Goal: Information Seeking & Learning: Check status

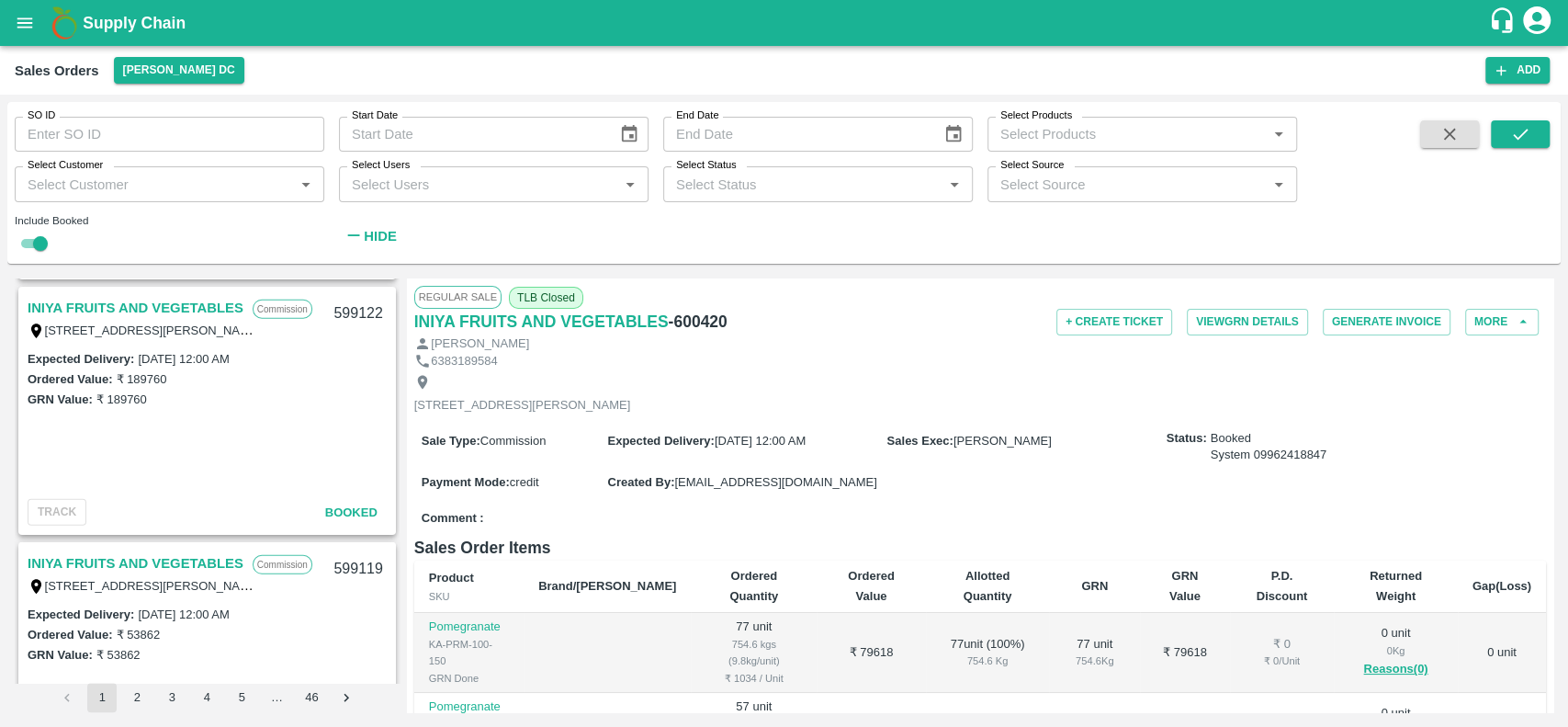
scroll to position [3333, 0]
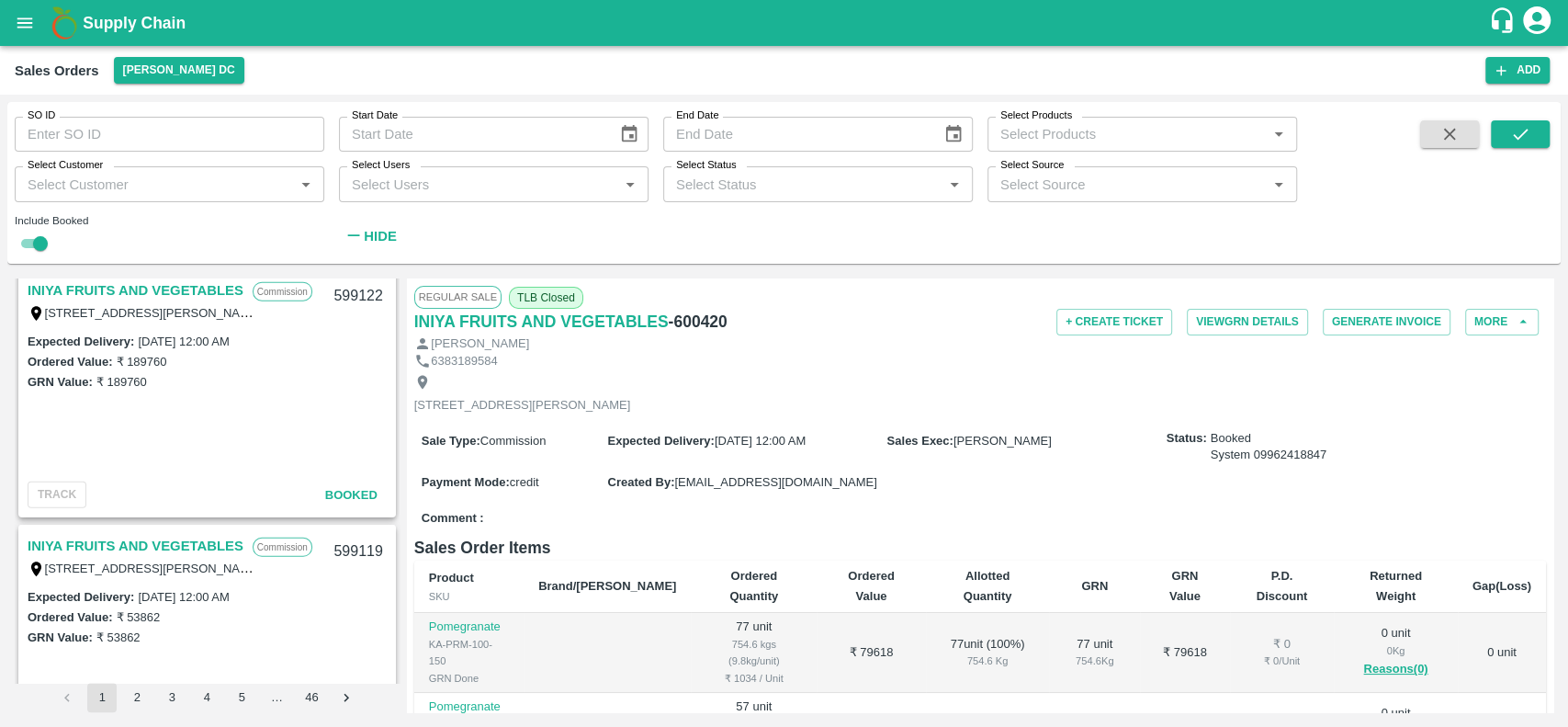
click at [103, 287] on link "INIYA FRUITS AND VEGETABLES" at bounding box center [136, 291] width 216 height 24
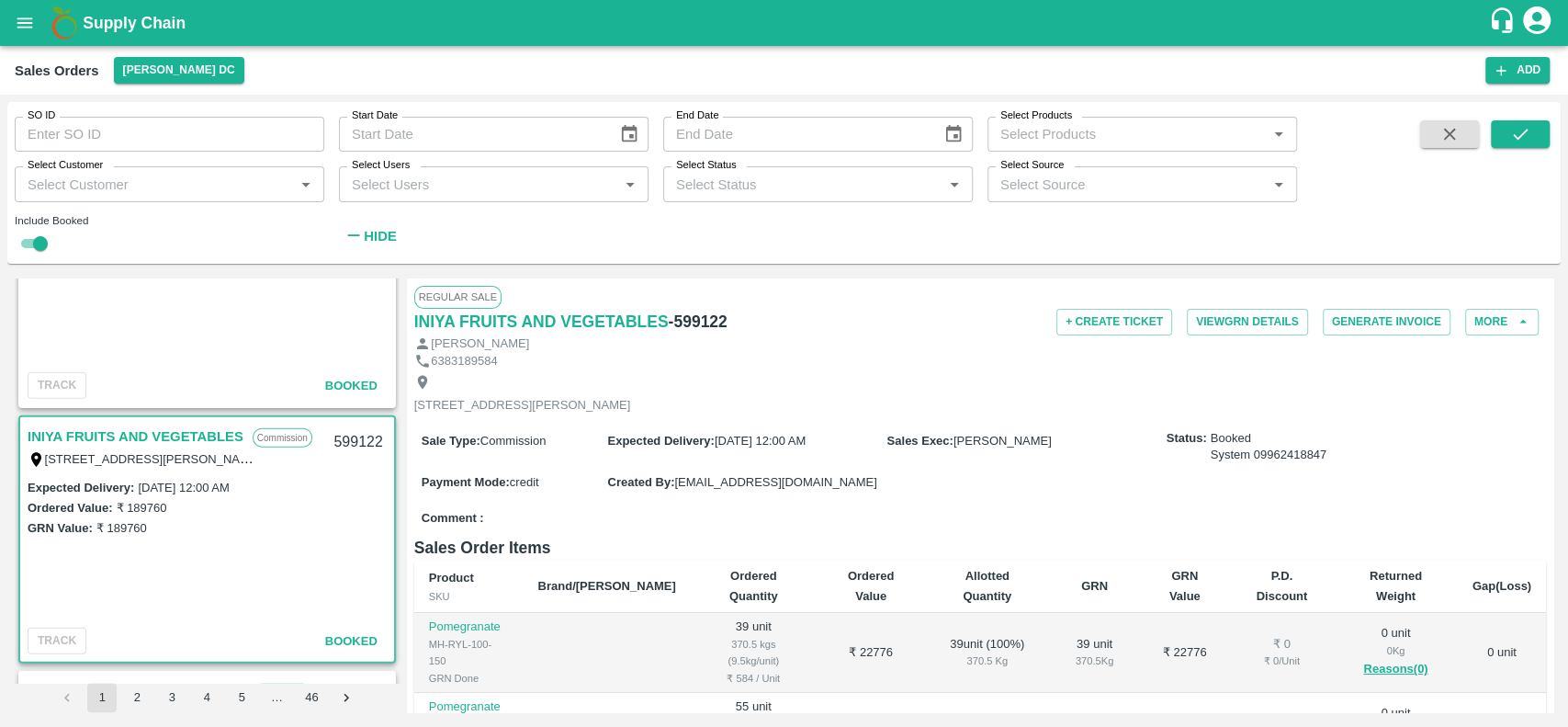
scroll to position [3189, 0]
click at [111, 429] on link "INIYA FRUITS AND VEGETABLES" at bounding box center [136, 434] width 216 height 24
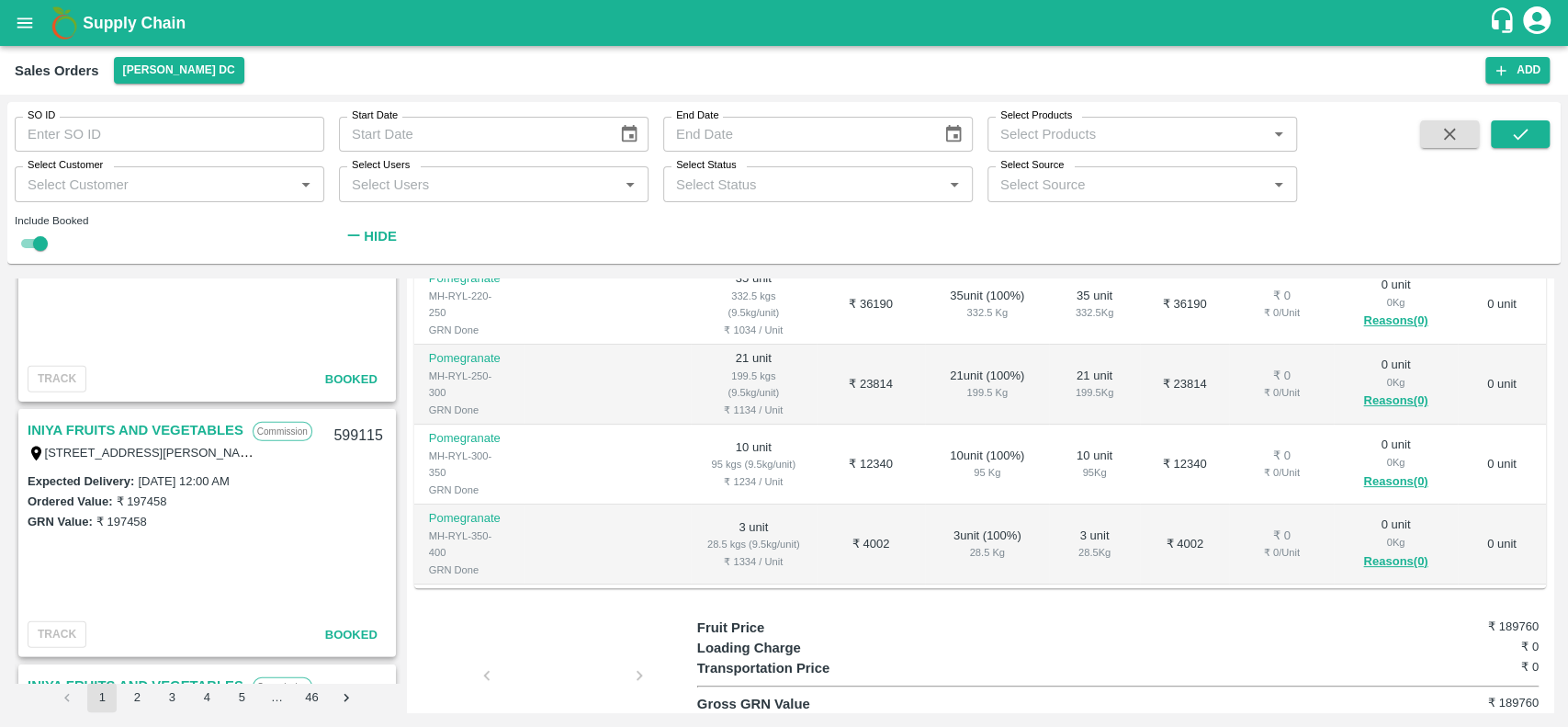
scroll to position [3752, 0]
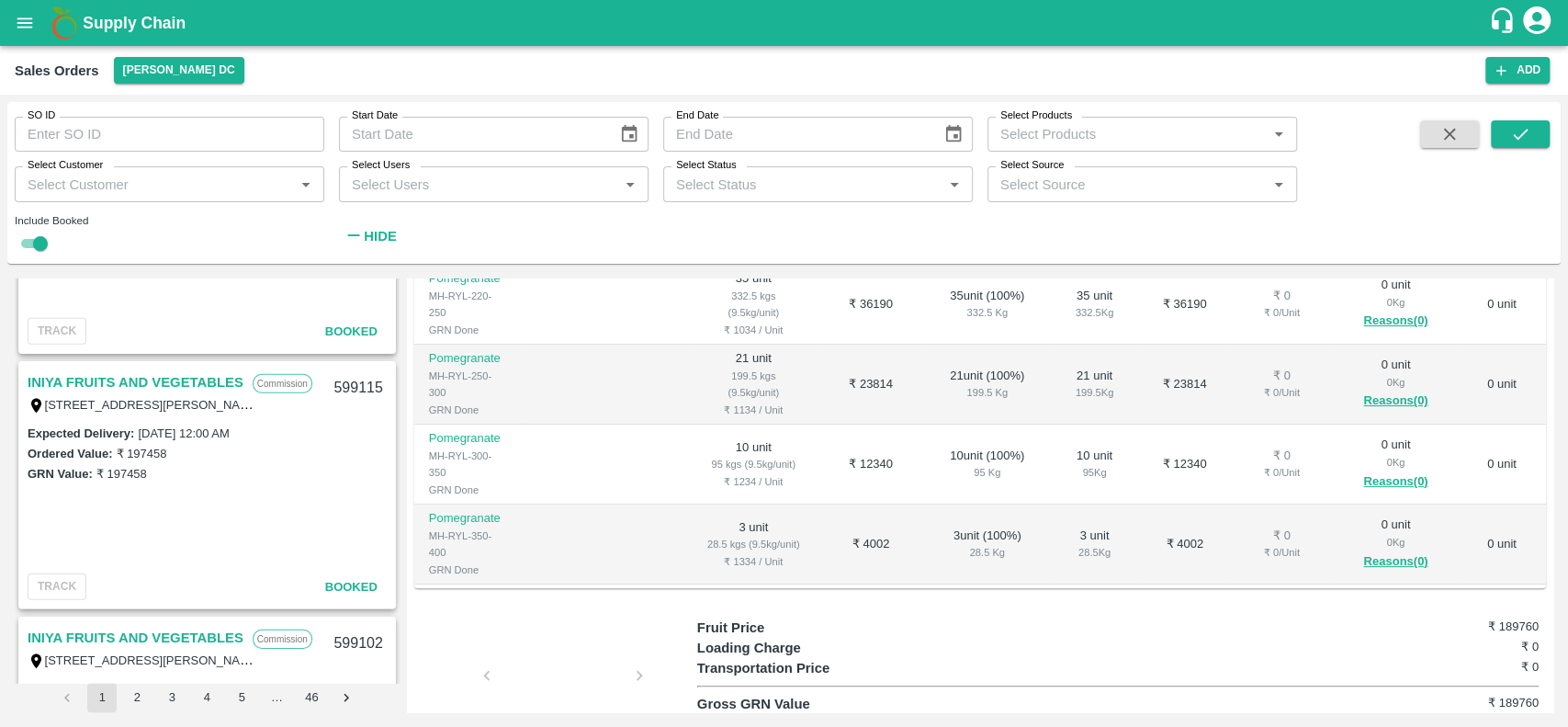
click at [229, 433] on label "[DATE] 12:00 AM" at bounding box center [183, 433] width 91 height 14
click at [147, 376] on link "INIYA FRUITS AND VEGETABLES" at bounding box center [136, 382] width 216 height 24
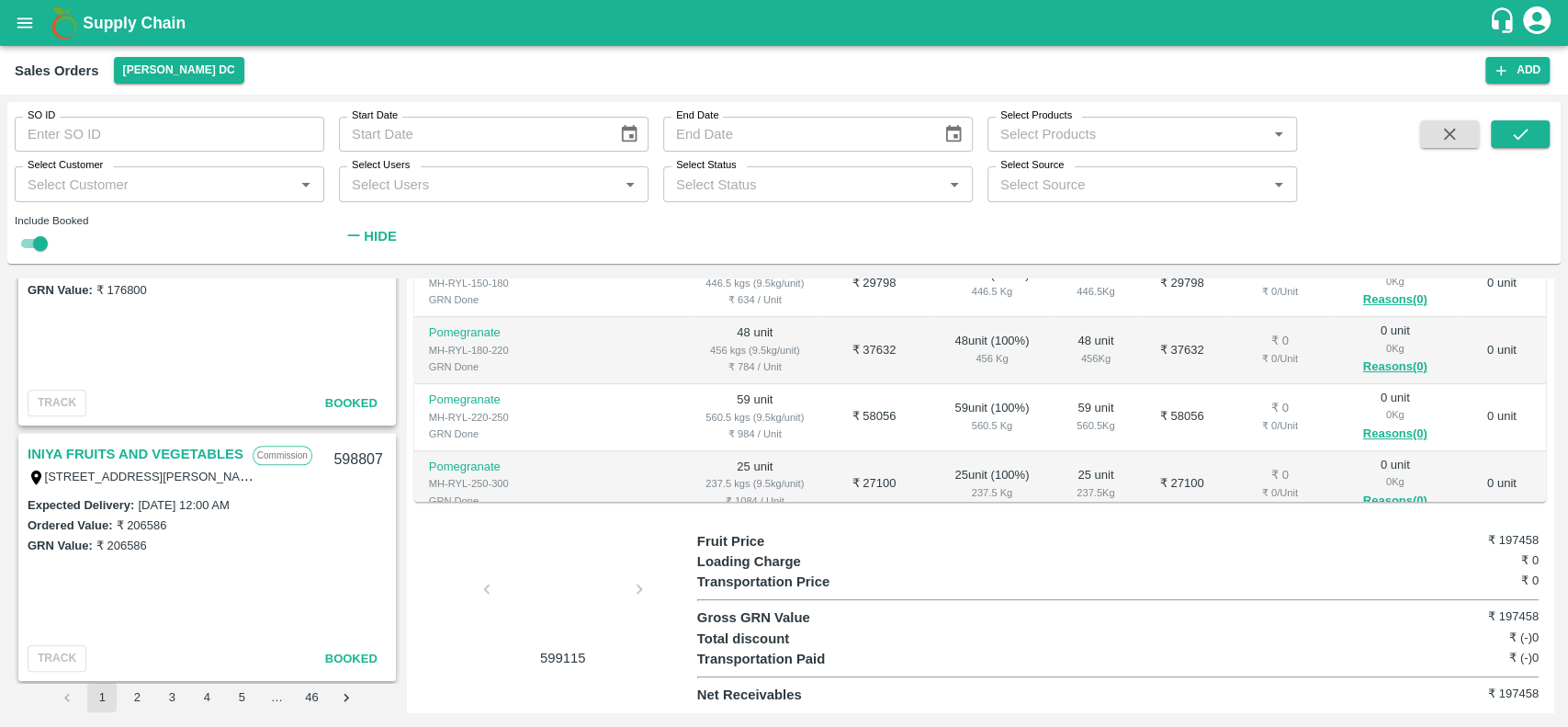
scroll to position [5980, 0]
click at [157, 144] on input "SO ID" at bounding box center [170, 134] width 310 height 35
paste input "585090"
type input "585090"
click at [1516, 137] on icon "submit" at bounding box center [1520, 134] width 15 height 11
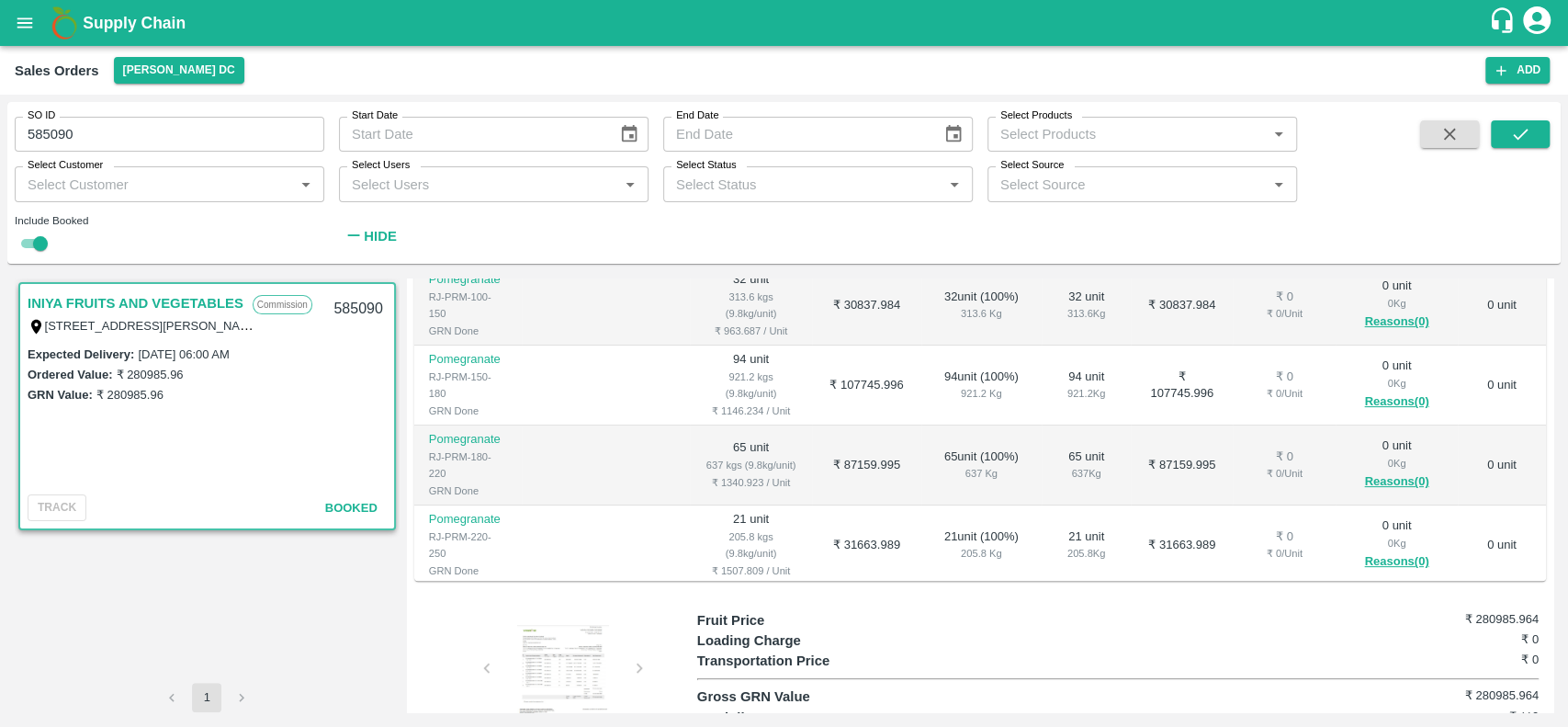
scroll to position [248, 0]
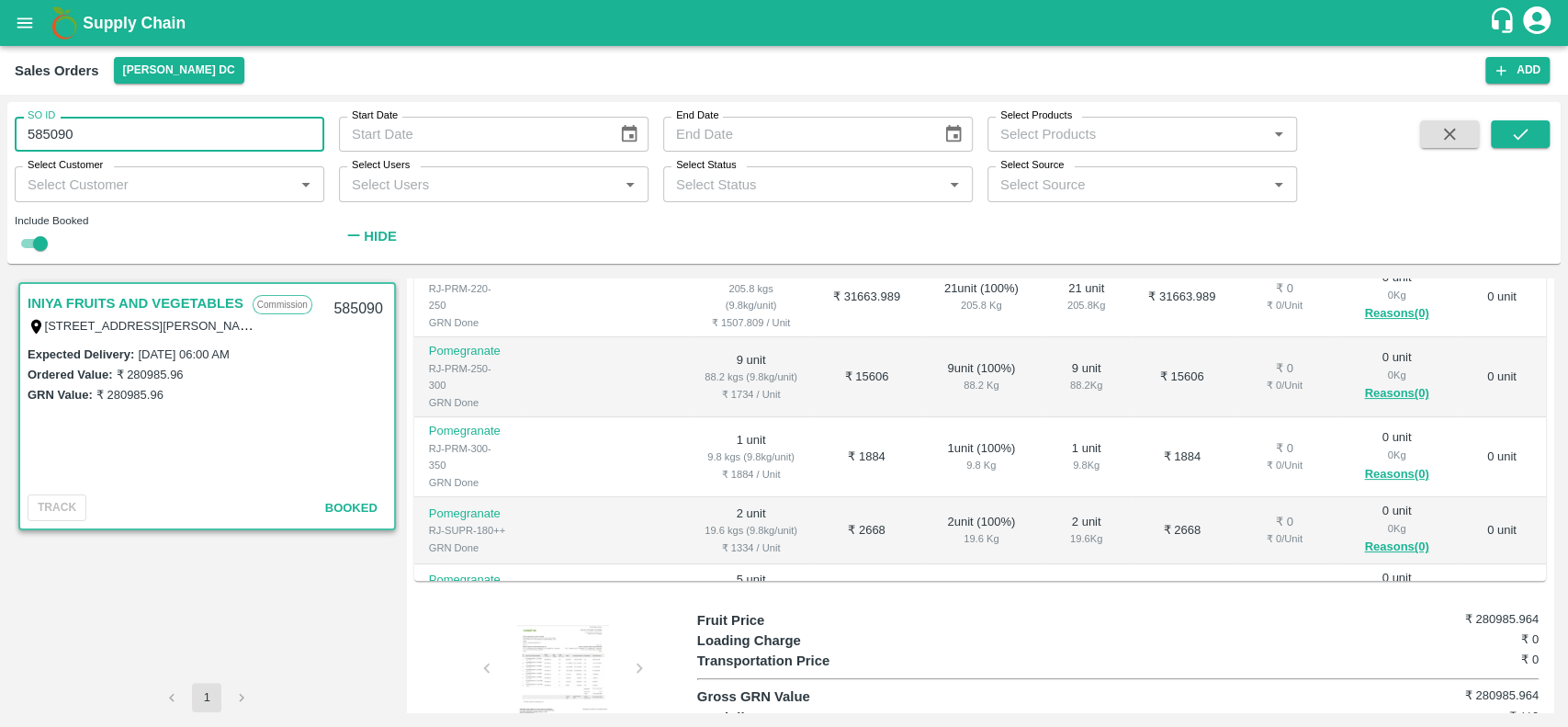
drag, startPoint x: 79, startPoint y: 136, endPoint x: 21, endPoint y: 137, distance: 58.0
click at [21, 137] on input "585090" at bounding box center [170, 134] width 310 height 35
paste input "text"
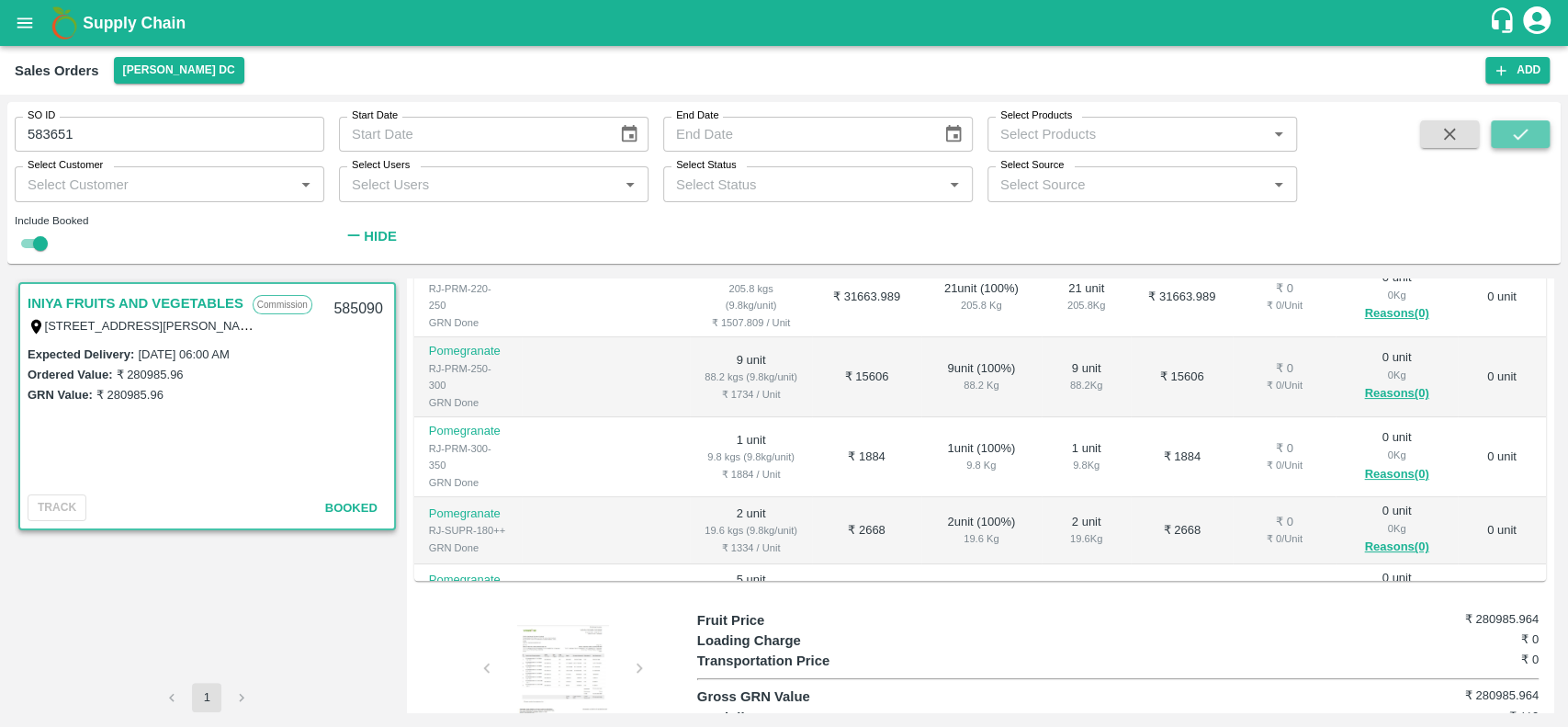
click at [1520, 132] on icon "submit" at bounding box center [1520, 134] width 20 height 20
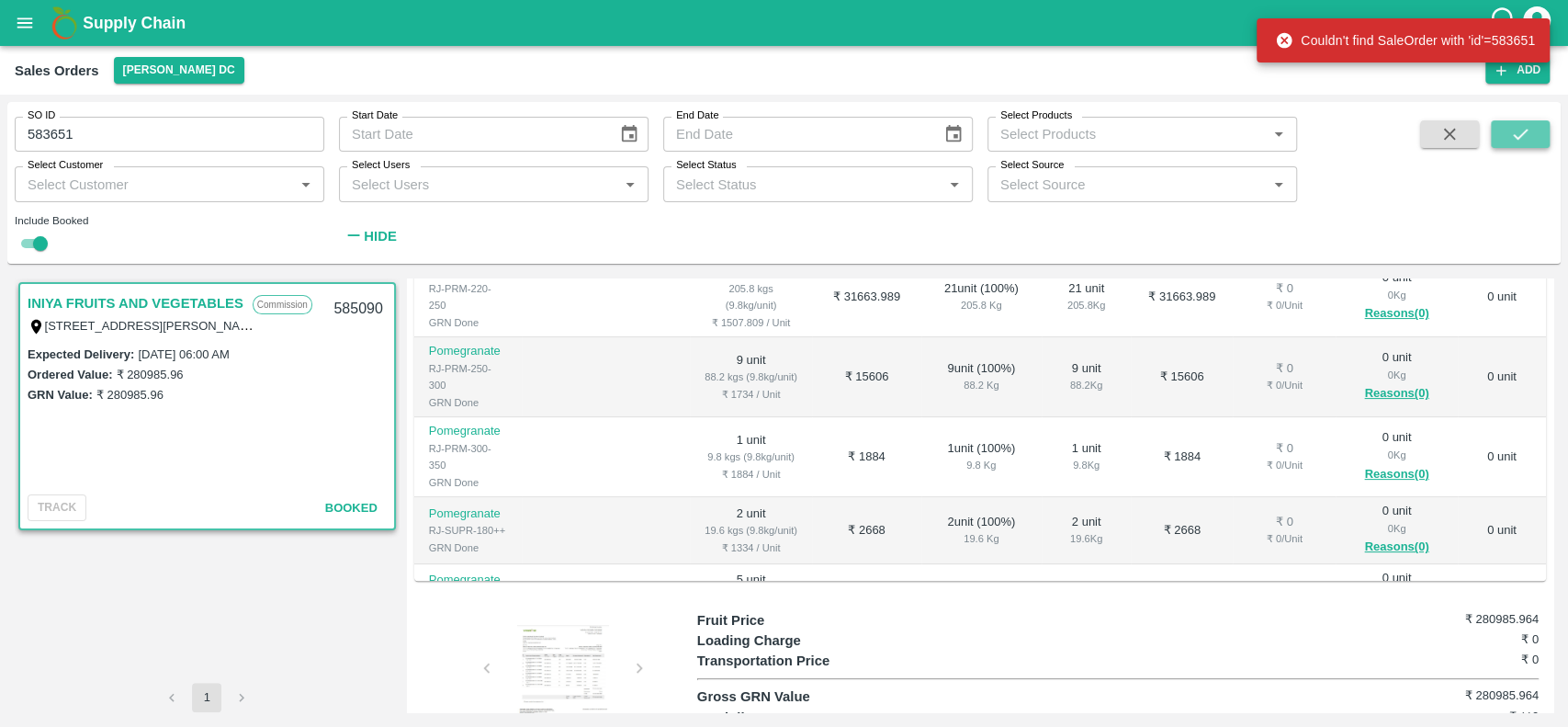
click at [1520, 132] on icon "submit" at bounding box center [1520, 134] width 20 height 20
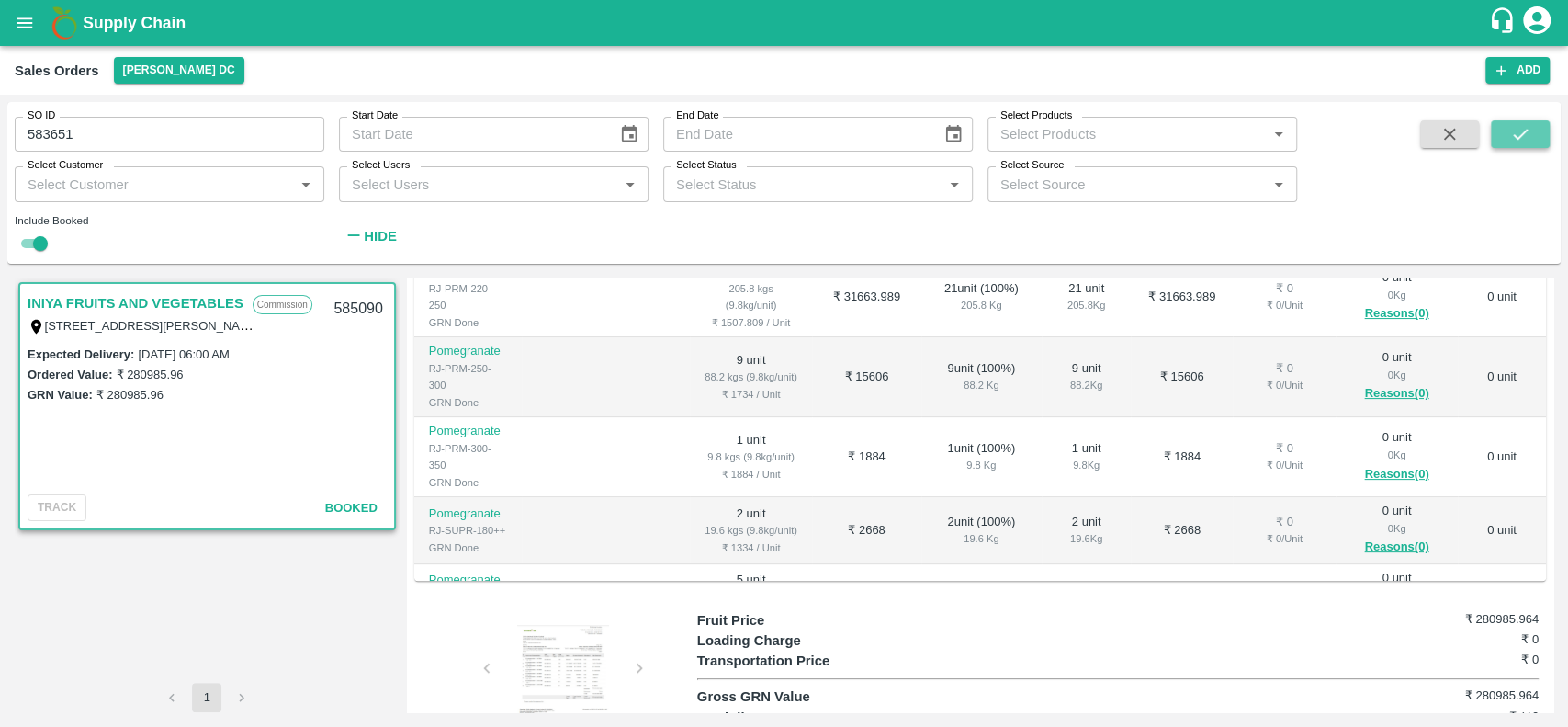
click at [1520, 132] on icon "submit" at bounding box center [1520, 134] width 20 height 20
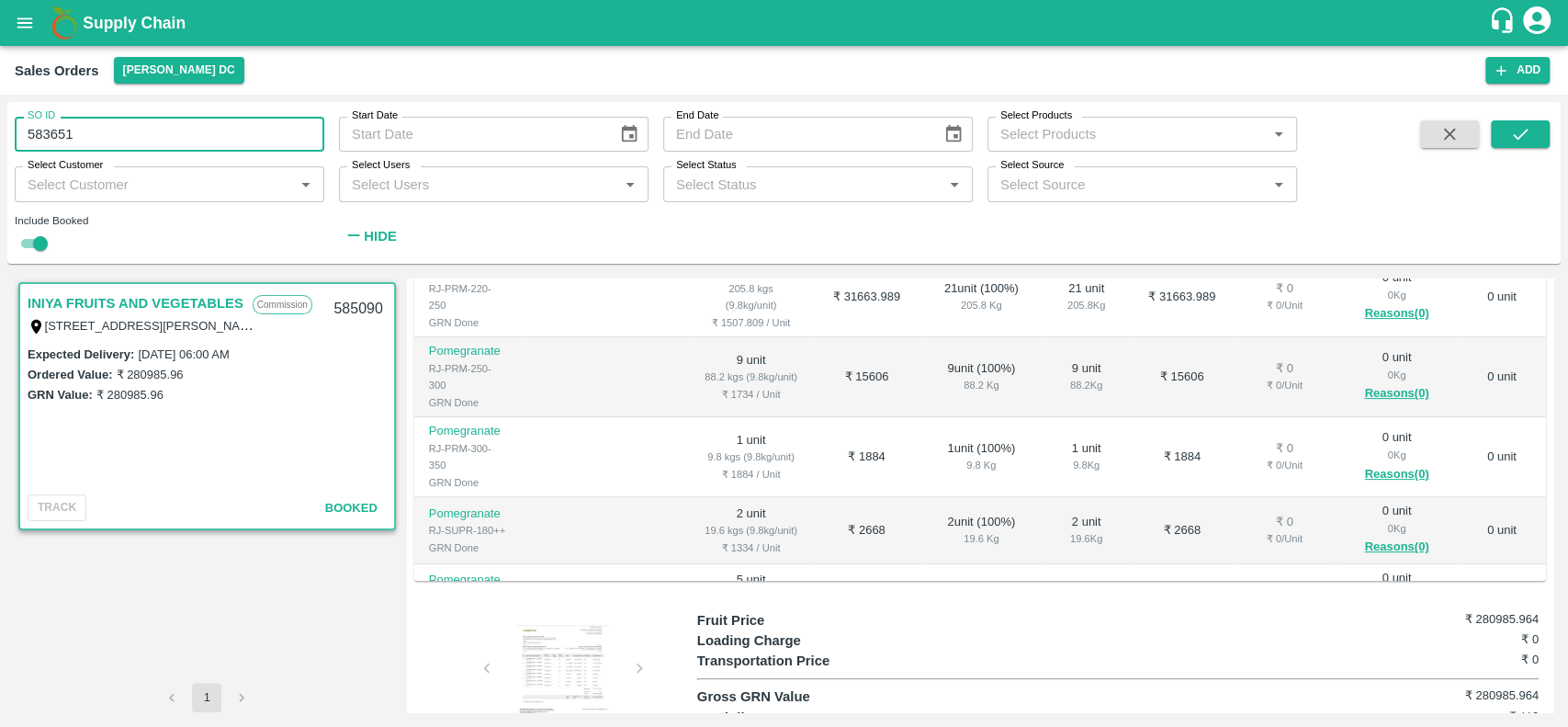
drag, startPoint x: 82, startPoint y: 119, endPoint x: 31, endPoint y: 121, distance: 51.0
click at [31, 121] on div "SO ID 583651 SO ID" at bounding box center [170, 134] width 310 height 35
paste input "text"
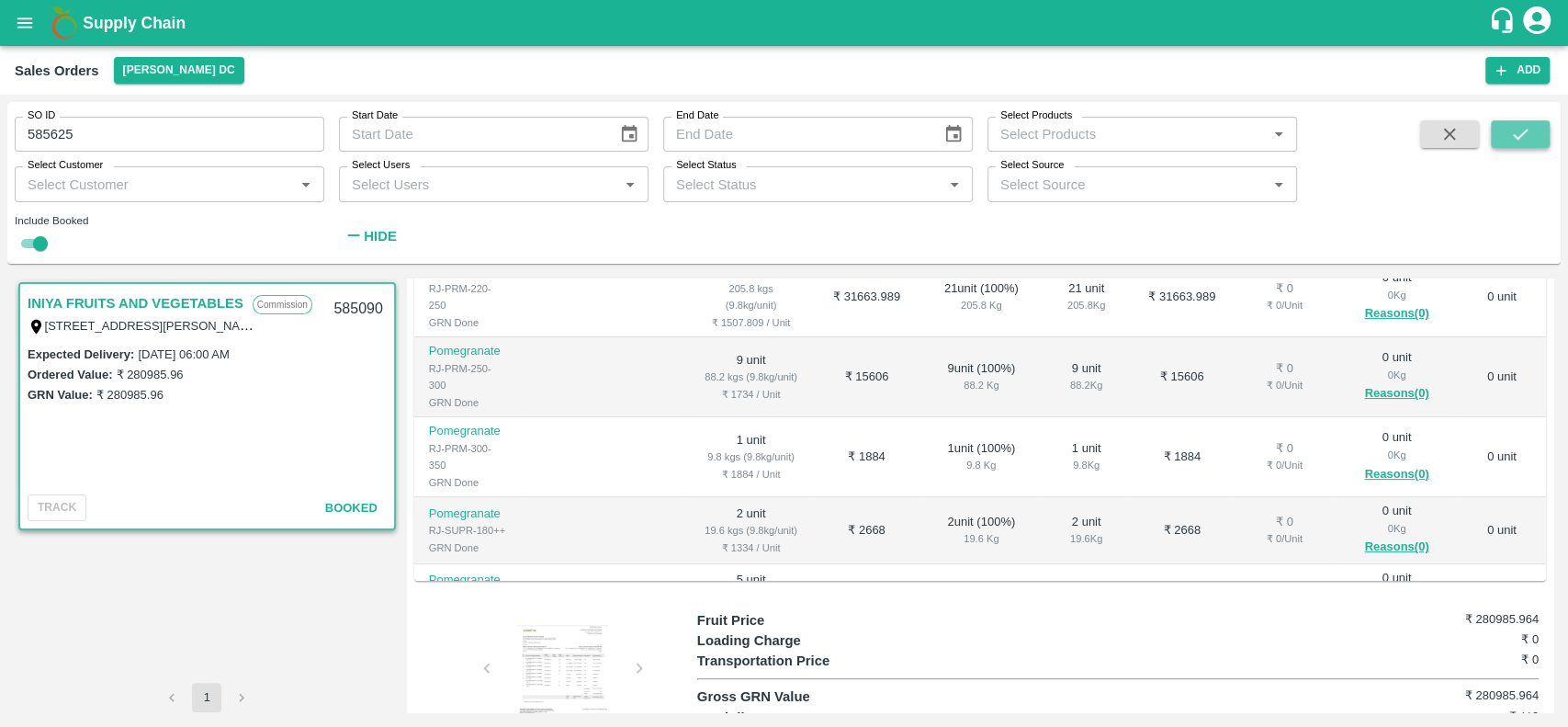
click at [1513, 132] on icon "submit" at bounding box center [1520, 134] width 20 height 20
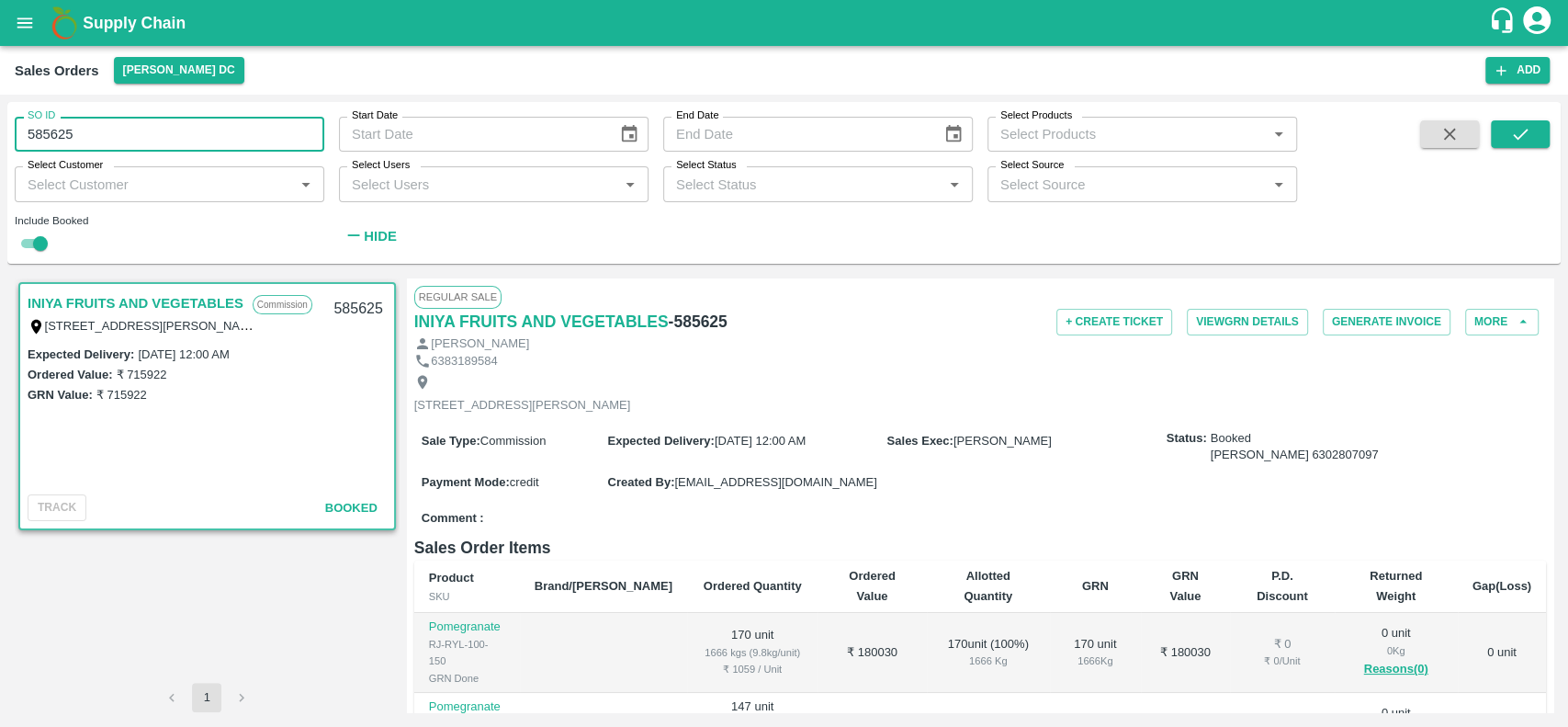
drag, startPoint x: 86, startPoint y: 132, endPoint x: 17, endPoint y: 138, distance: 69.3
click at [17, 138] on input "585625" at bounding box center [170, 134] width 310 height 35
paste input "text"
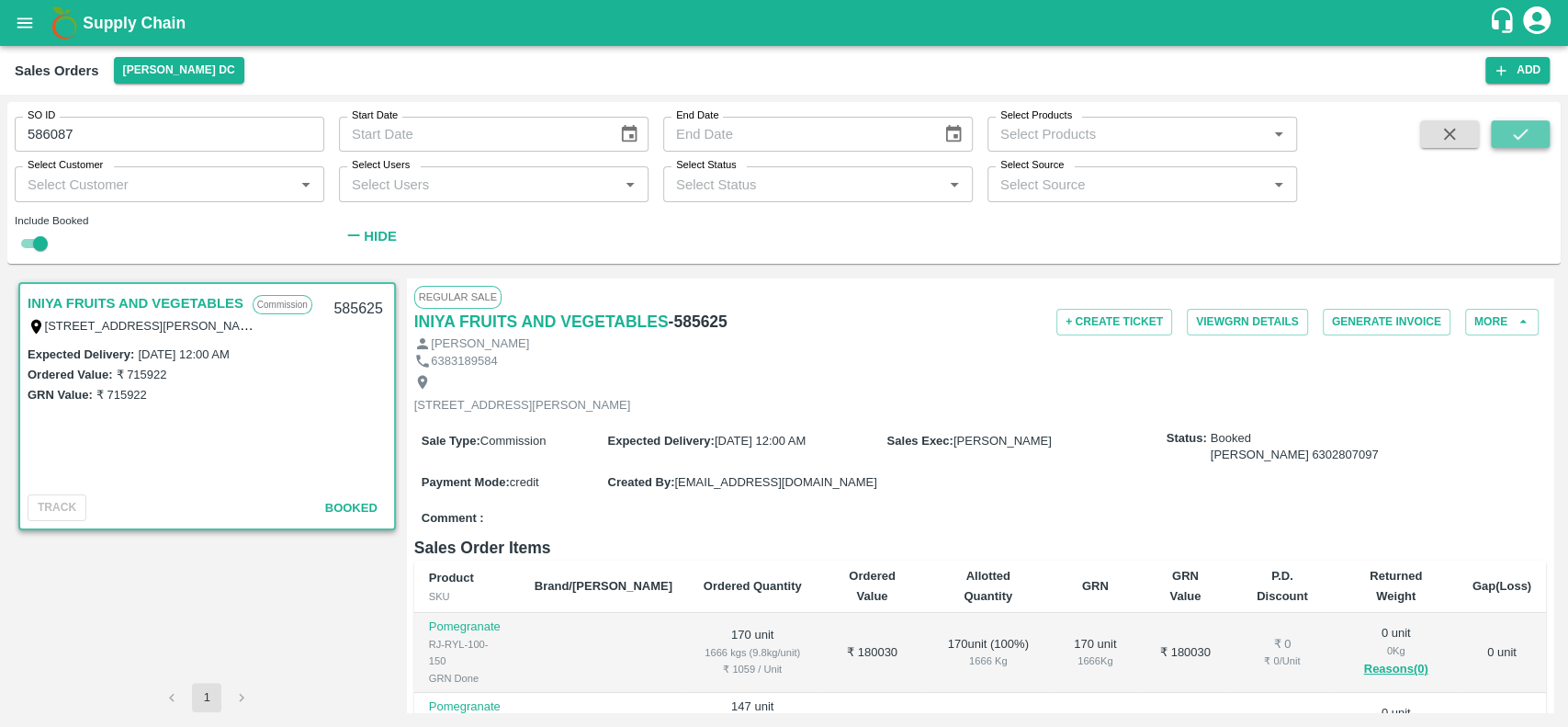
click at [1511, 136] on icon "submit" at bounding box center [1520, 134] width 20 height 20
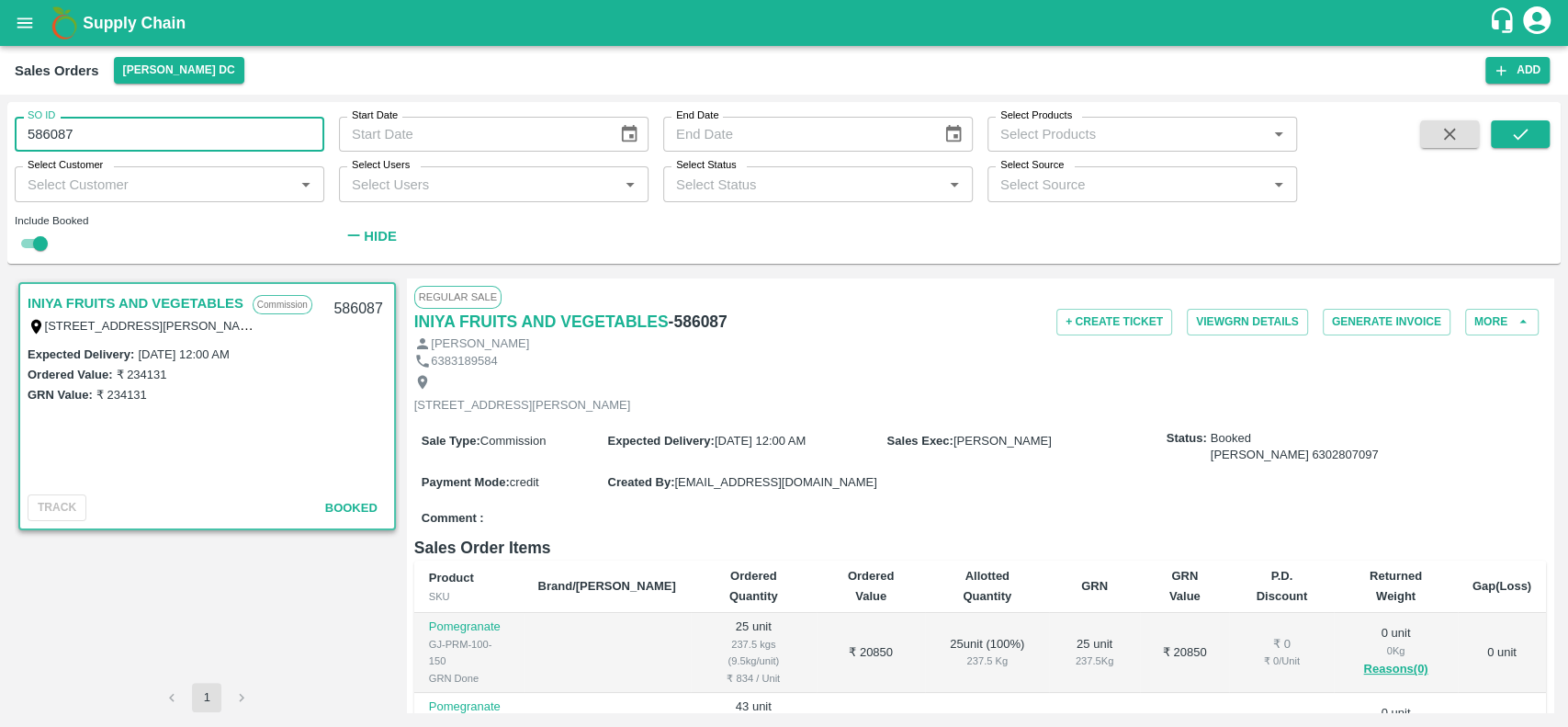
drag, startPoint x: 82, startPoint y: 129, endPoint x: 25, endPoint y: 129, distance: 57.0
click at [25, 129] on input "586087" at bounding box center [170, 134] width 310 height 35
paste input "text"
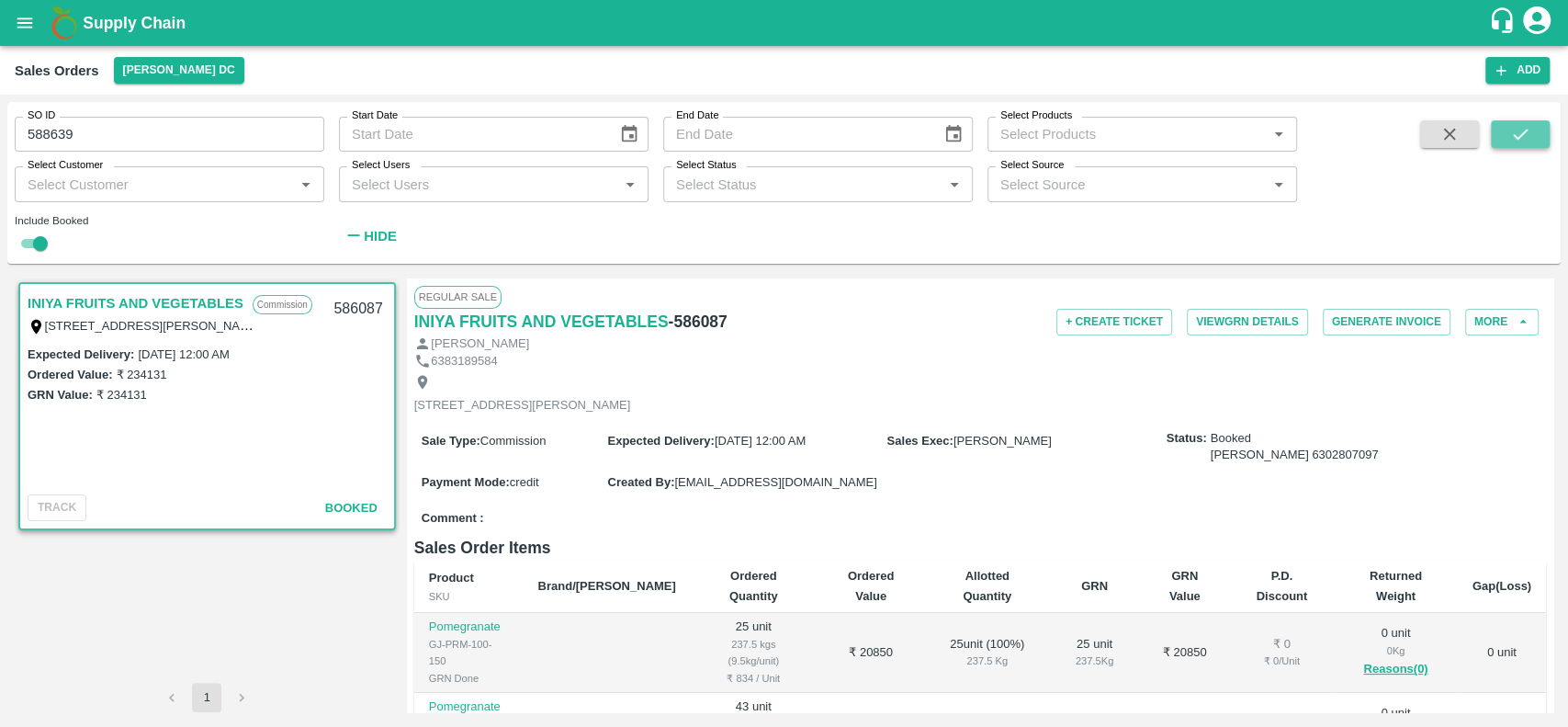
click at [1515, 136] on icon "submit" at bounding box center [1520, 134] width 15 height 11
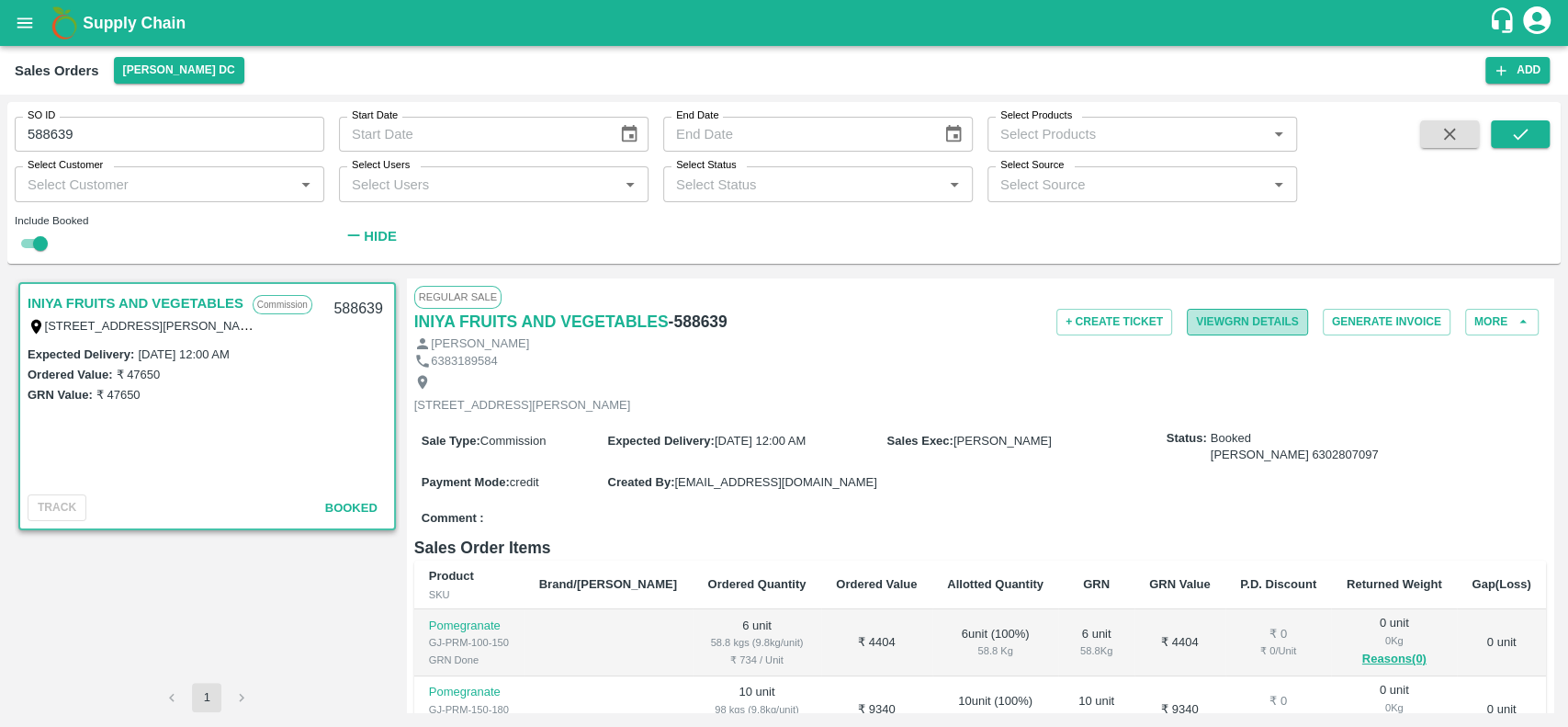
click at [1196, 316] on button "View GRN Details" at bounding box center [1247, 322] width 121 height 27
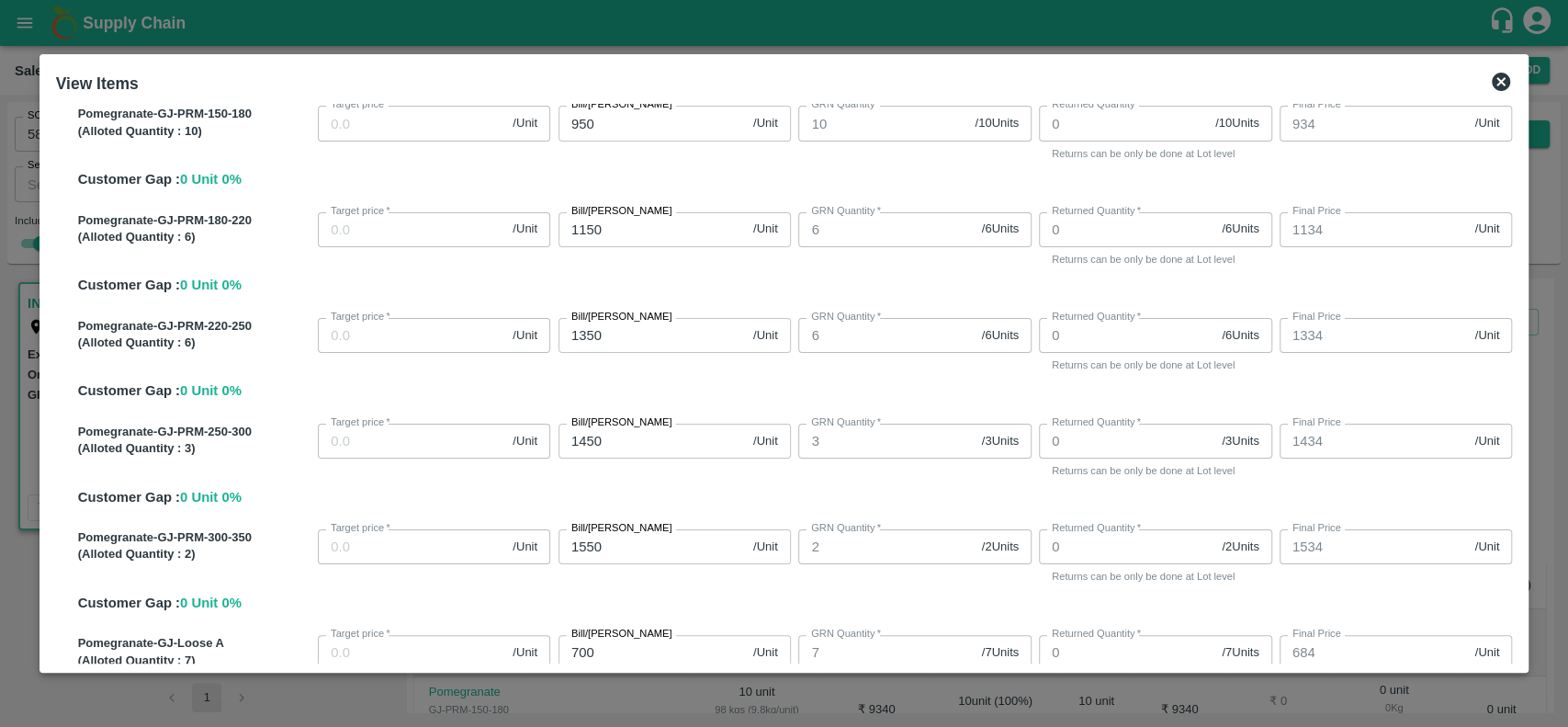
scroll to position [844, 0]
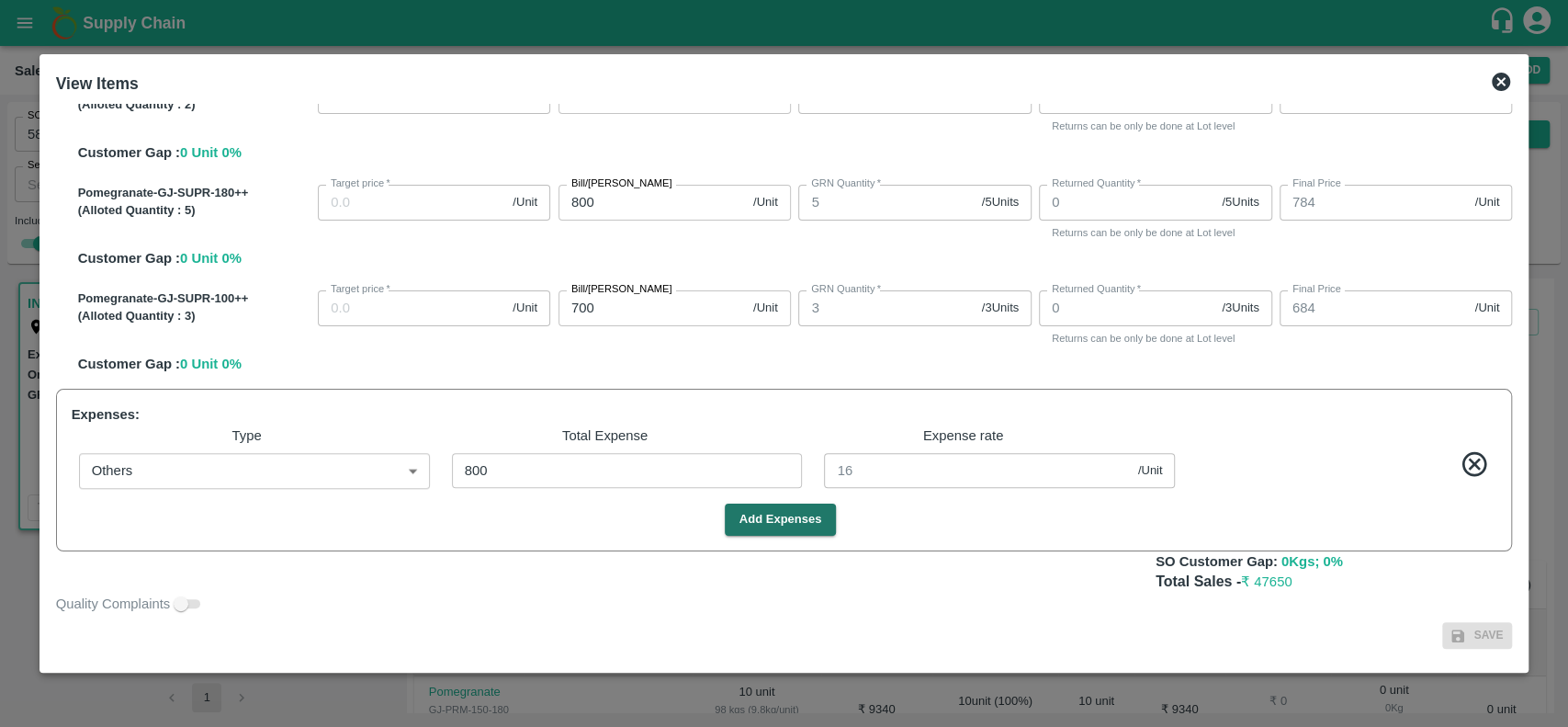
click at [1493, 85] on icon at bounding box center [1501, 82] width 18 height 18
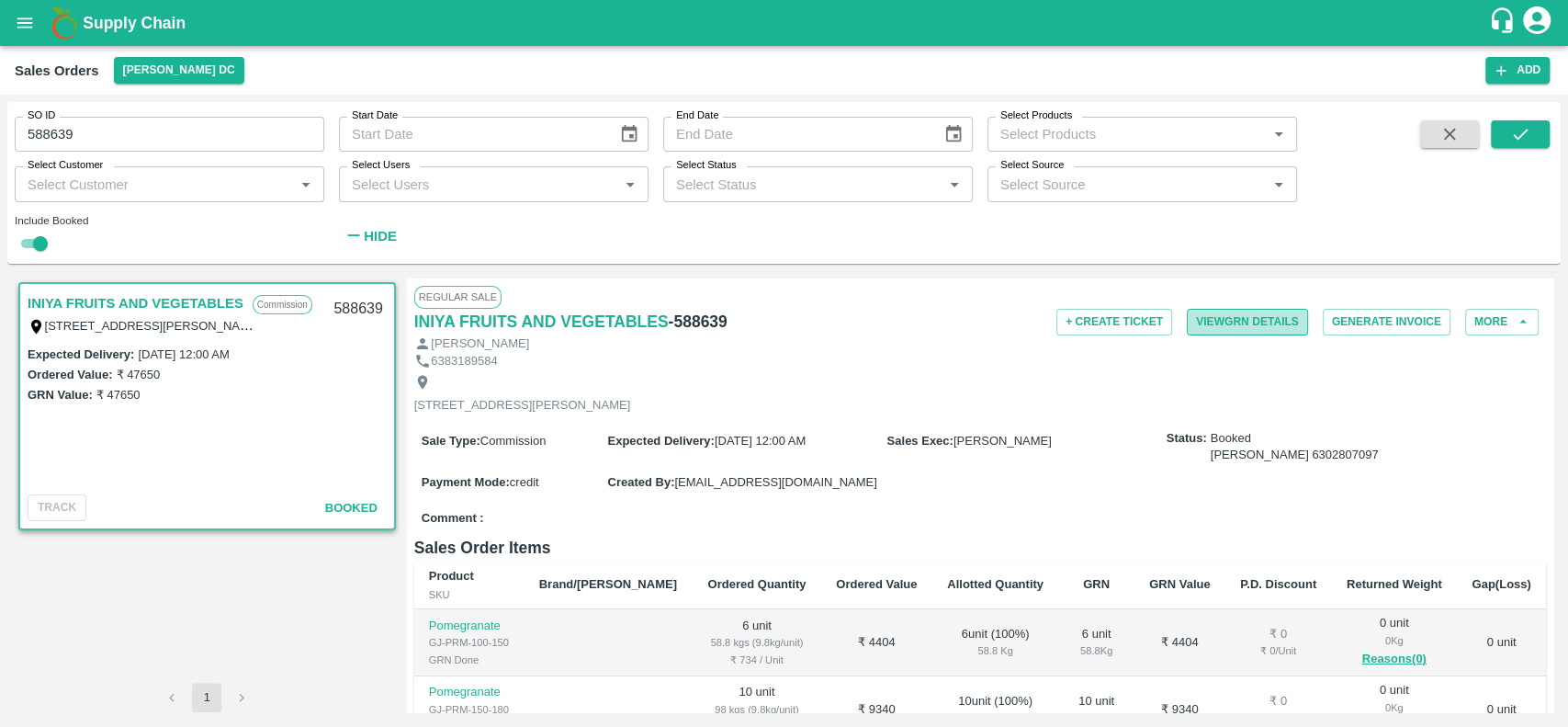
click at [1190, 320] on button "View GRN Details" at bounding box center [1247, 322] width 121 height 27
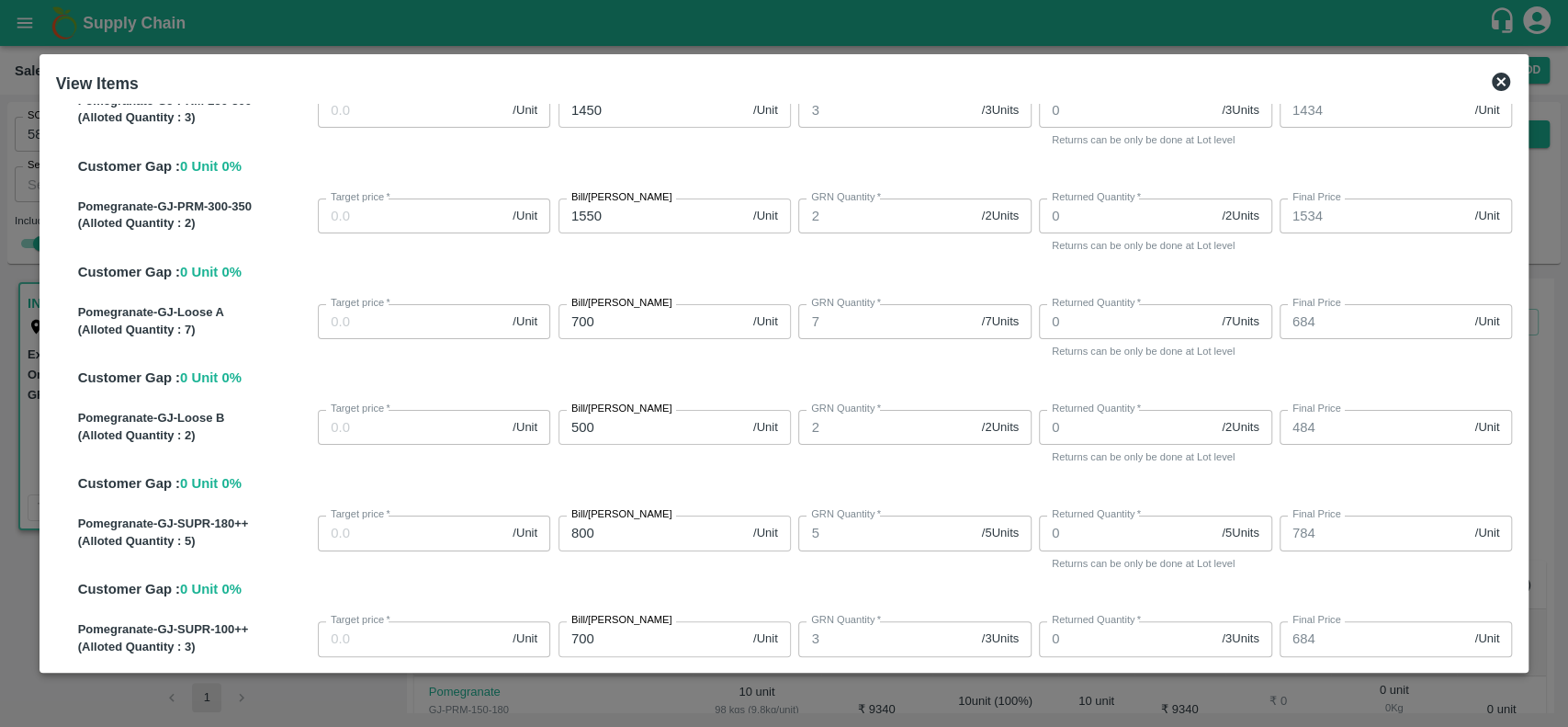
scroll to position [499, 0]
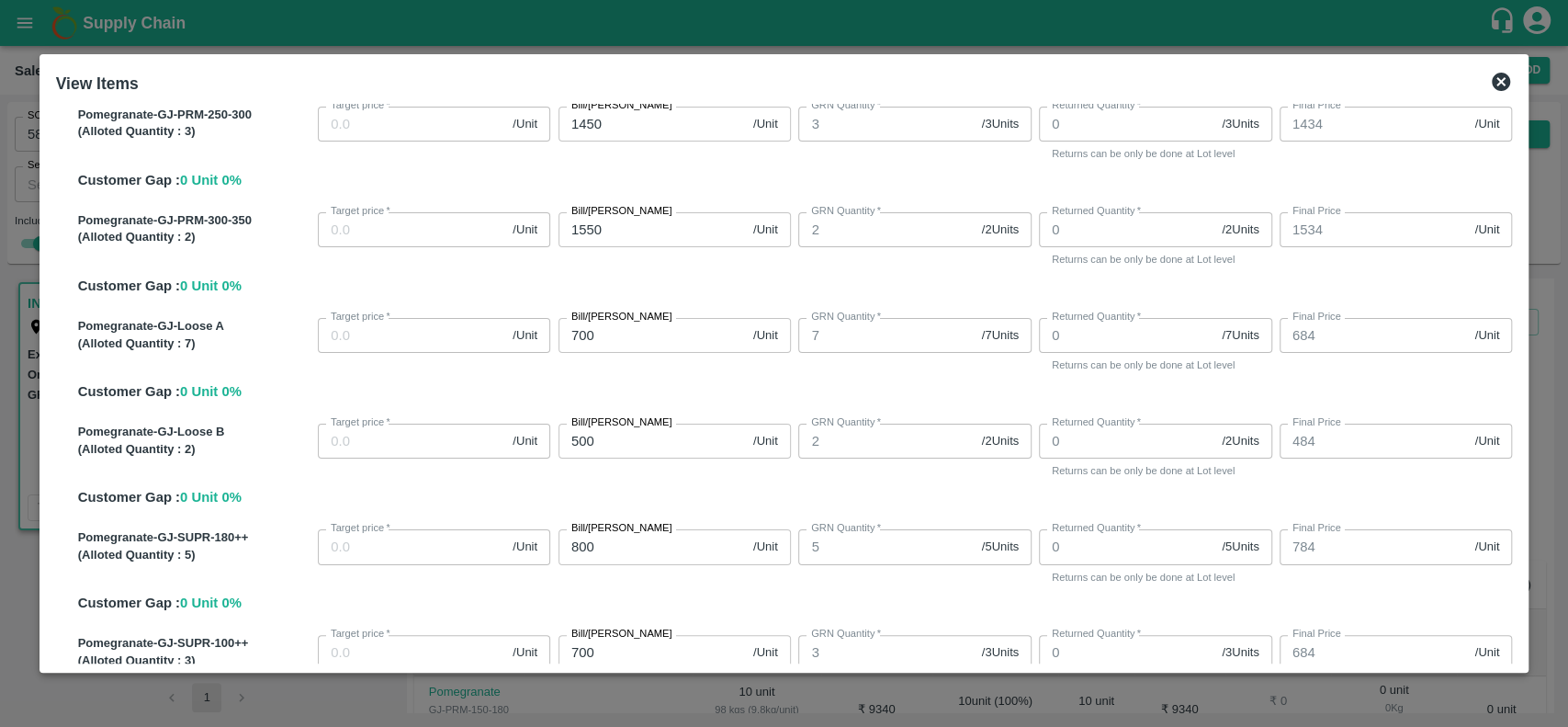
click at [1498, 77] on icon at bounding box center [1501, 82] width 18 height 18
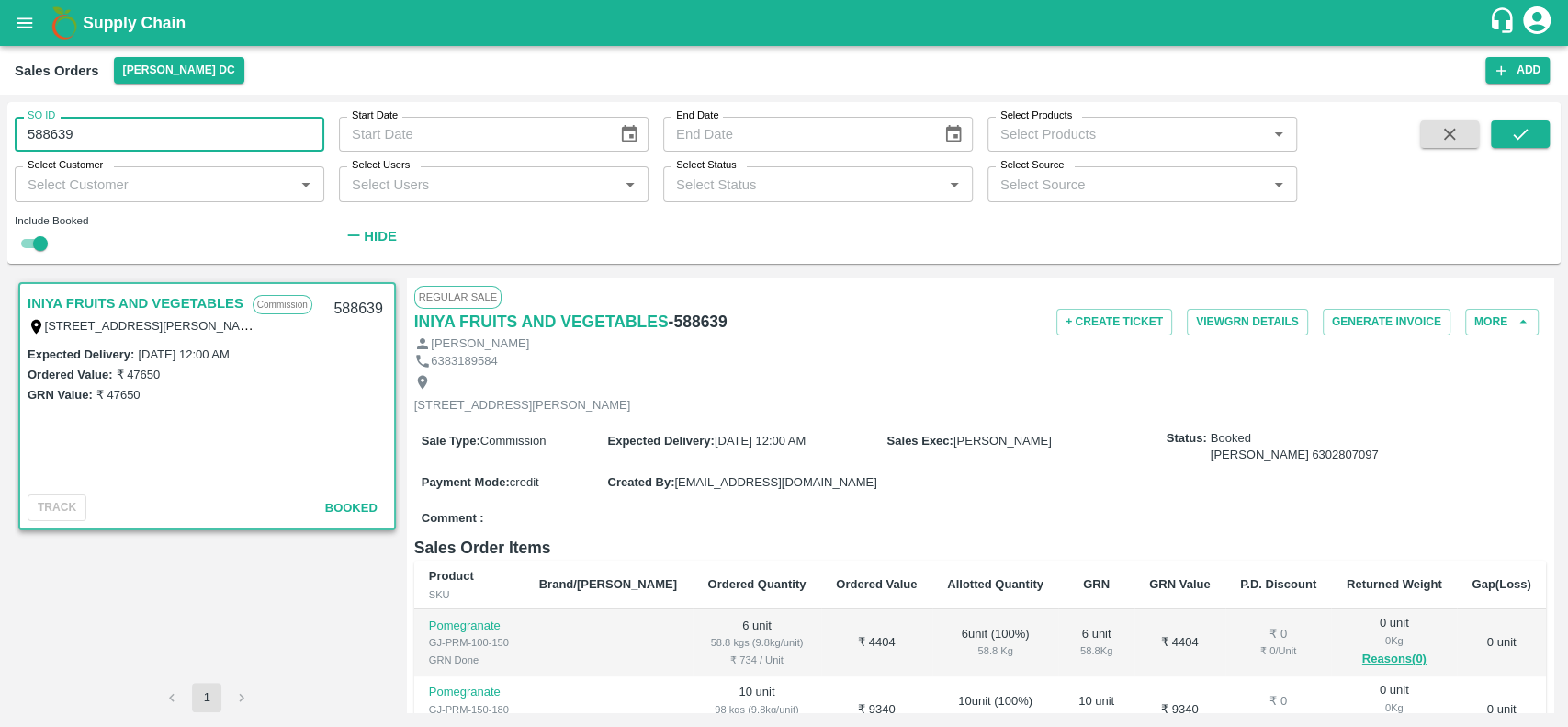
drag, startPoint x: 95, startPoint y: 131, endPoint x: 27, endPoint y: 141, distance: 68.7
click at [27, 141] on input "588639" at bounding box center [170, 134] width 310 height 35
paste input "text"
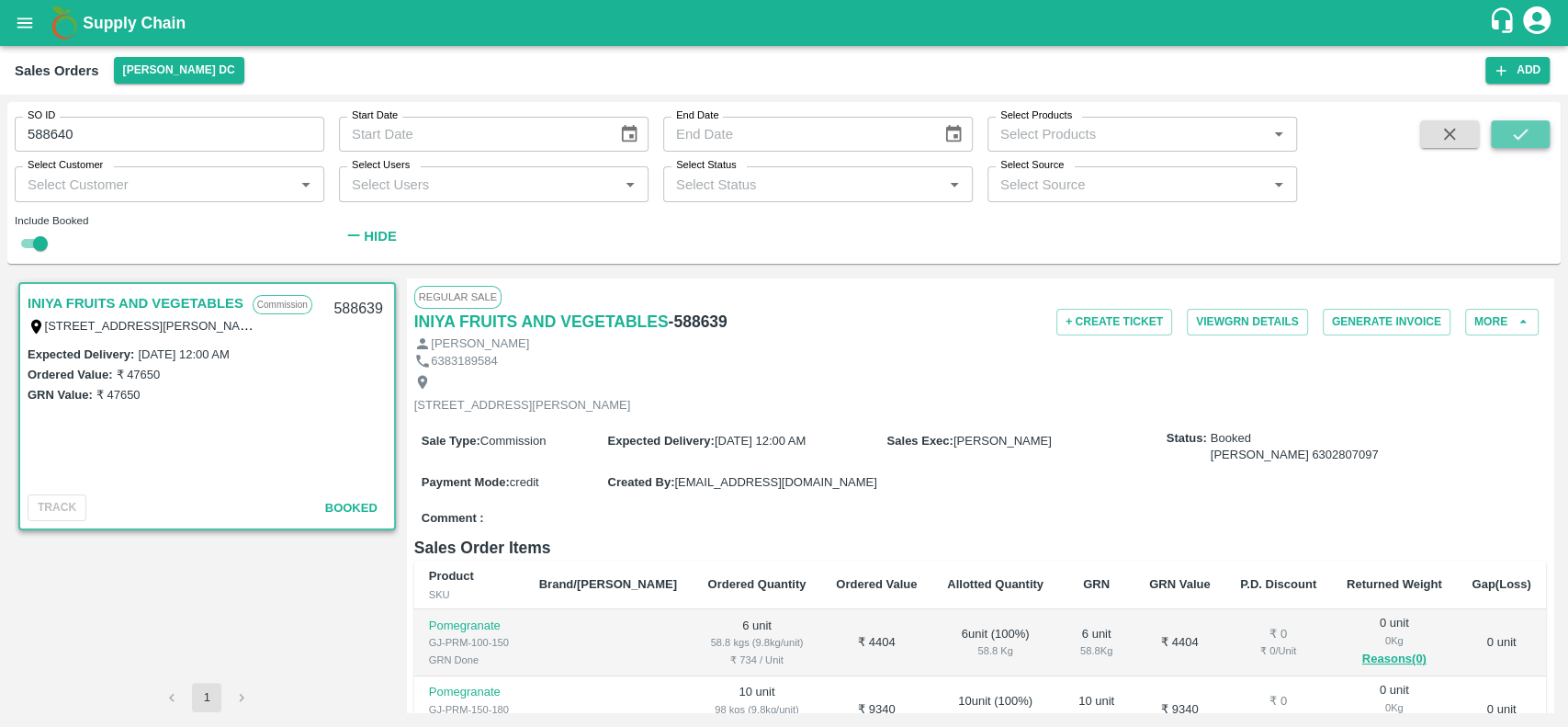
click at [1512, 134] on icon "submit" at bounding box center [1520, 134] width 20 height 20
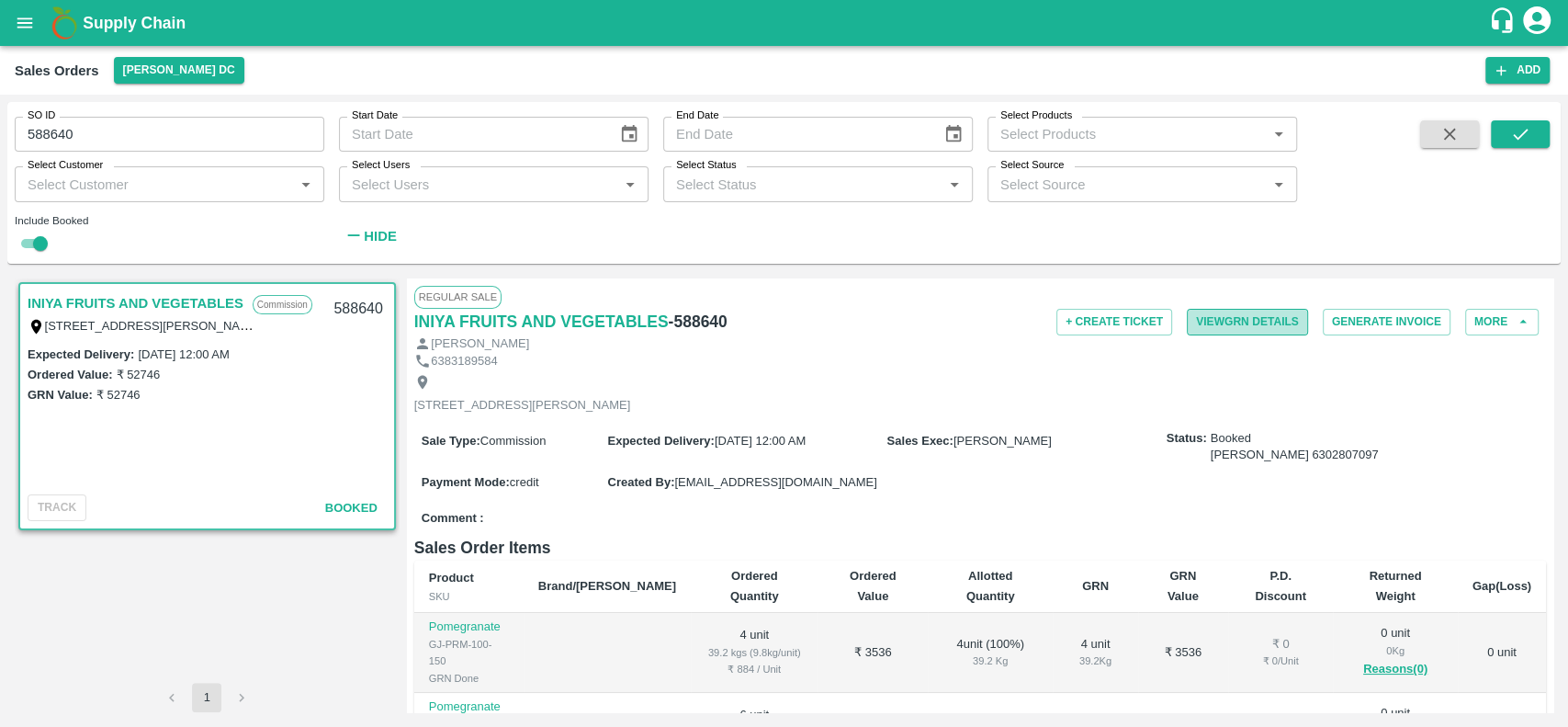
click at [1195, 328] on button "View GRN Details" at bounding box center [1247, 322] width 121 height 27
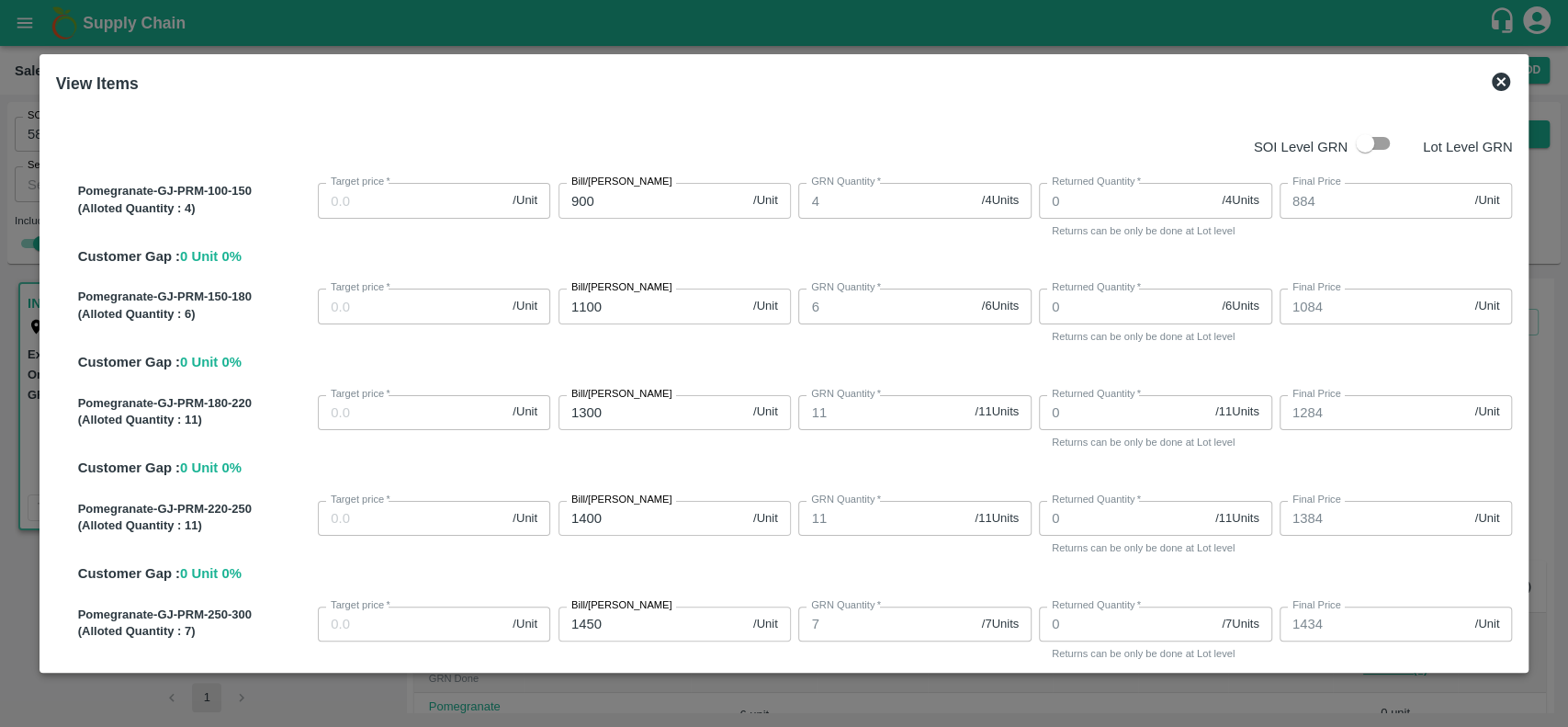
scroll to position [193, 0]
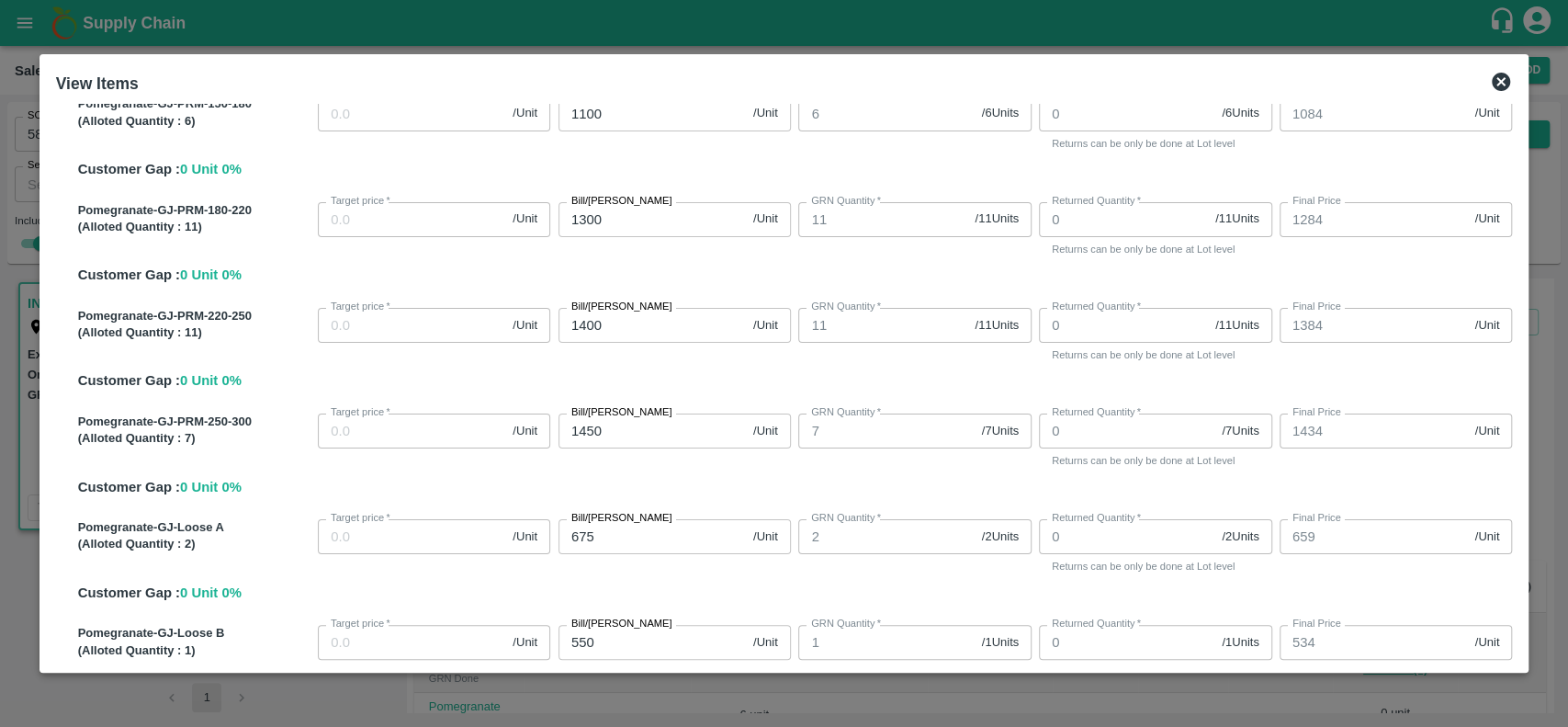
click at [1502, 82] on icon at bounding box center [1501, 82] width 18 height 18
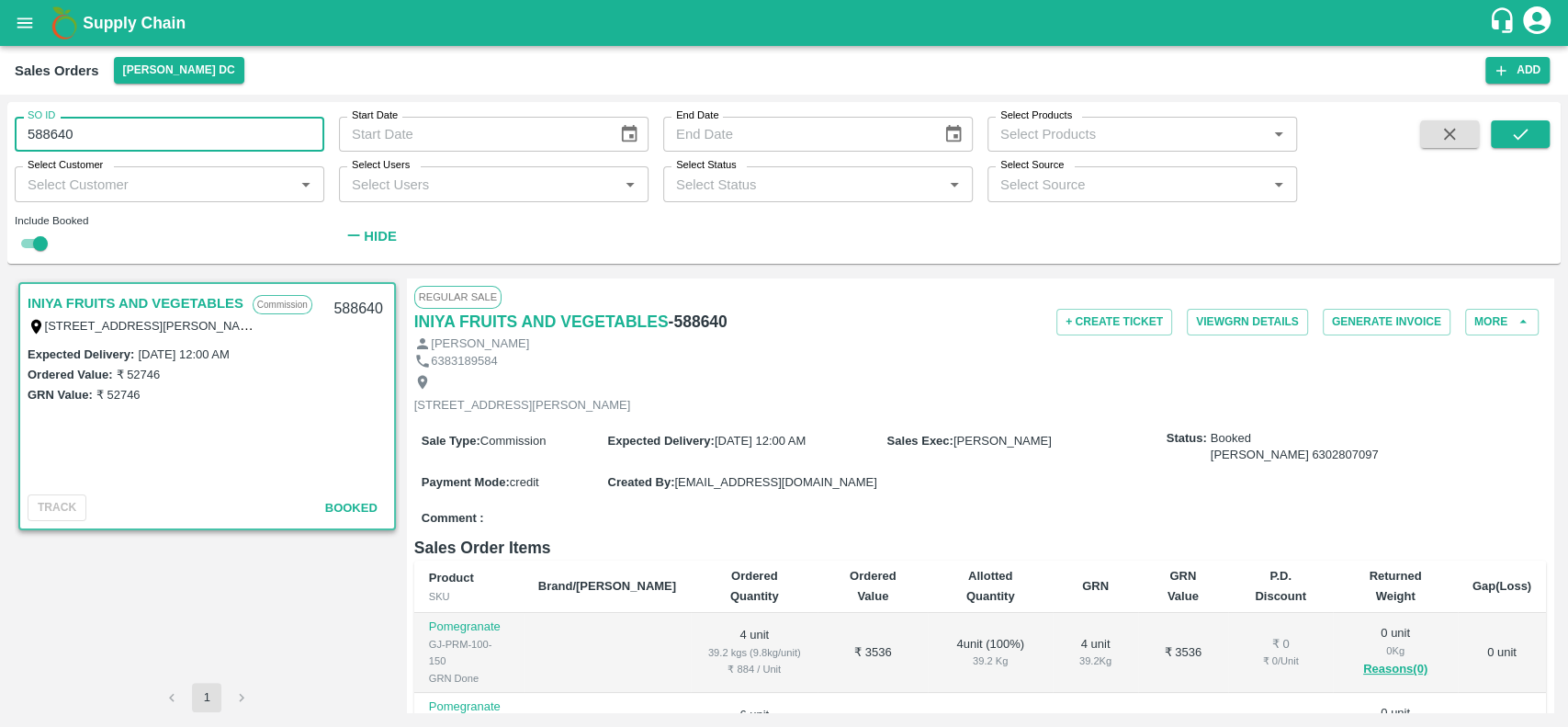
drag, startPoint x: 224, startPoint y: 141, endPoint x: 22, endPoint y: 147, distance: 202.1
click at [22, 147] on input "588640" at bounding box center [170, 134] width 310 height 35
paste input "text"
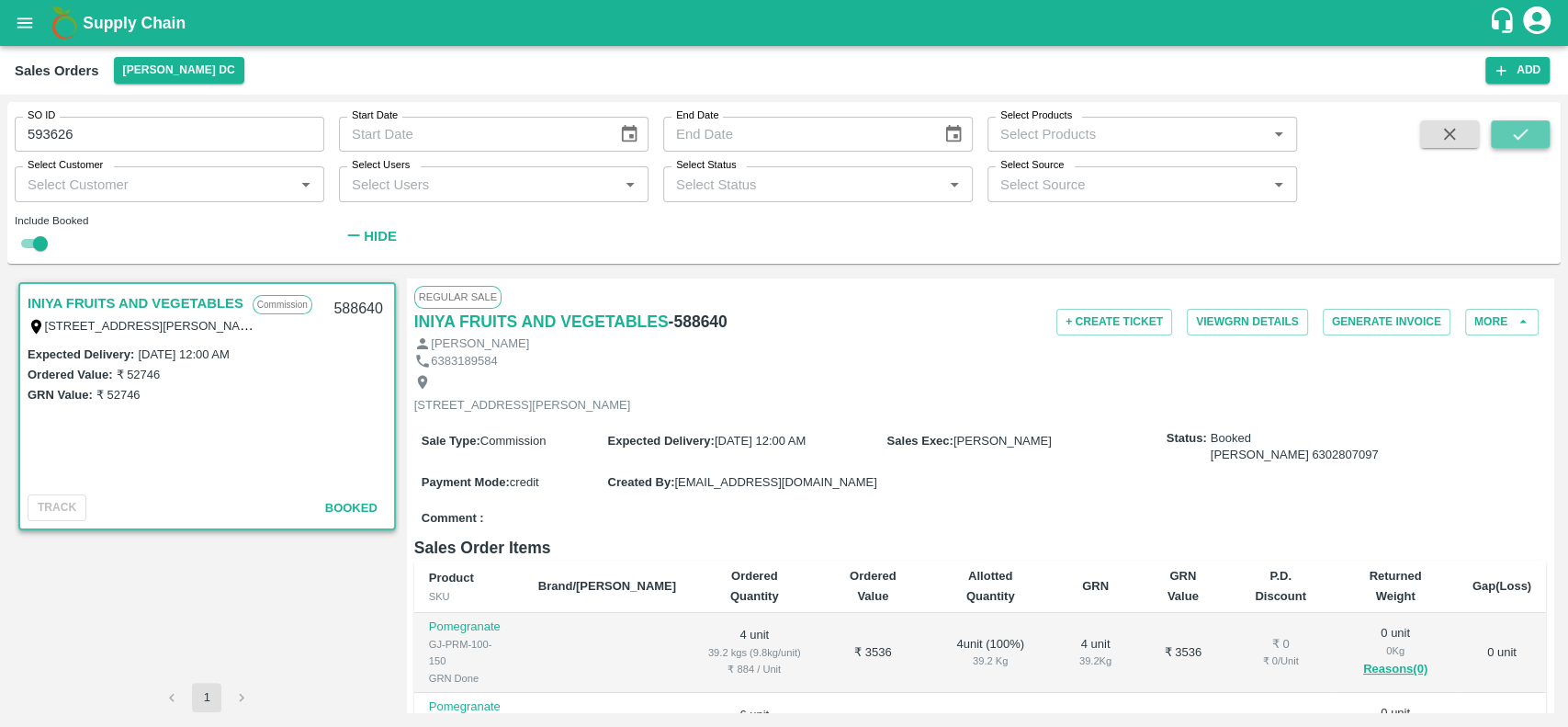
click at [1510, 139] on icon "submit" at bounding box center [1520, 134] width 20 height 20
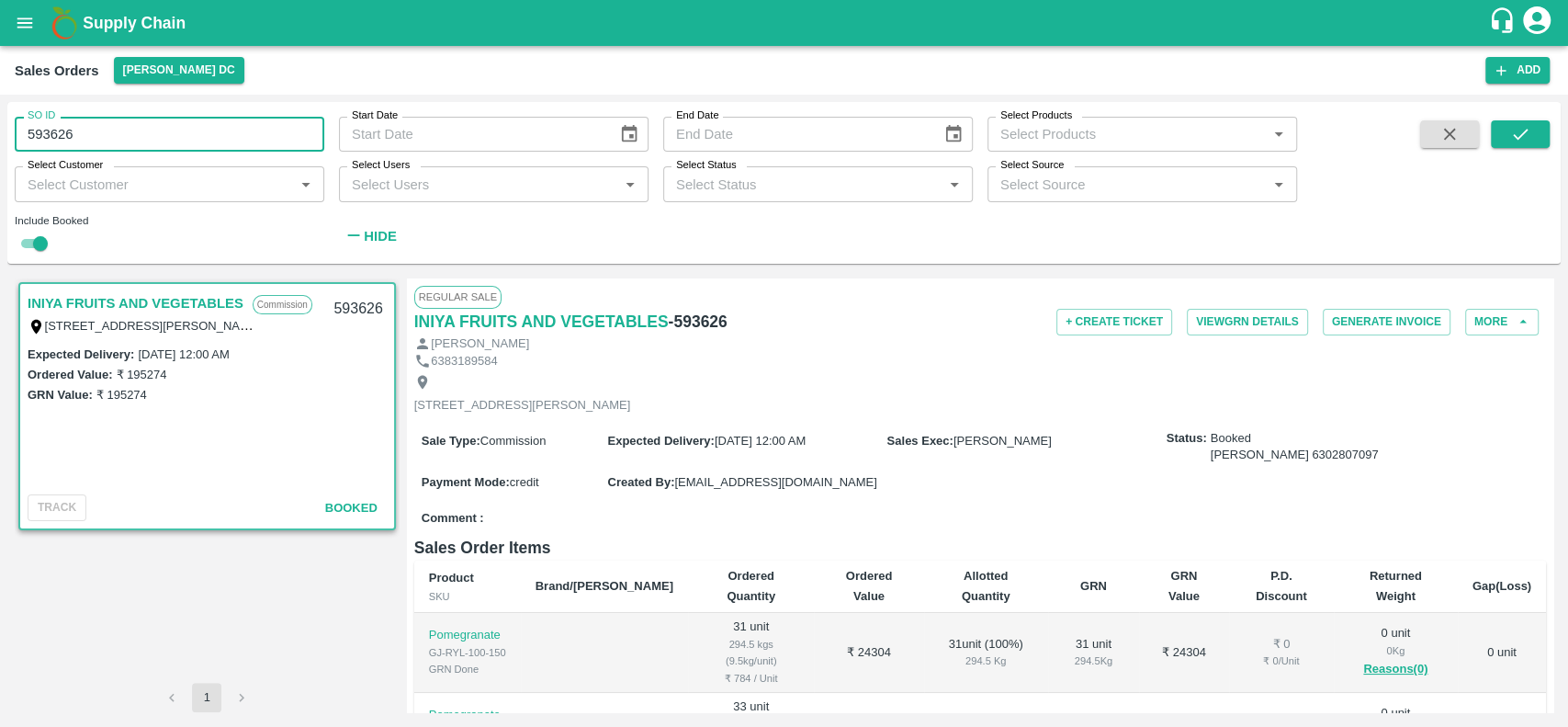
drag, startPoint x: 77, startPoint y: 136, endPoint x: 0, endPoint y: 136, distance: 77.0
click at [0, 136] on div "SO ID 593626 SO ID Start Date Start Date End Date End Date Select Products Sele…" at bounding box center [784, 410] width 1568 height 632
paste input "text"
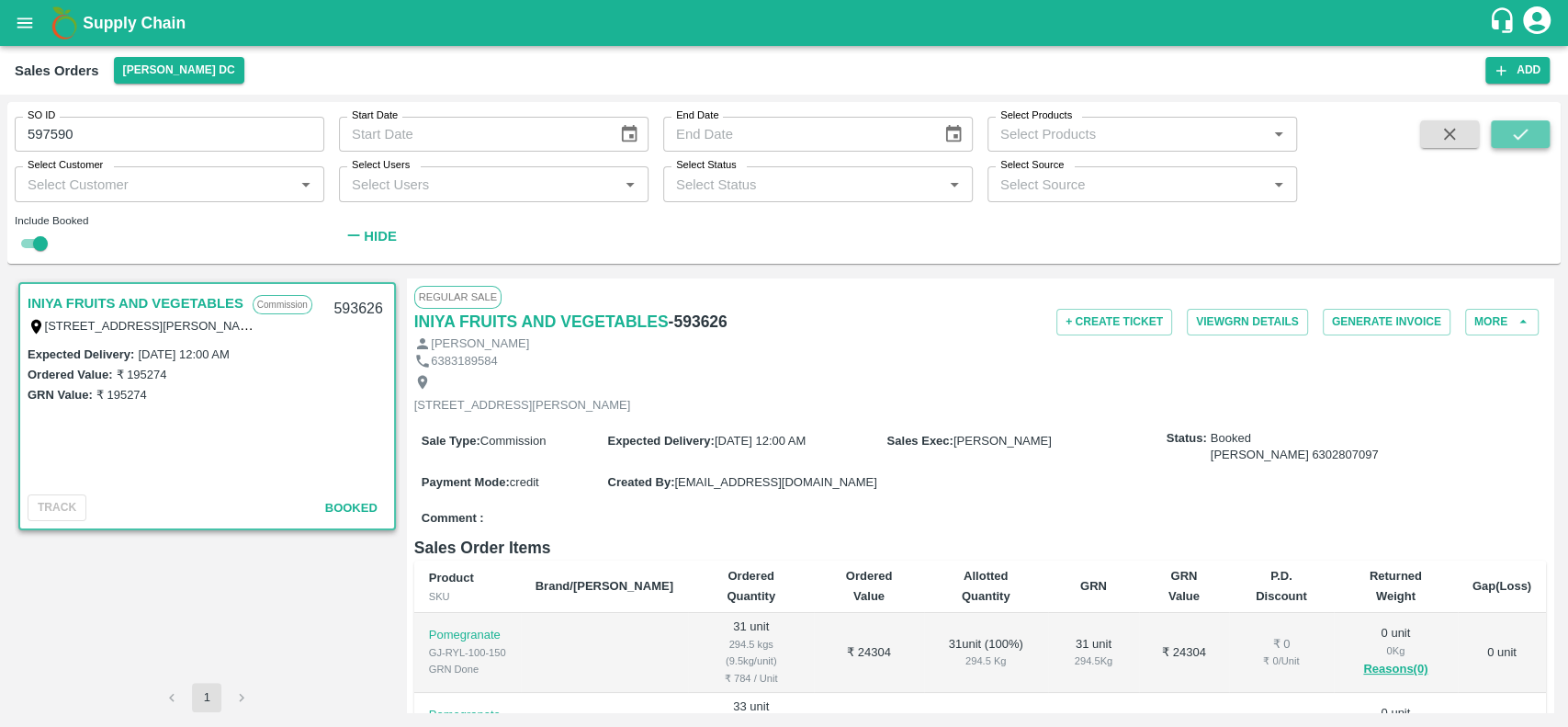
click at [1533, 136] on button "submit" at bounding box center [1520, 135] width 59 height 28
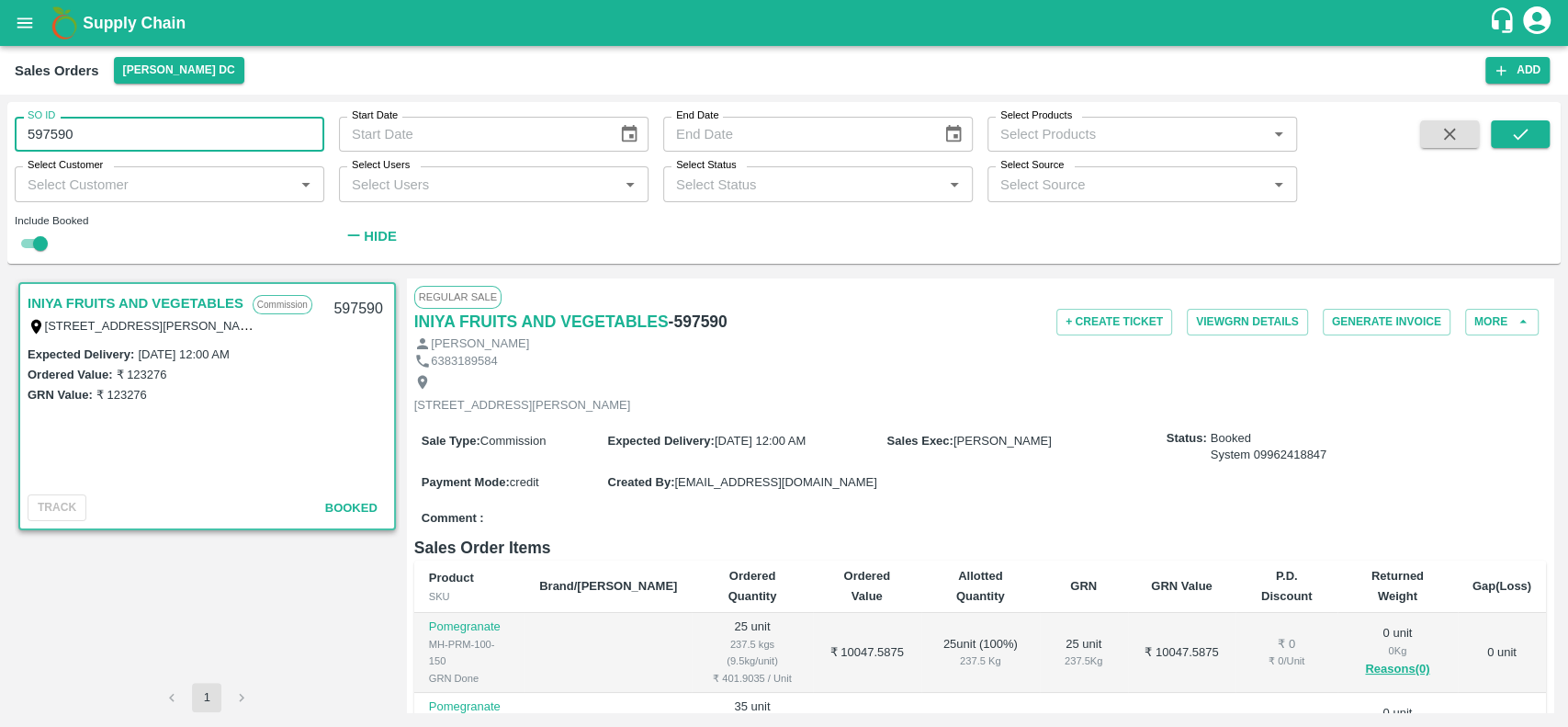
drag, startPoint x: 86, startPoint y: 136, endPoint x: 24, endPoint y: 135, distance: 62.0
click at [24, 135] on input "597590" at bounding box center [170, 134] width 310 height 35
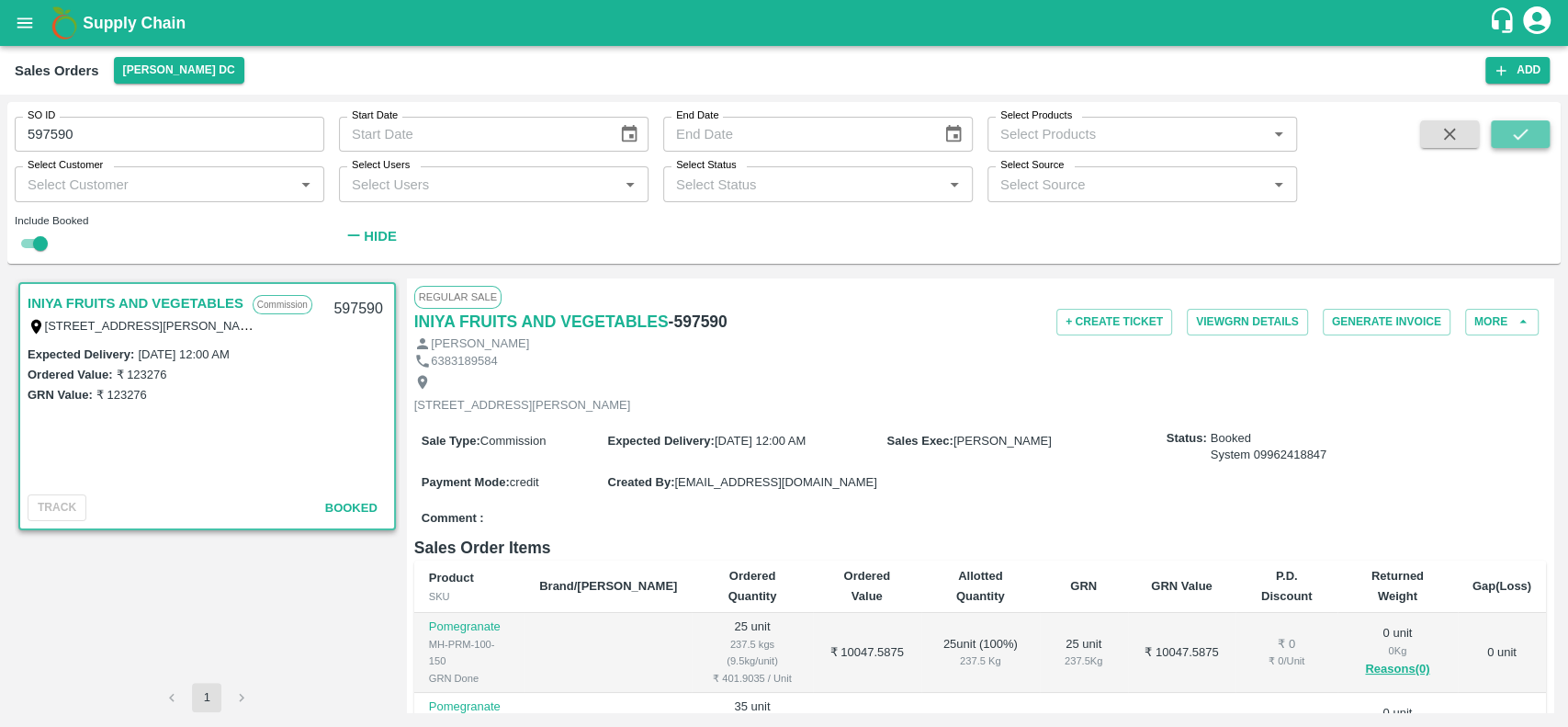
click at [1521, 128] on icon "submit" at bounding box center [1520, 134] width 20 height 20
click at [1200, 316] on button "View GRN Details" at bounding box center [1247, 322] width 121 height 27
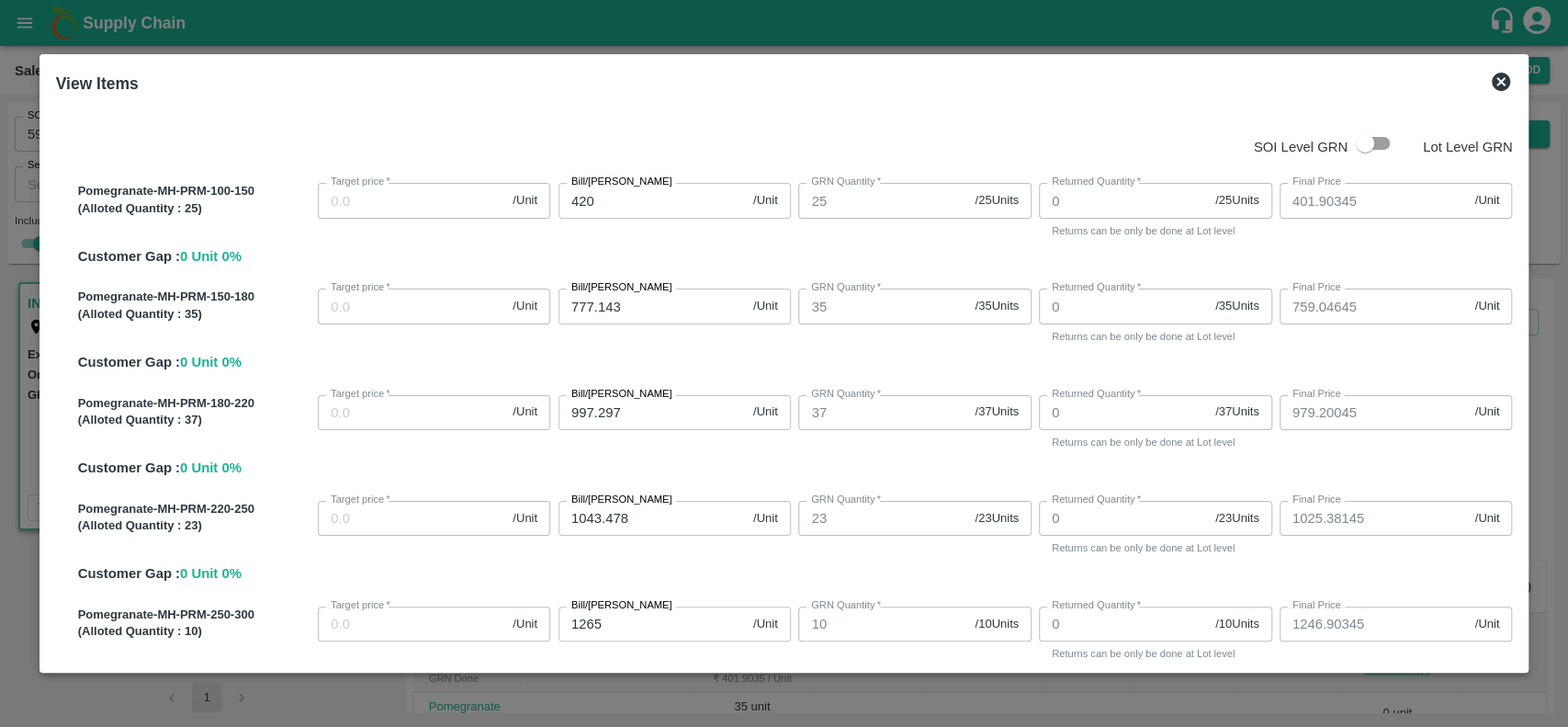
click at [1496, 75] on icon at bounding box center [1501, 82] width 18 height 18
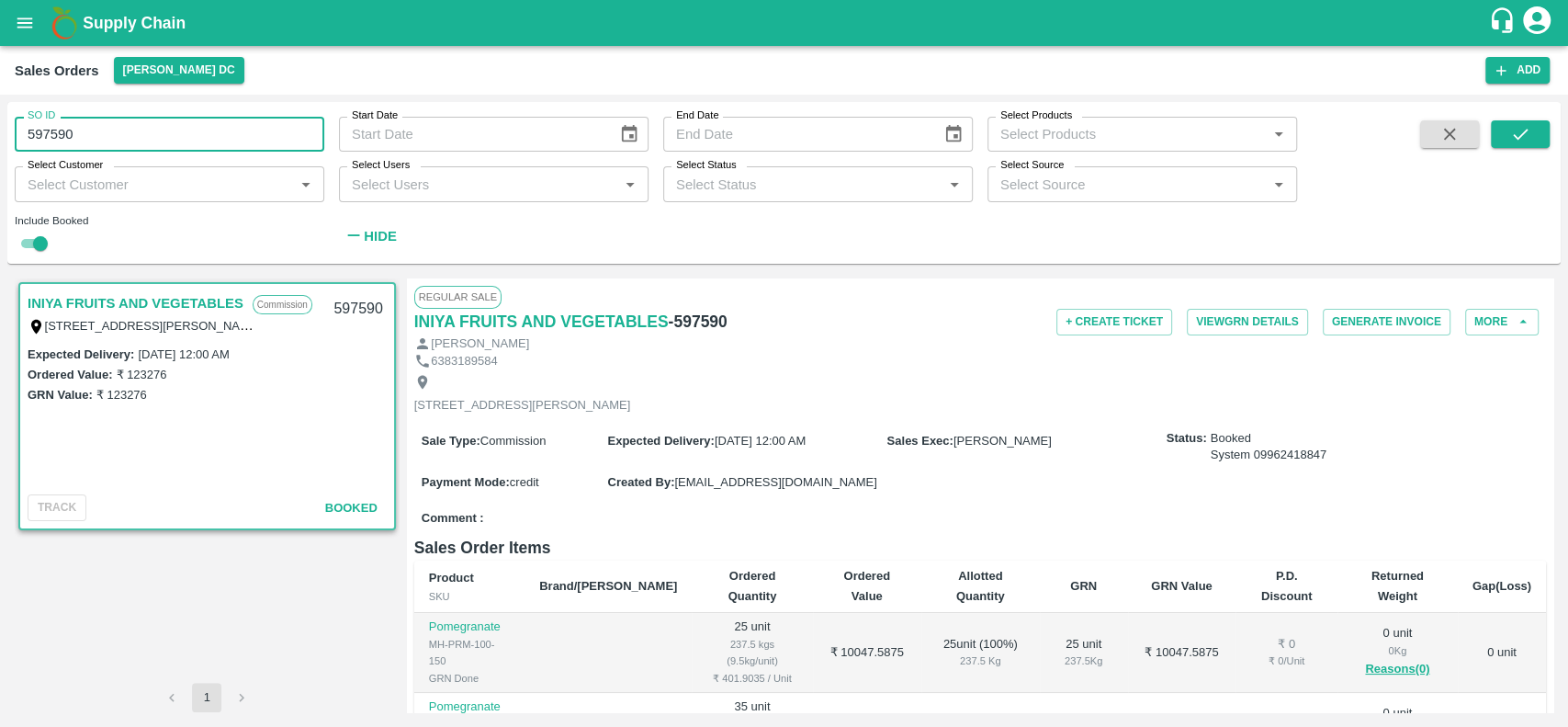
drag, startPoint x: 71, startPoint y: 136, endPoint x: 20, endPoint y: 135, distance: 51.0
click at [20, 135] on input "597590" at bounding box center [170, 134] width 310 height 35
paste input "text"
click at [1510, 138] on icon "submit" at bounding box center [1520, 134] width 20 height 20
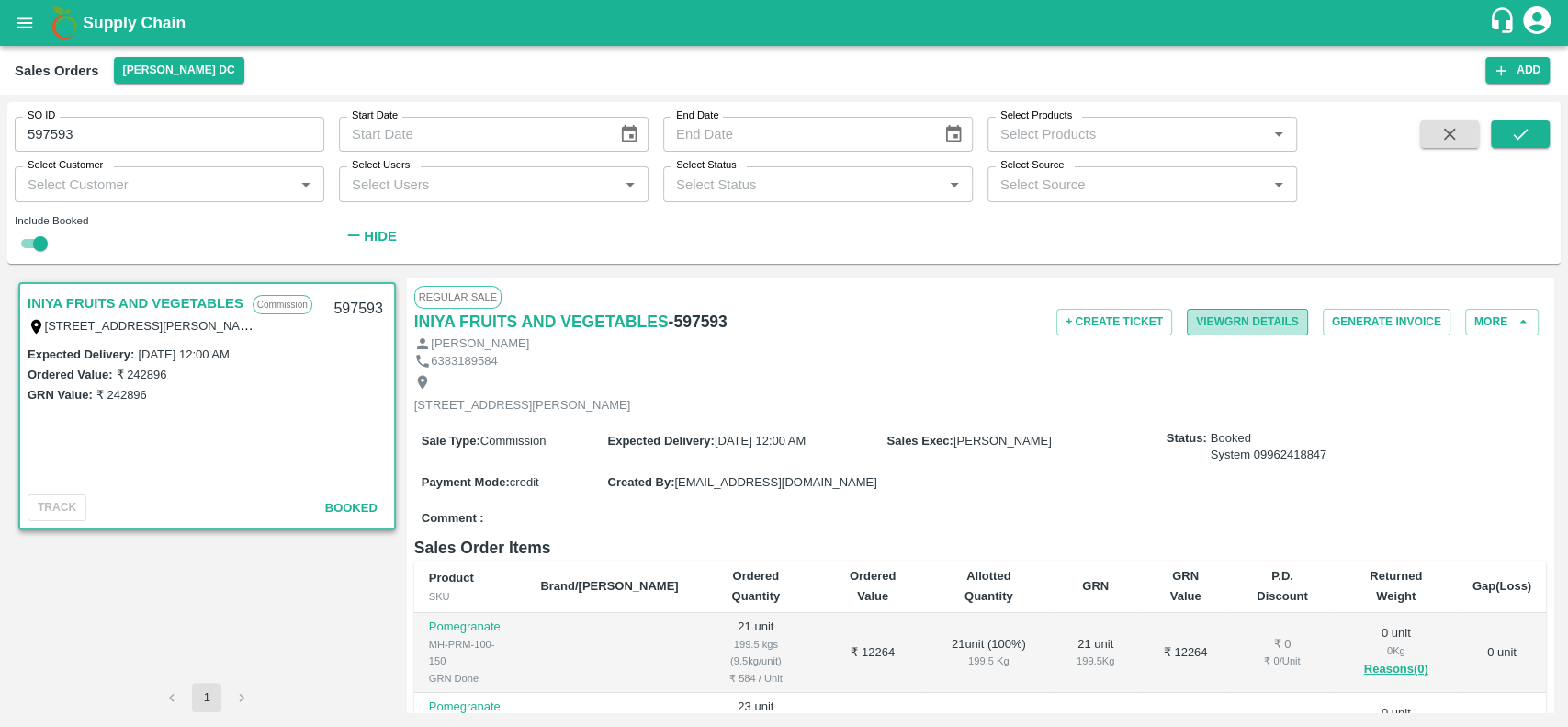
click at [1197, 319] on button "View GRN Details" at bounding box center [1247, 322] width 121 height 27
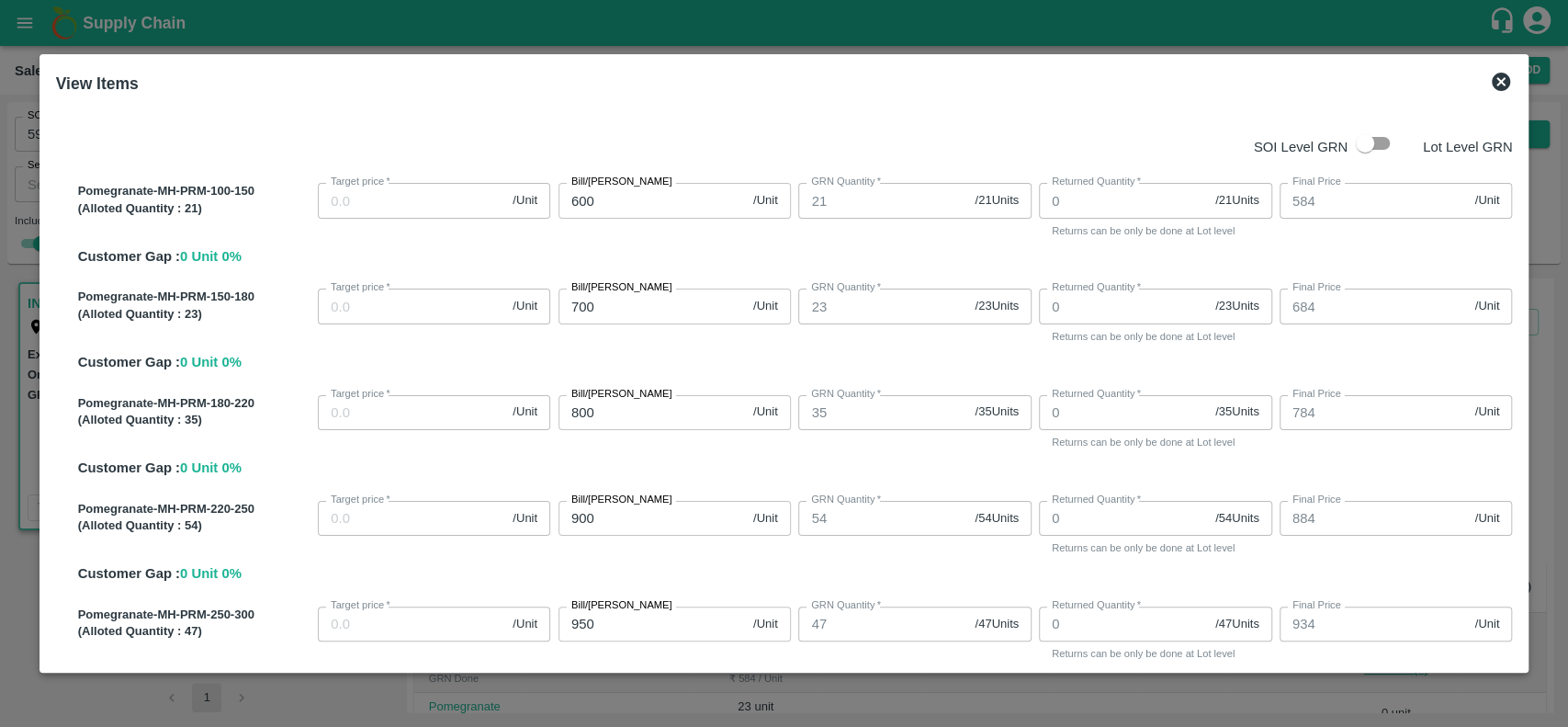
click at [1502, 78] on icon at bounding box center [1501, 82] width 18 height 18
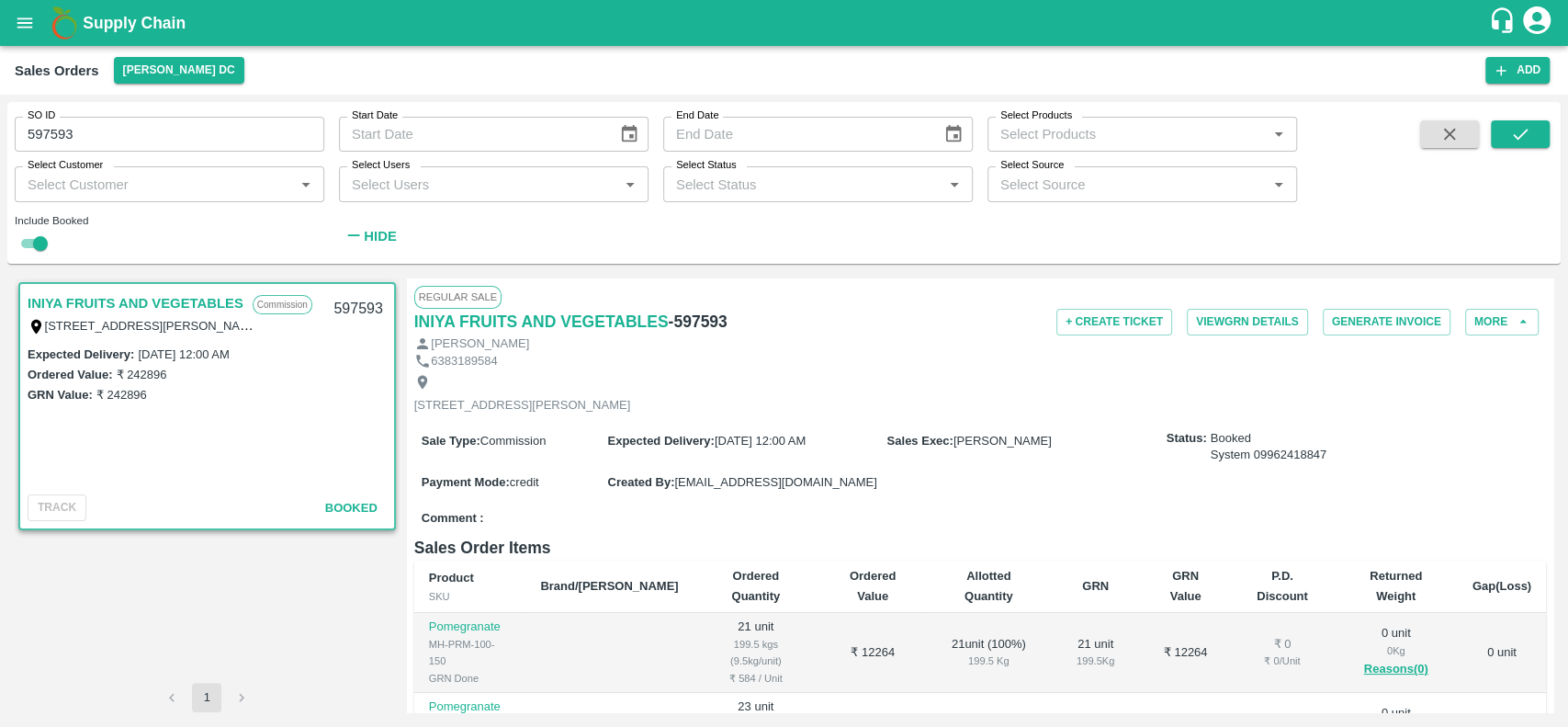
click at [125, 134] on input "597593" at bounding box center [170, 134] width 310 height 35
click at [1515, 133] on icon "submit" at bounding box center [1520, 134] width 20 height 20
click at [1204, 320] on button "View GRN Details" at bounding box center [1247, 322] width 121 height 27
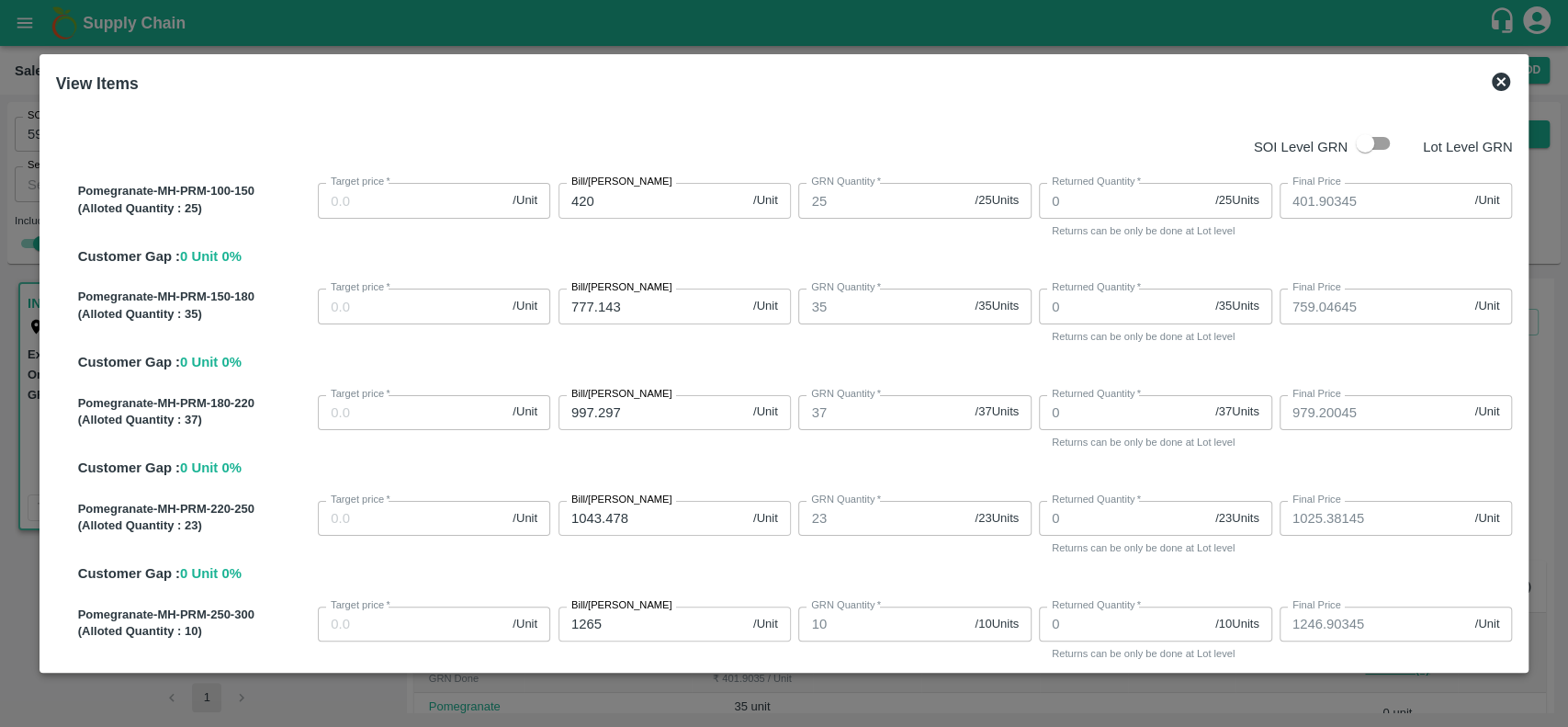
click at [1492, 81] on icon at bounding box center [1501, 82] width 22 height 22
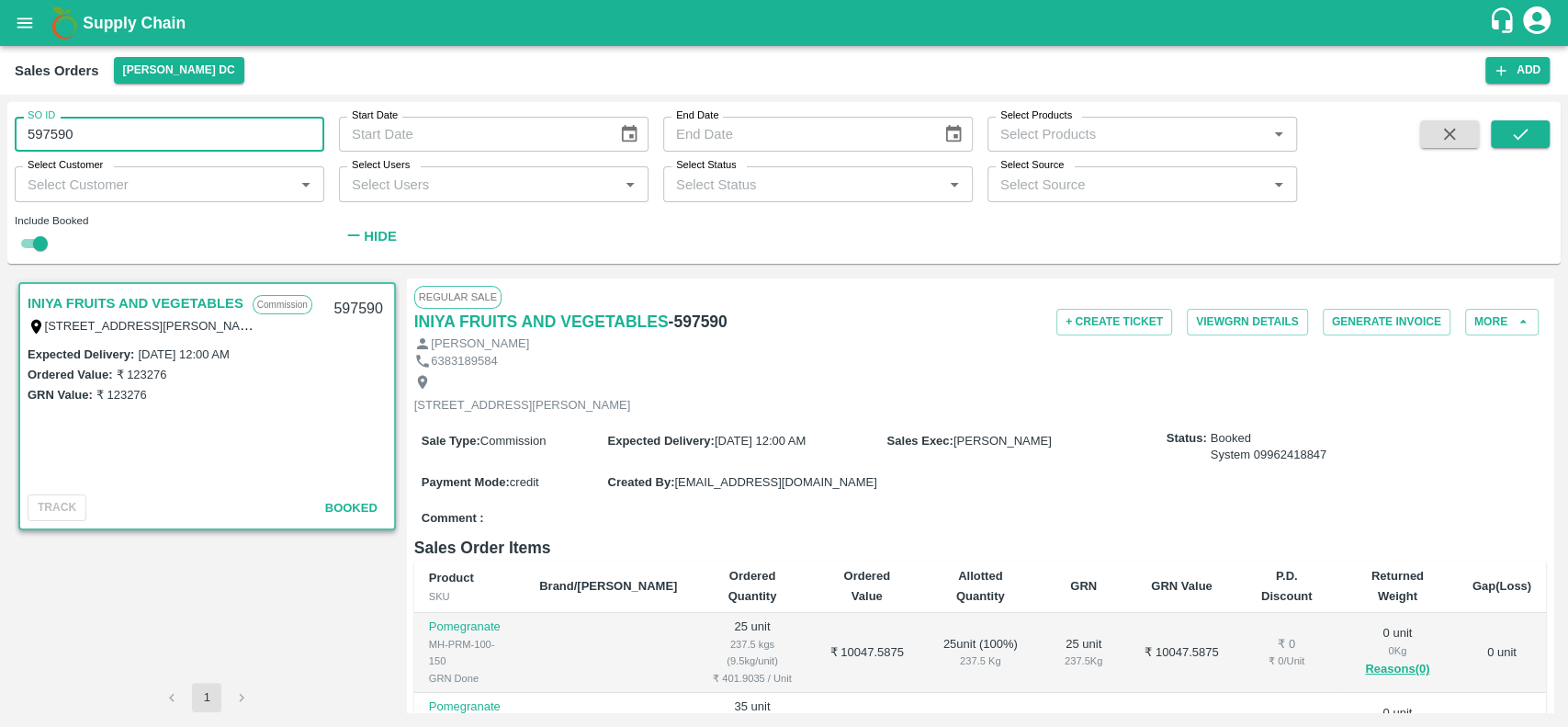
drag, startPoint x: 80, startPoint y: 142, endPoint x: 26, endPoint y: 142, distance: 54.0
click at [26, 142] on input "597590" at bounding box center [170, 134] width 310 height 35
paste input "text"
click at [1517, 137] on icon "submit" at bounding box center [1520, 134] width 20 height 20
drag, startPoint x: 91, startPoint y: 140, endPoint x: 0, endPoint y: 134, distance: 91.2
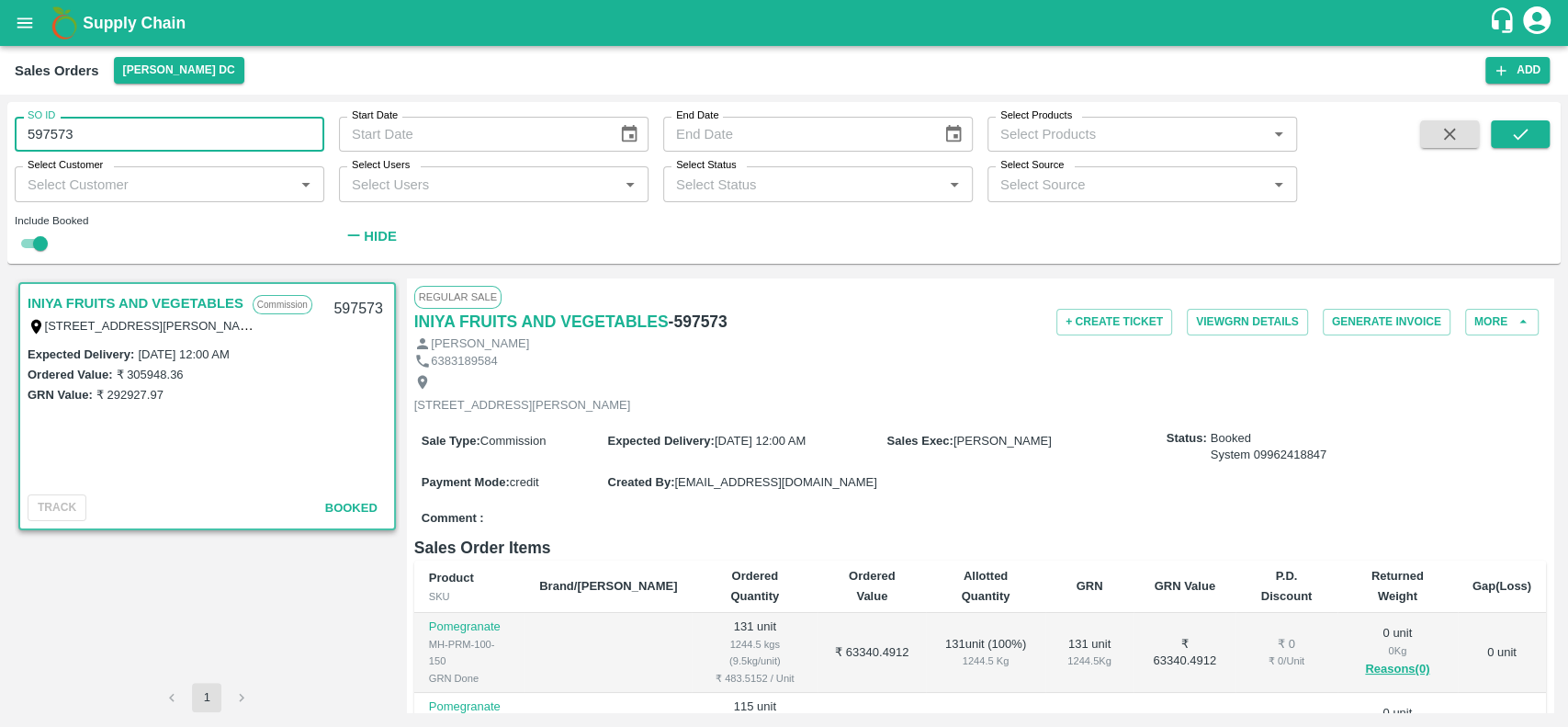
click at [0, 134] on div "SO ID 597573 SO ID Start Date Start Date End Date End Date Select Products Sele…" at bounding box center [784, 410] width 1568 height 632
paste input "text"
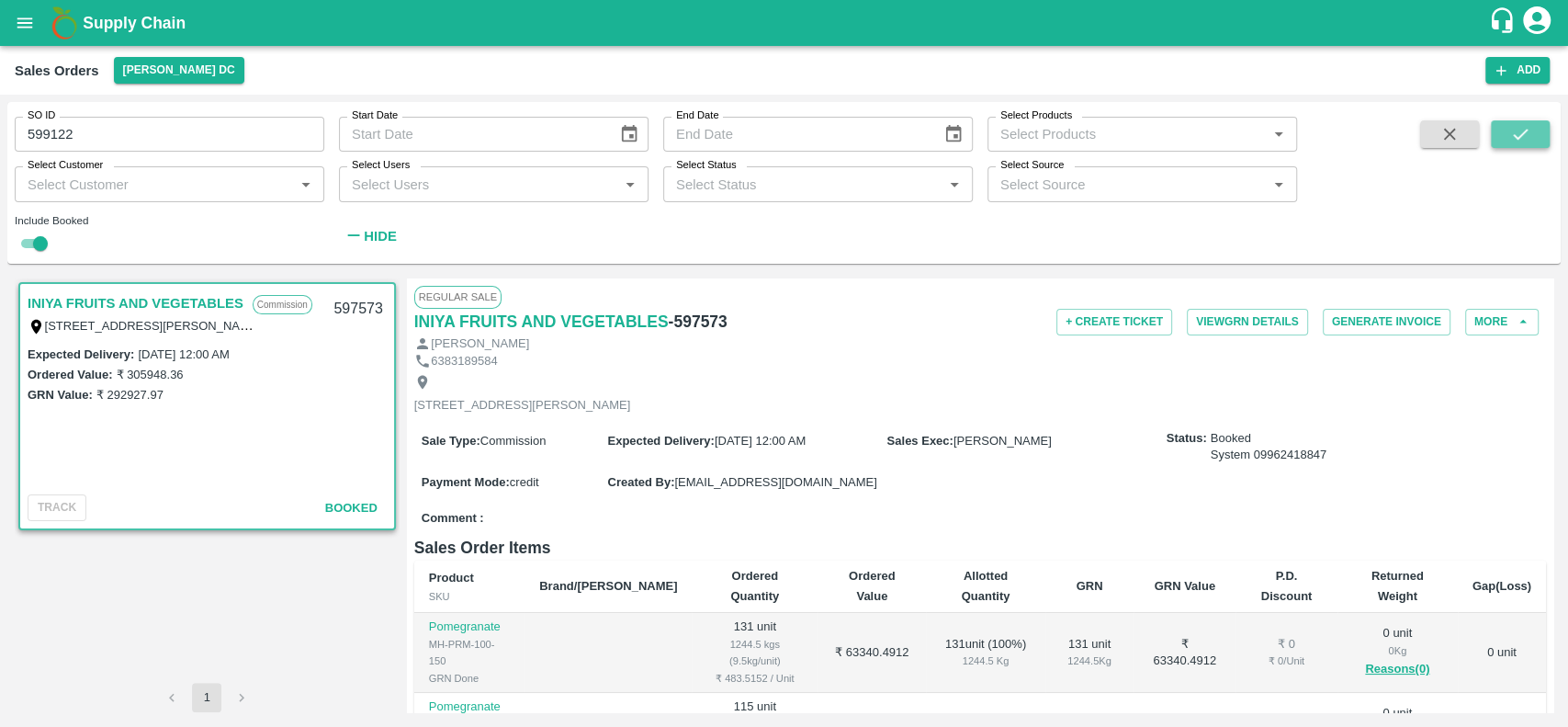
click at [1529, 129] on icon "submit" at bounding box center [1520, 134] width 20 height 20
click at [1201, 321] on button "View GRN Details" at bounding box center [1247, 322] width 121 height 27
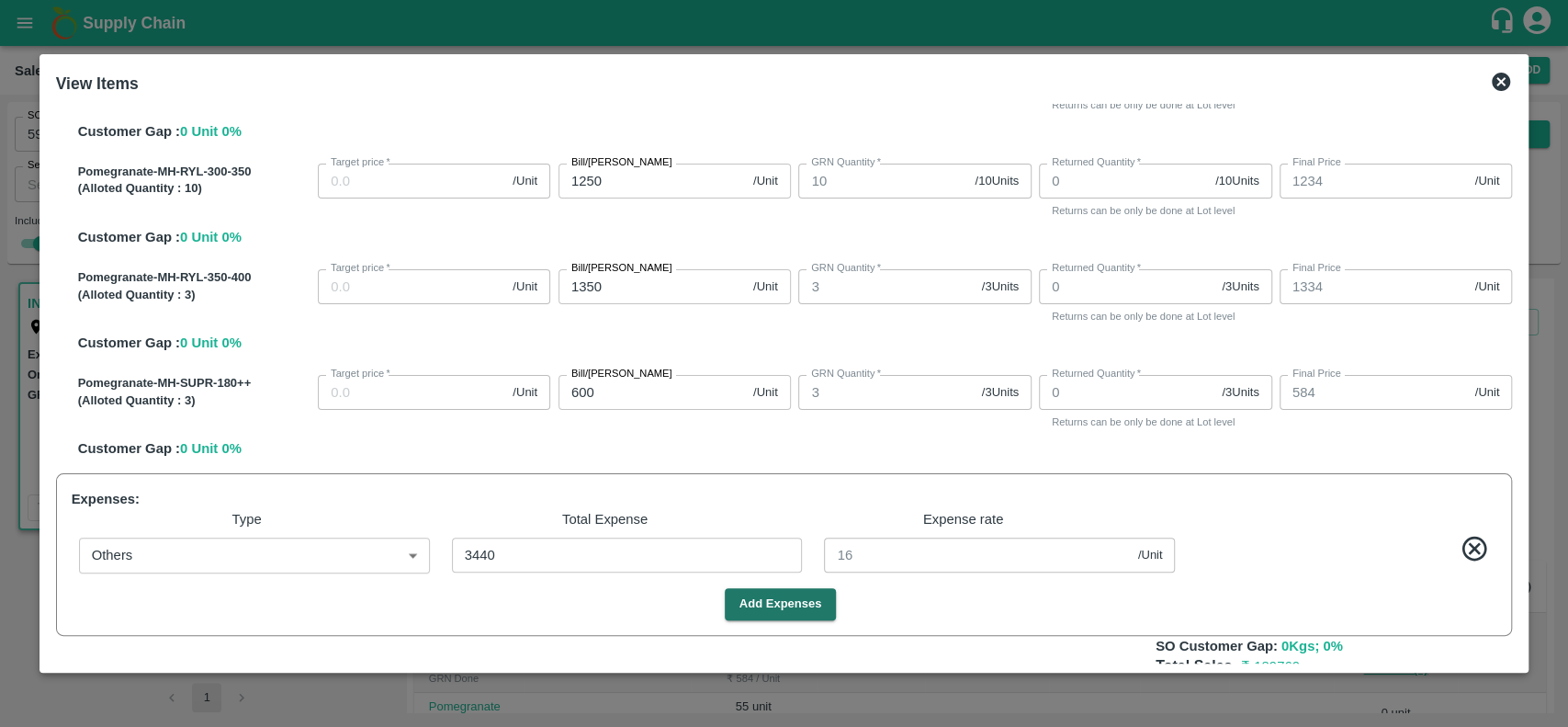
scroll to position [552, 0]
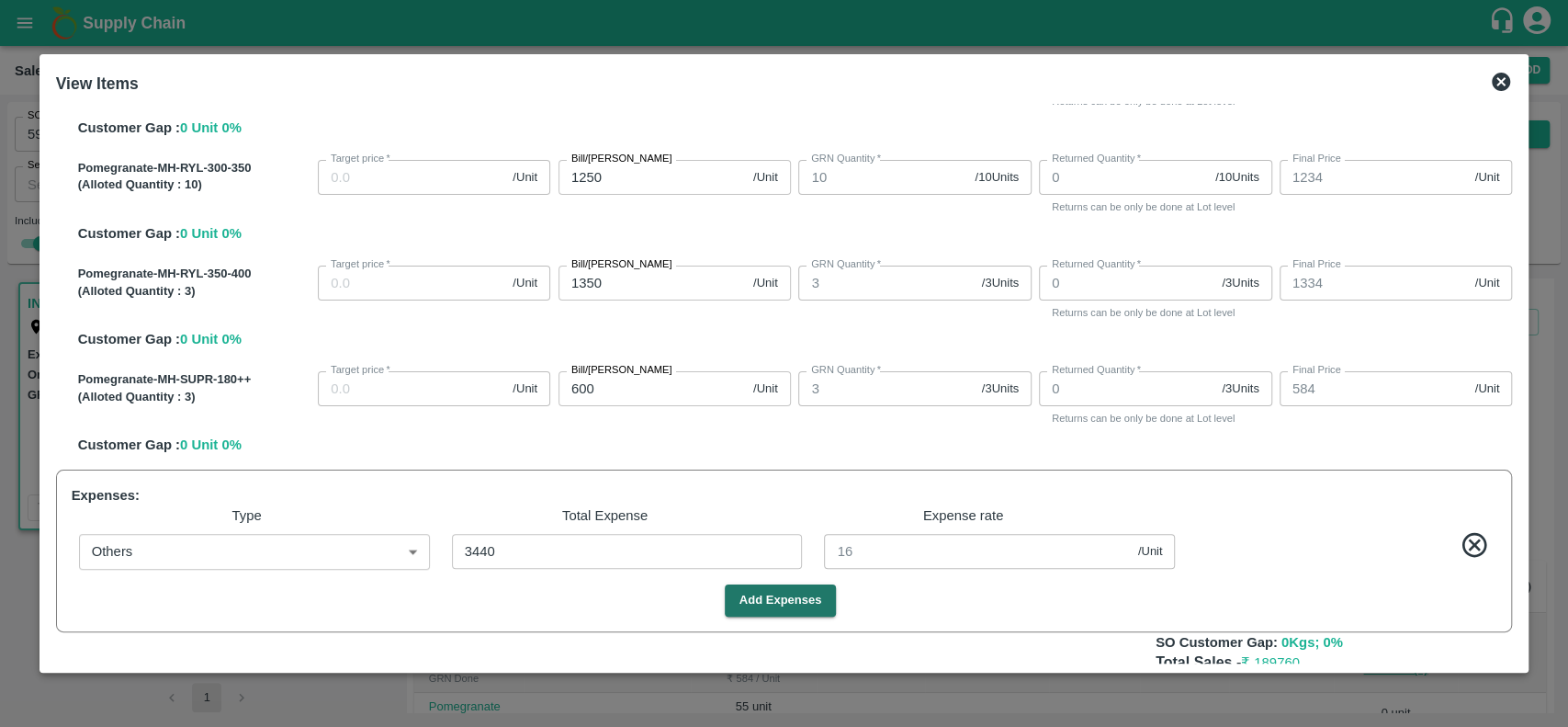
click at [1497, 78] on icon at bounding box center [1501, 82] width 22 height 22
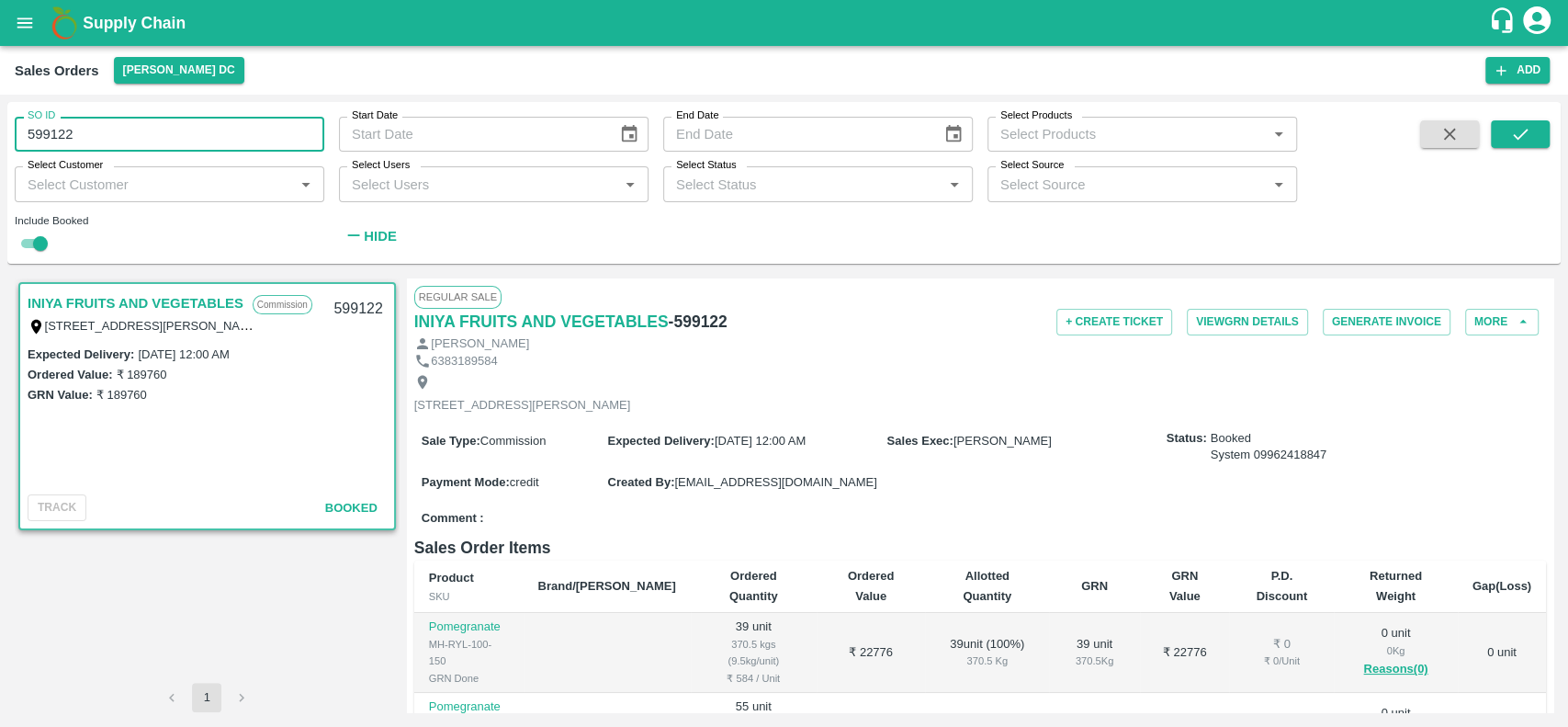
drag, startPoint x: 88, startPoint y: 128, endPoint x: 19, endPoint y: 132, distance: 69.1
click at [19, 132] on input "599122" at bounding box center [170, 134] width 310 height 35
paste input "text"
click at [1525, 130] on icon "submit" at bounding box center [1520, 134] width 15 height 11
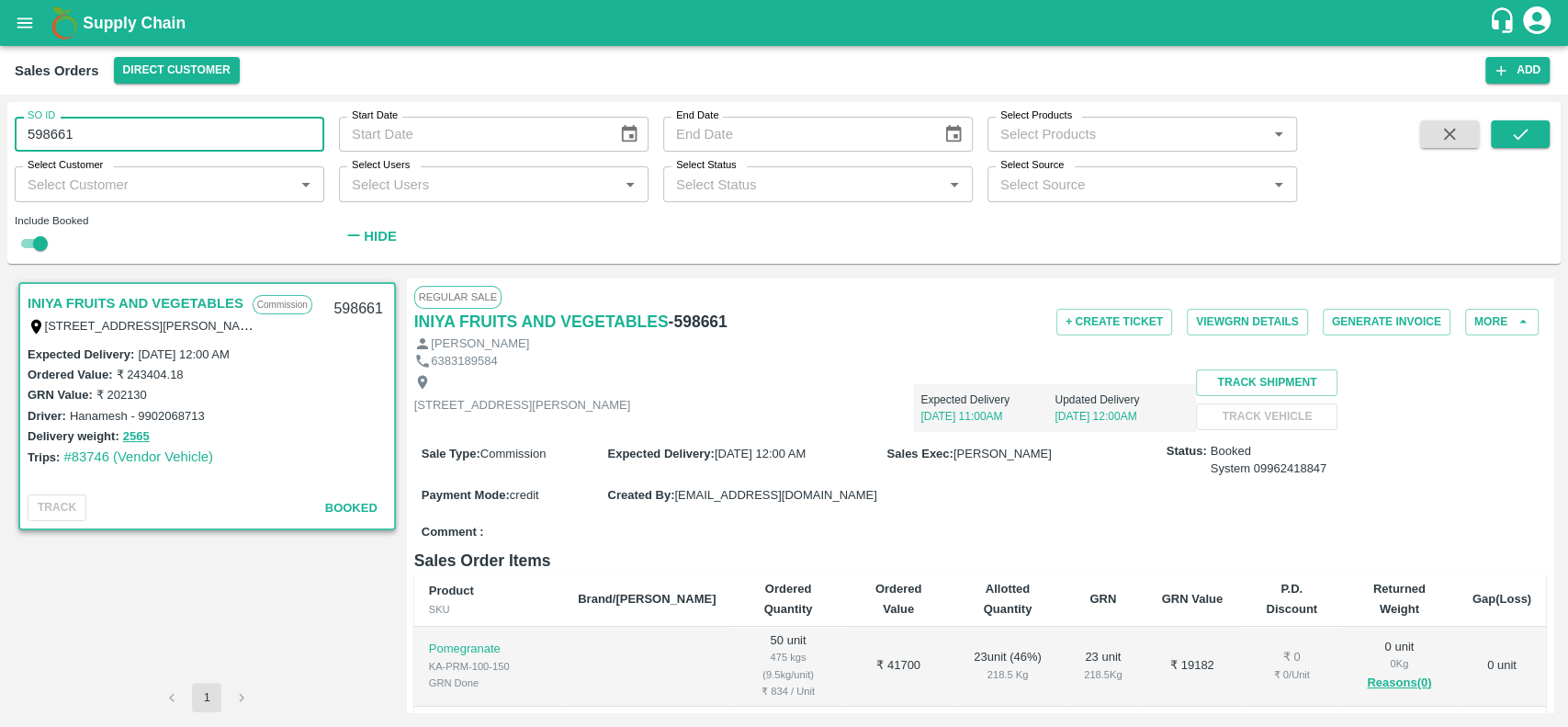
drag, startPoint x: 82, startPoint y: 135, endPoint x: 24, endPoint y: 131, distance: 58.1
click at [24, 131] on input "598661" at bounding box center [170, 134] width 310 height 35
paste input "text"
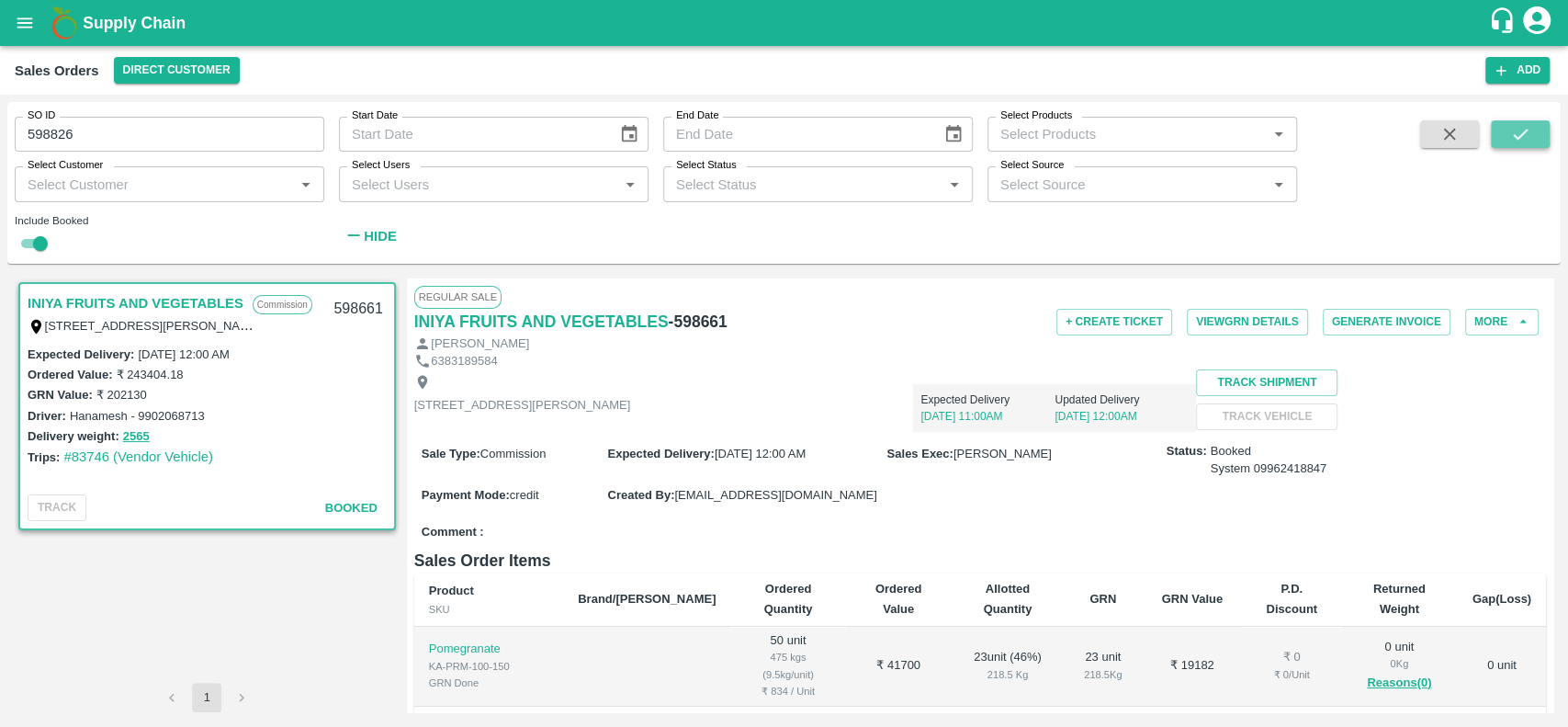
click at [1513, 136] on icon "submit" at bounding box center [1520, 134] width 20 height 20
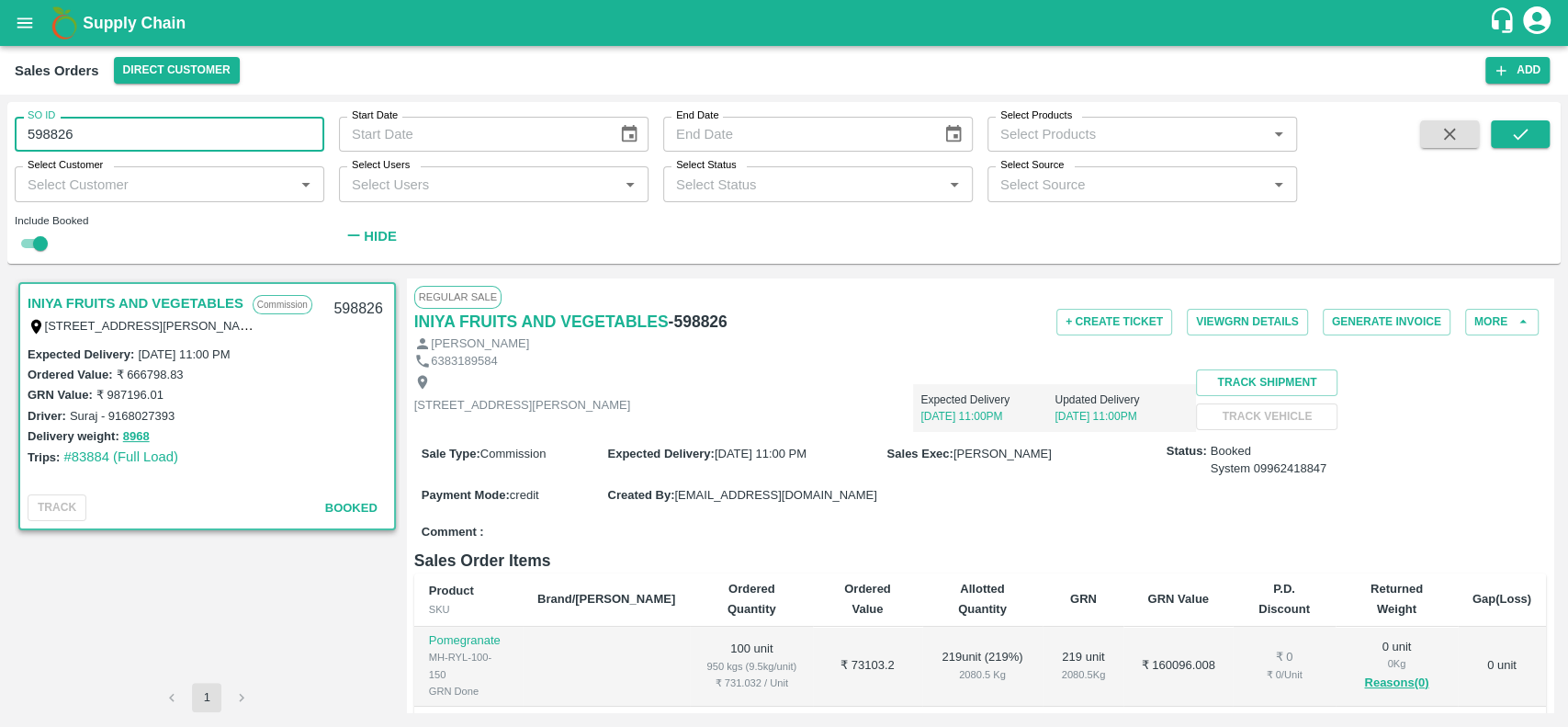
drag, startPoint x: 78, startPoint y: 138, endPoint x: 13, endPoint y: 143, distance: 65.2
click at [13, 143] on div "SO ID 598826 SO ID" at bounding box center [162, 127] width 325 height 50
paste input "text"
click at [1529, 125] on icon "submit" at bounding box center [1520, 134] width 20 height 20
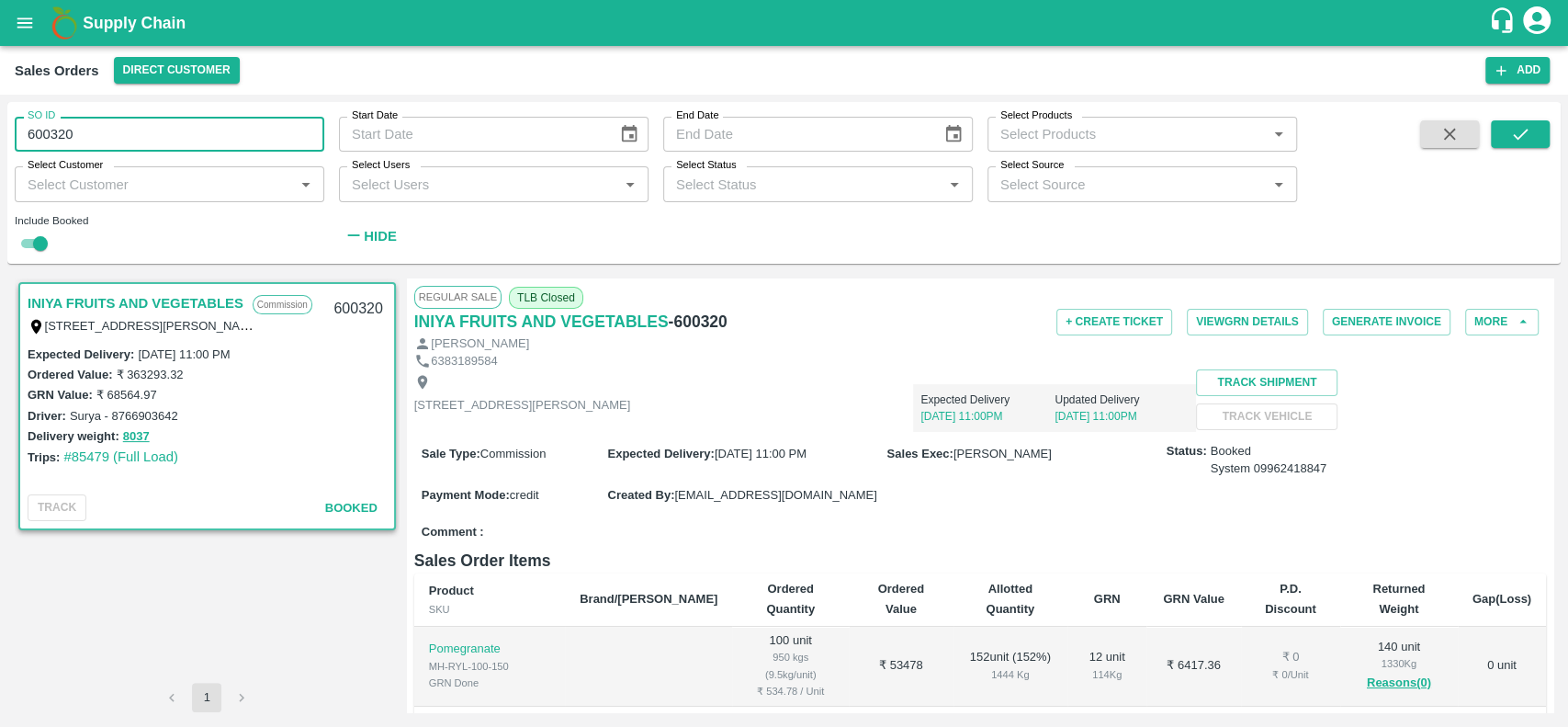
drag, startPoint x: 74, startPoint y: 135, endPoint x: 23, endPoint y: 133, distance: 51.0
click at [23, 133] on input "600320" at bounding box center [170, 134] width 310 height 35
paste input "text"
type input "583651"
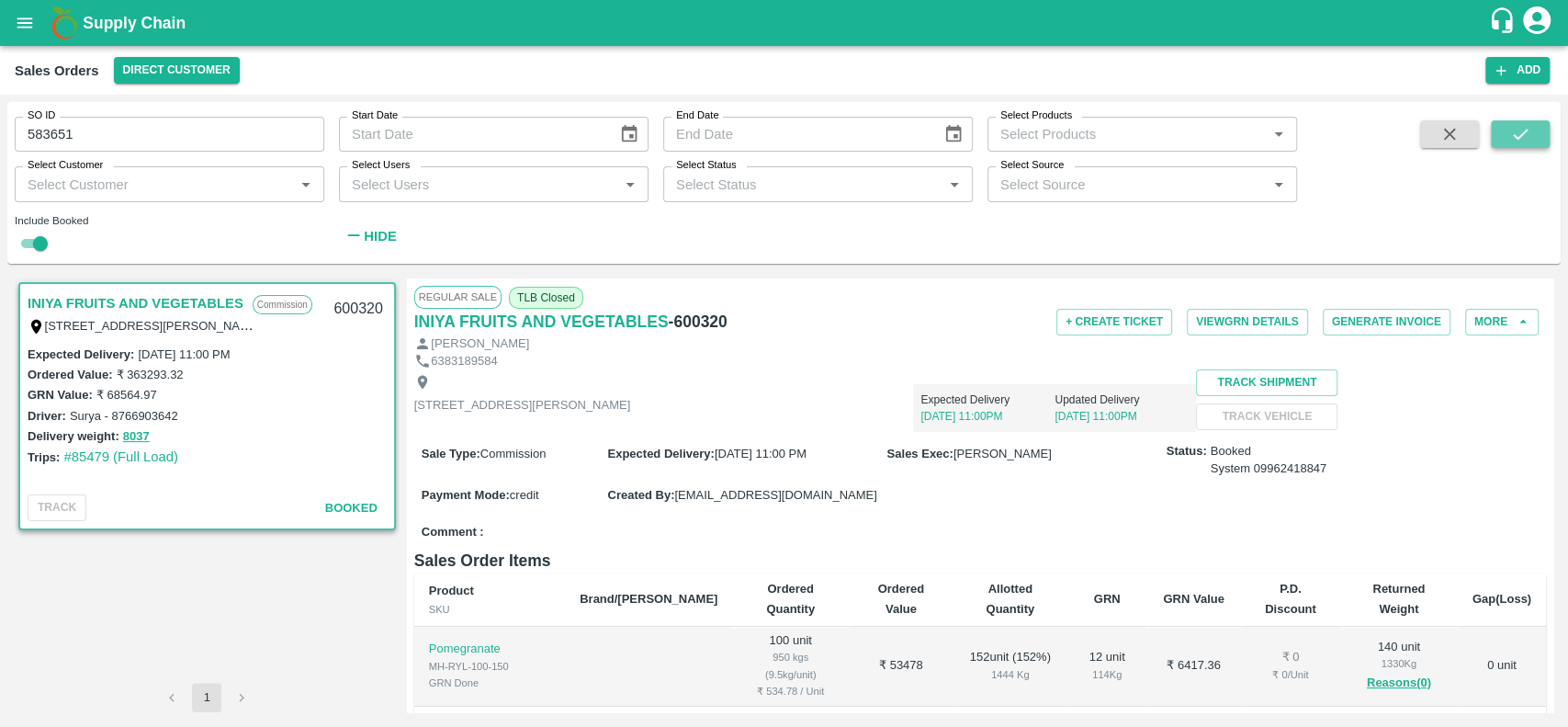
click at [1514, 135] on icon "submit" at bounding box center [1520, 134] width 15 height 11
drag, startPoint x: 243, startPoint y: 70, endPoint x: 230, endPoint y: 70, distance: 13.0
click at [230, 70] on div "Sales Orders Direct Customer" at bounding box center [750, 70] width 1471 height 27
click at [230, 70] on button "Direct Customer" at bounding box center [177, 70] width 126 height 27
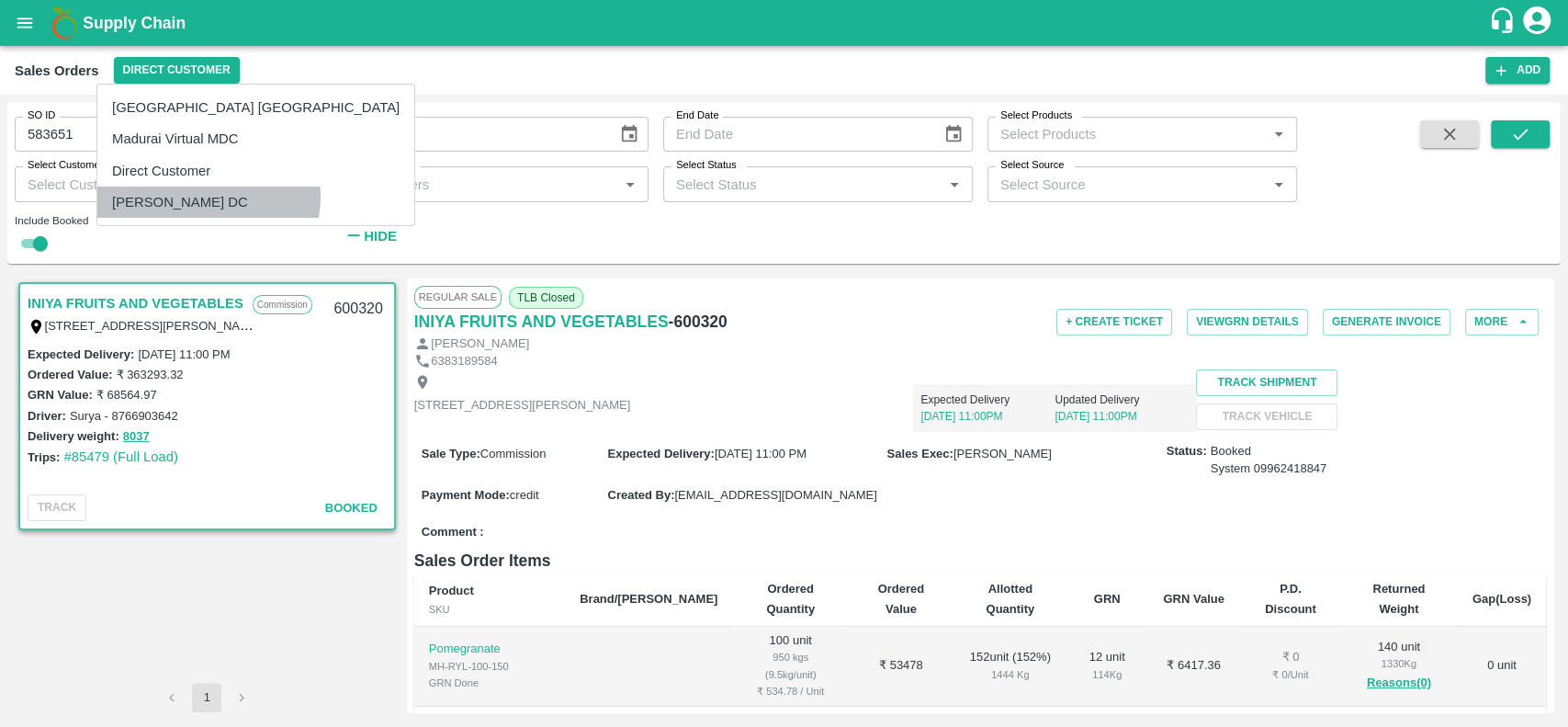
click at [208, 197] on li "[PERSON_NAME] DC" at bounding box center [256, 202] width 317 height 31
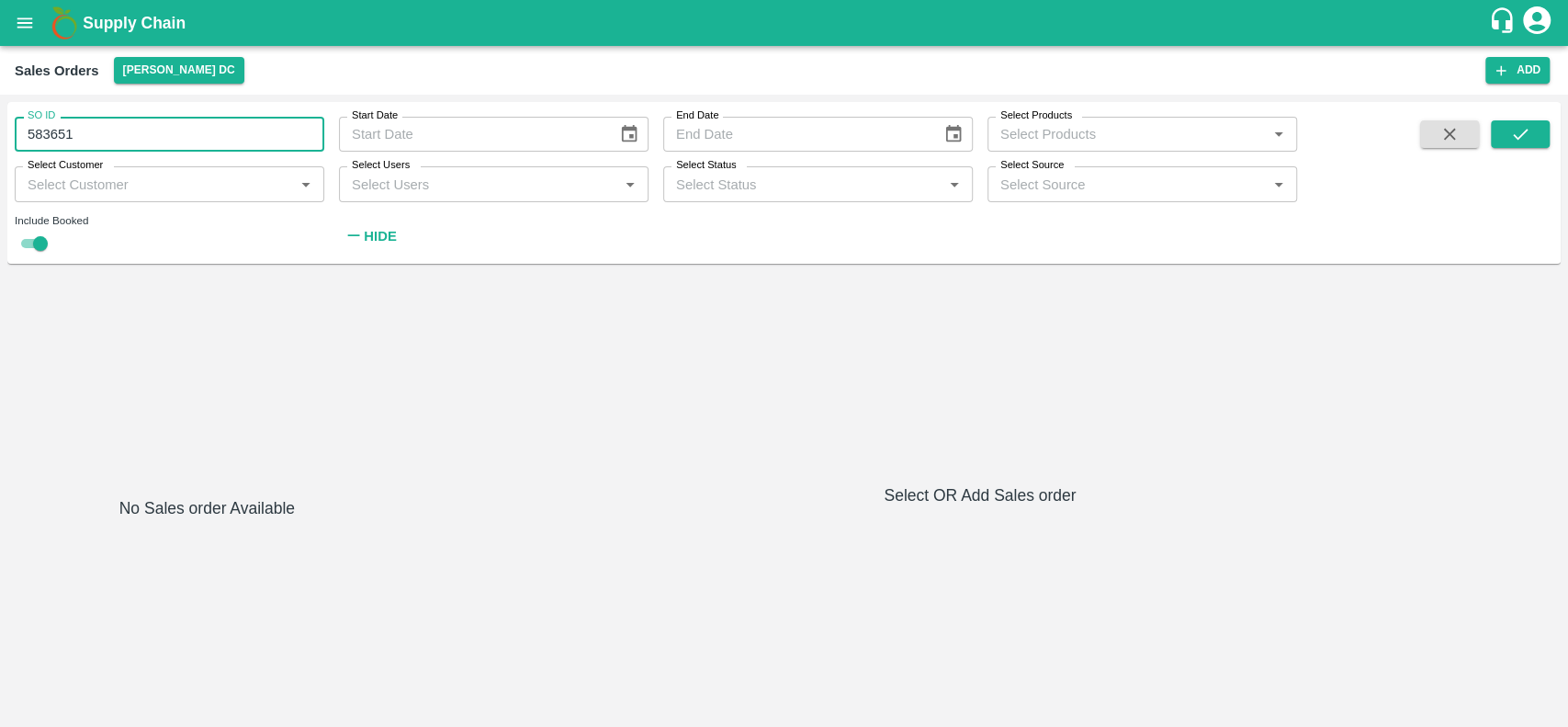
drag, startPoint x: 85, startPoint y: 127, endPoint x: 0, endPoint y: 126, distance: 85.0
click at [0, 126] on div "SO ID 583651 SO ID Start Date Start Date End Date End Date Select Products Sele…" at bounding box center [784, 410] width 1568 height 632
type input "583651"
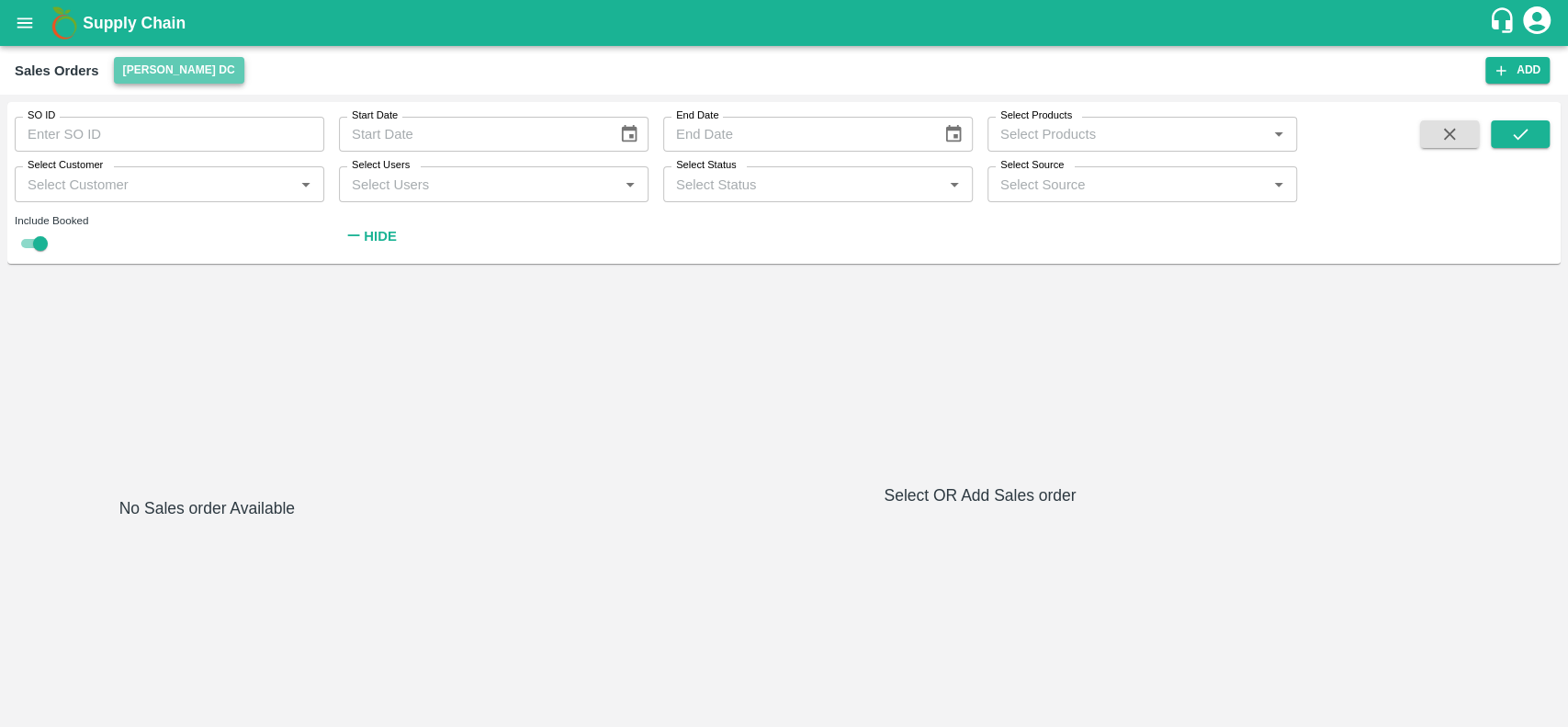
click at [125, 59] on button "[PERSON_NAME] DC" at bounding box center [179, 70] width 131 height 27
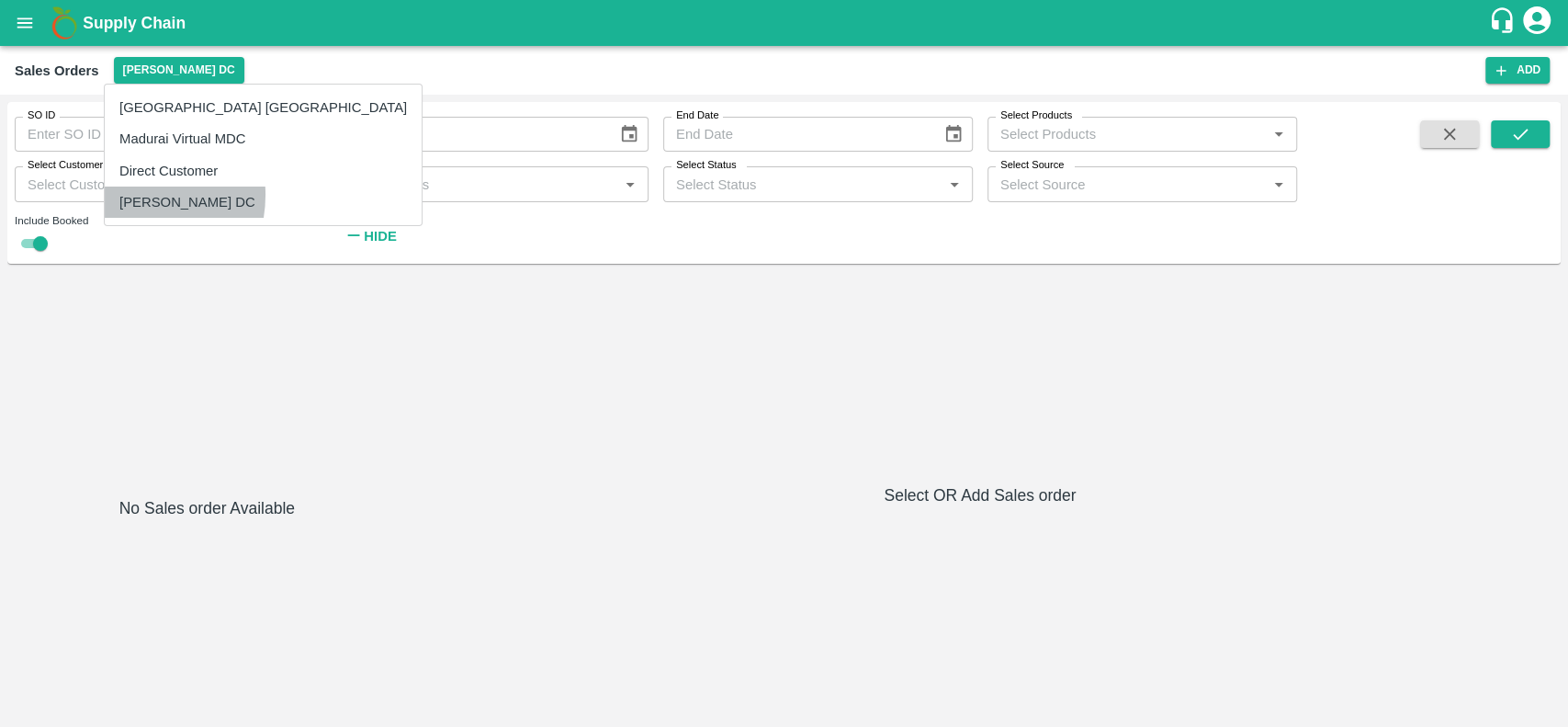
click at [124, 195] on li "[PERSON_NAME] DC" at bounding box center [263, 202] width 317 height 31
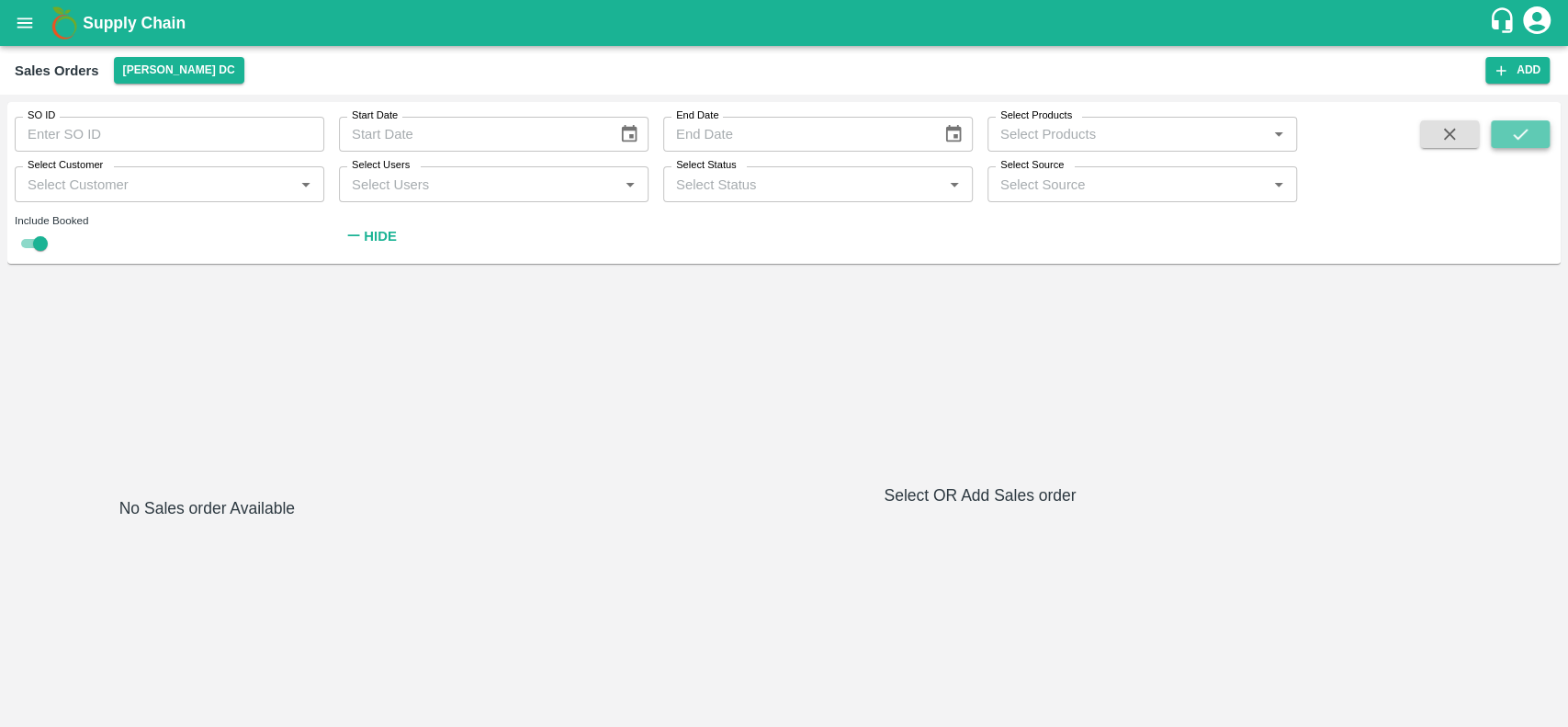
click at [1499, 138] on button "submit" at bounding box center [1520, 135] width 59 height 28
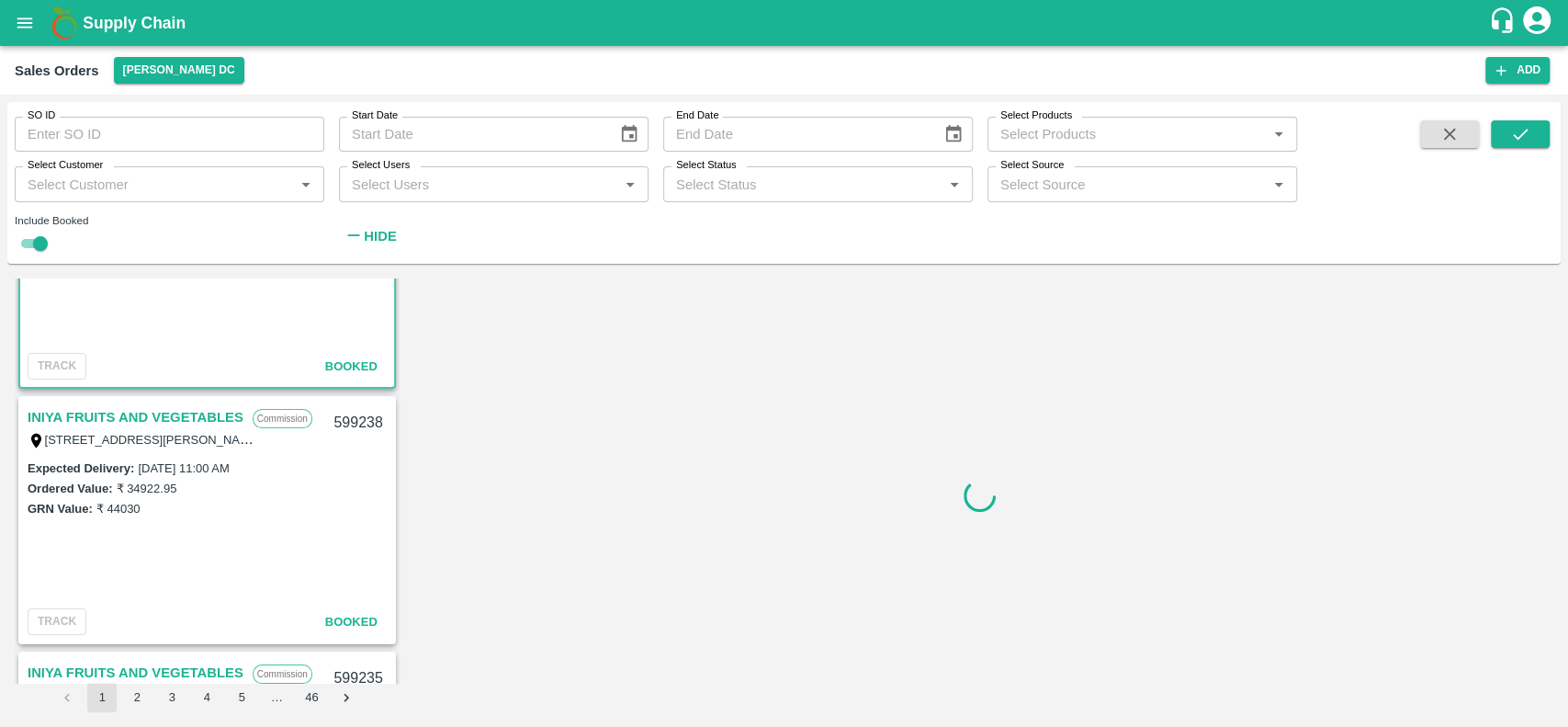
scroll to position [144, 0]
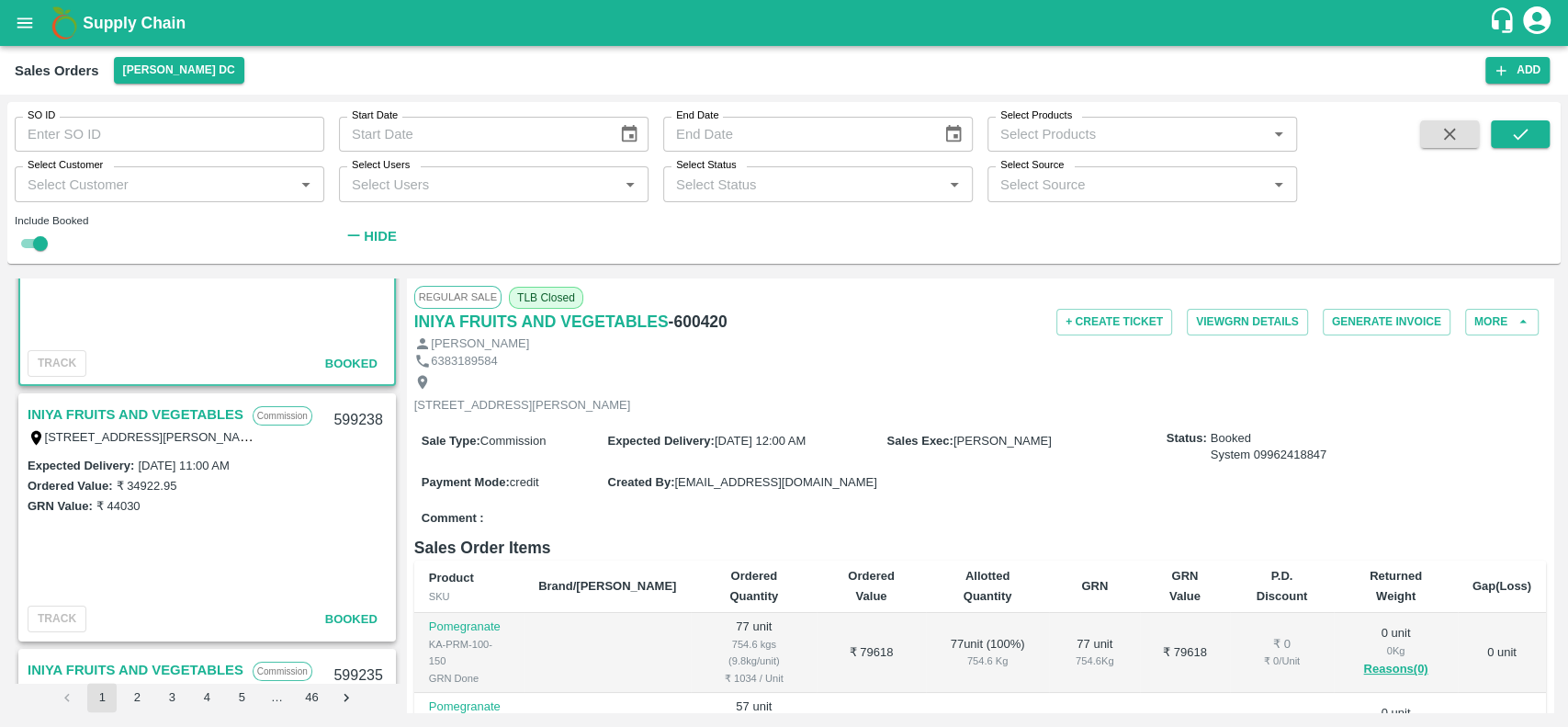
click at [50, 410] on link "INIYA FRUITS AND VEGETABLES" at bounding box center [136, 414] width 216 height 24
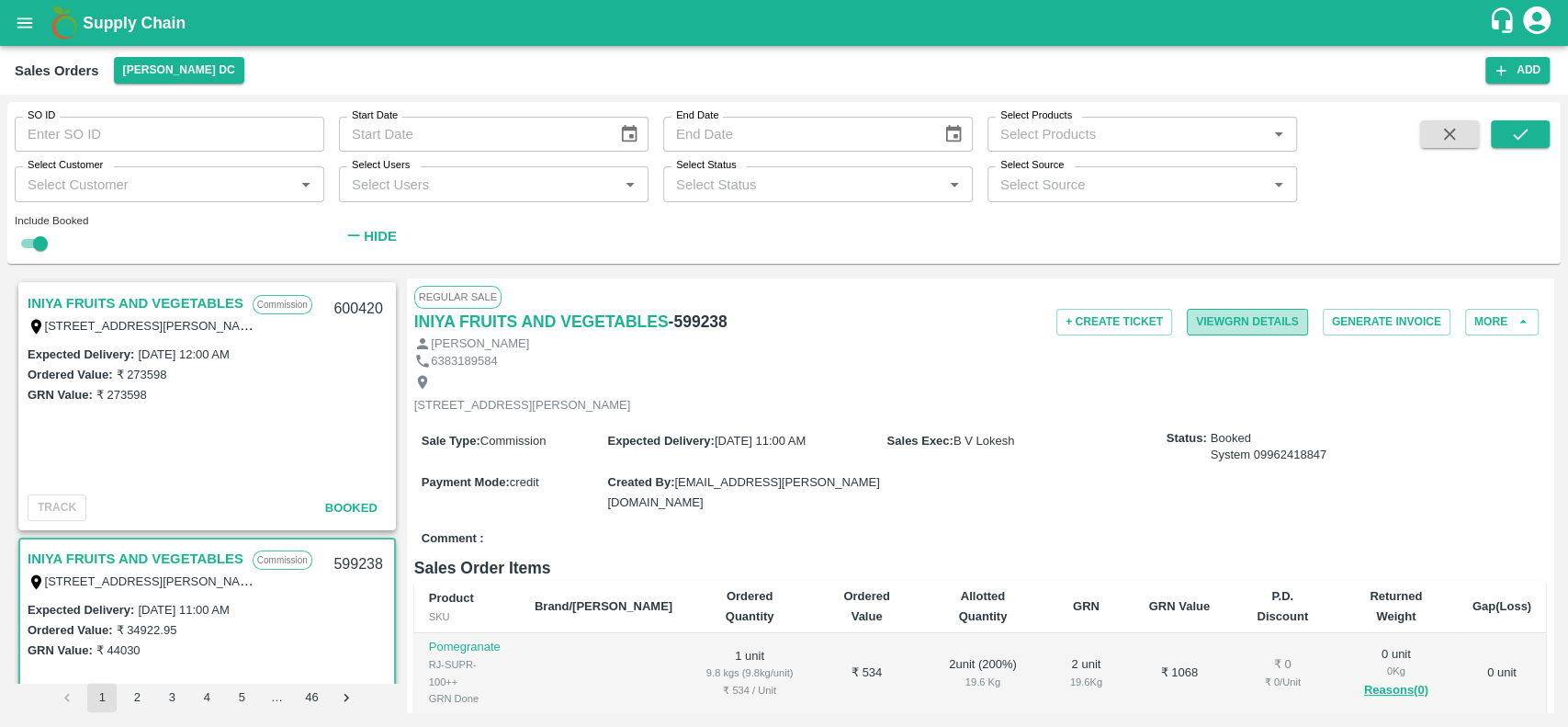
click at [1193, 321] on button "View GRN Details" at bounding box center [1247, 322] width 121 height 27
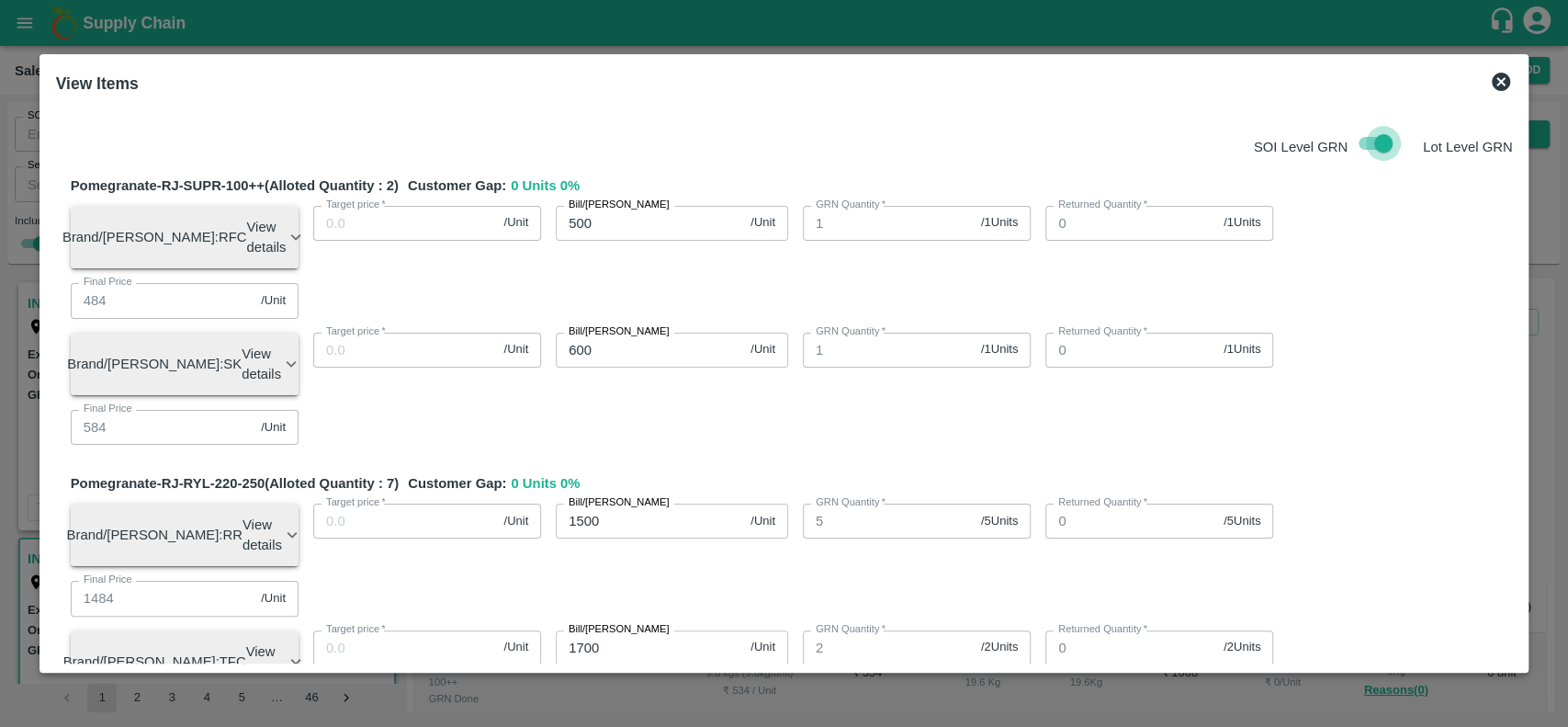
click at [1366, 142] on input "checkbox" at bounding box center [1383, 143] width 105 height 35
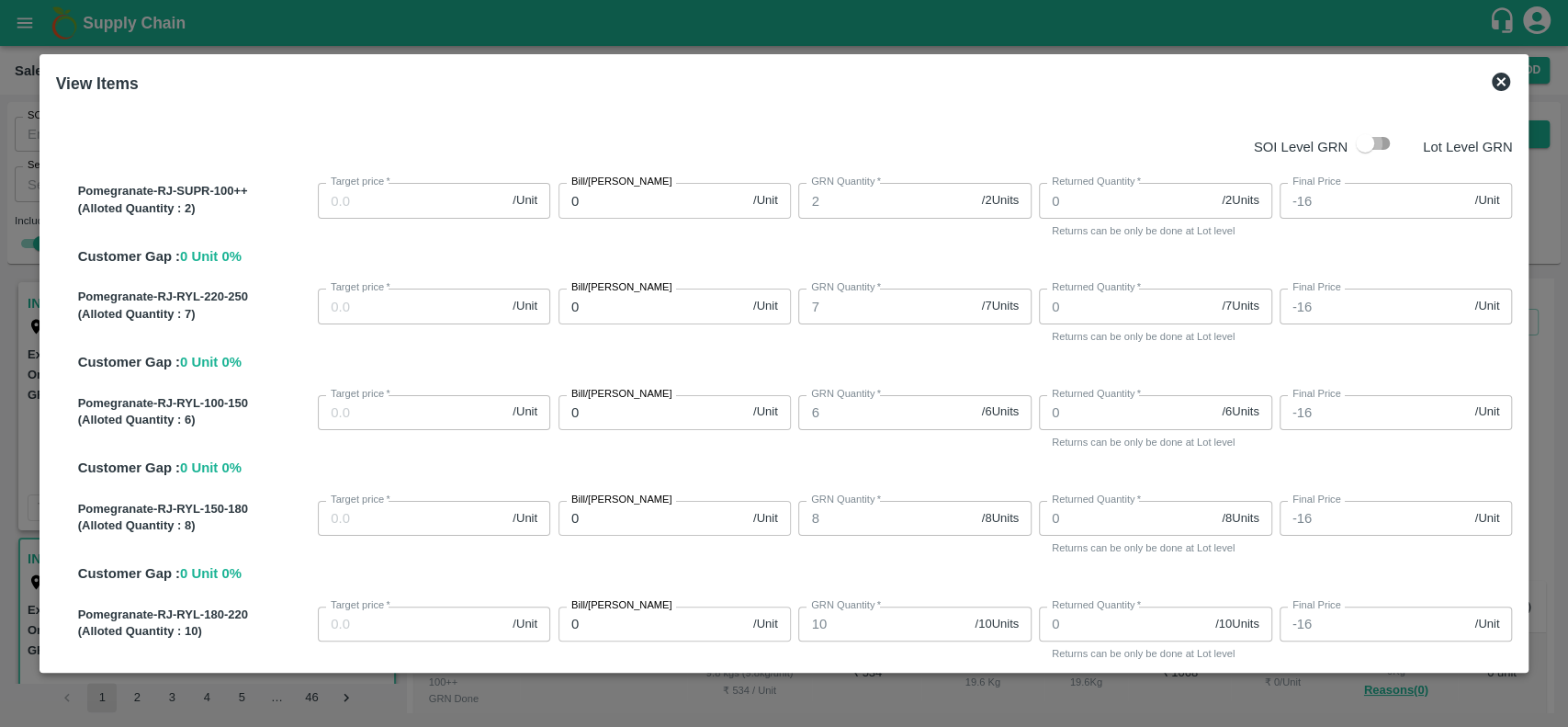
click at [1378, 144] on input "checkbox" at bounding box center [1365, 143] width 105 height 35
checkbox input "true"
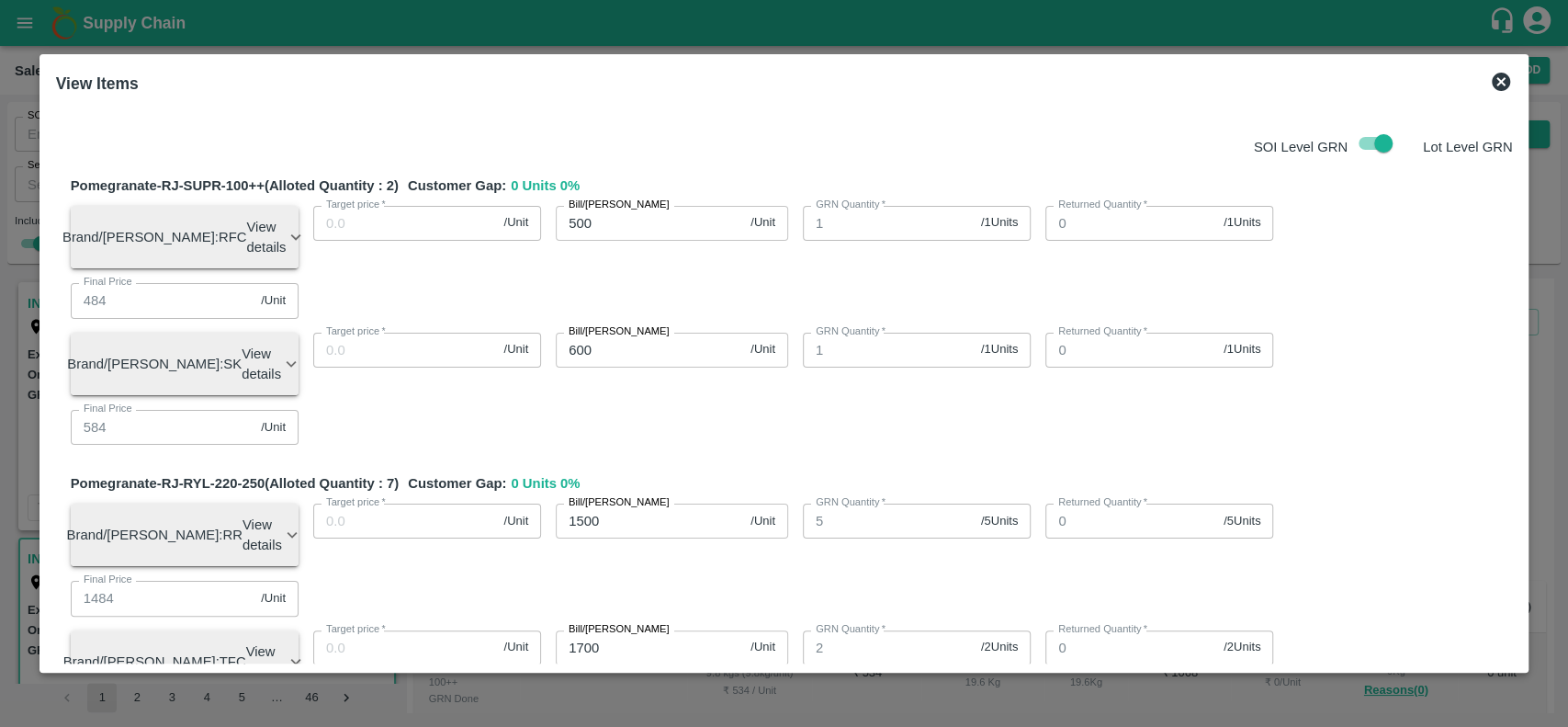
click at [1502, 80] on icon at bounding box center [1501, 82] width 22 height 22
